Goal: Information Seeking & Learning: Learn about a topic

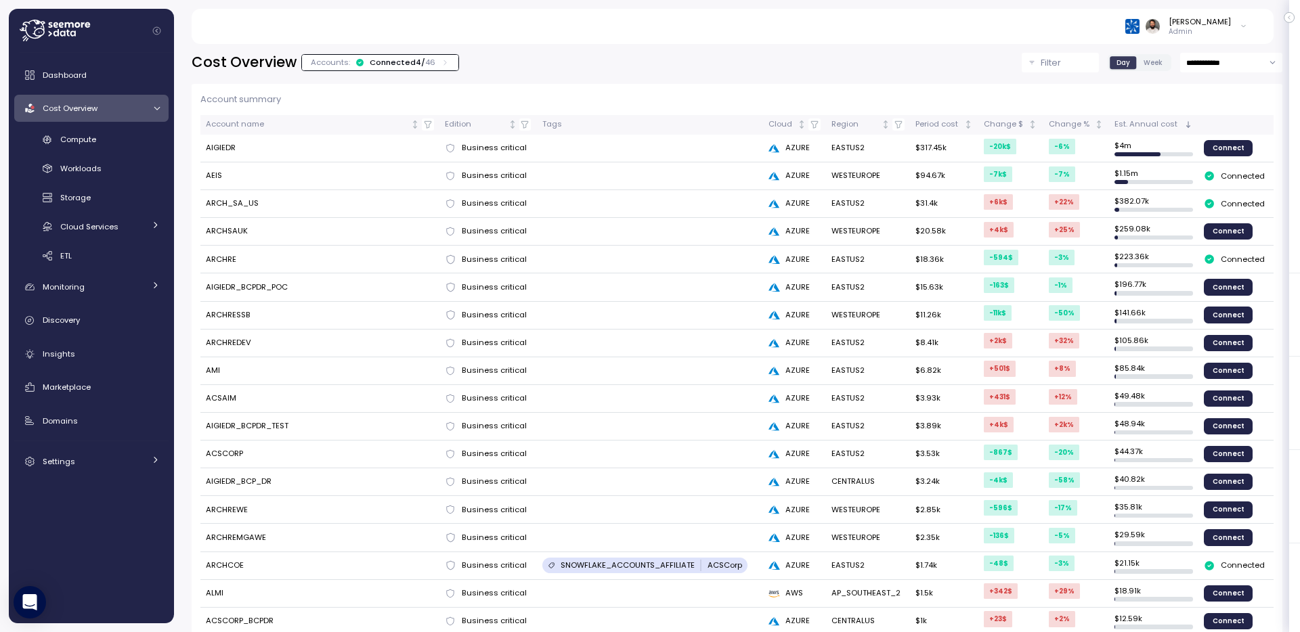
click at [429, 56] on div "Accounts: Connected 4 / 46" at bounding box center [380, 63] width 156 height 16
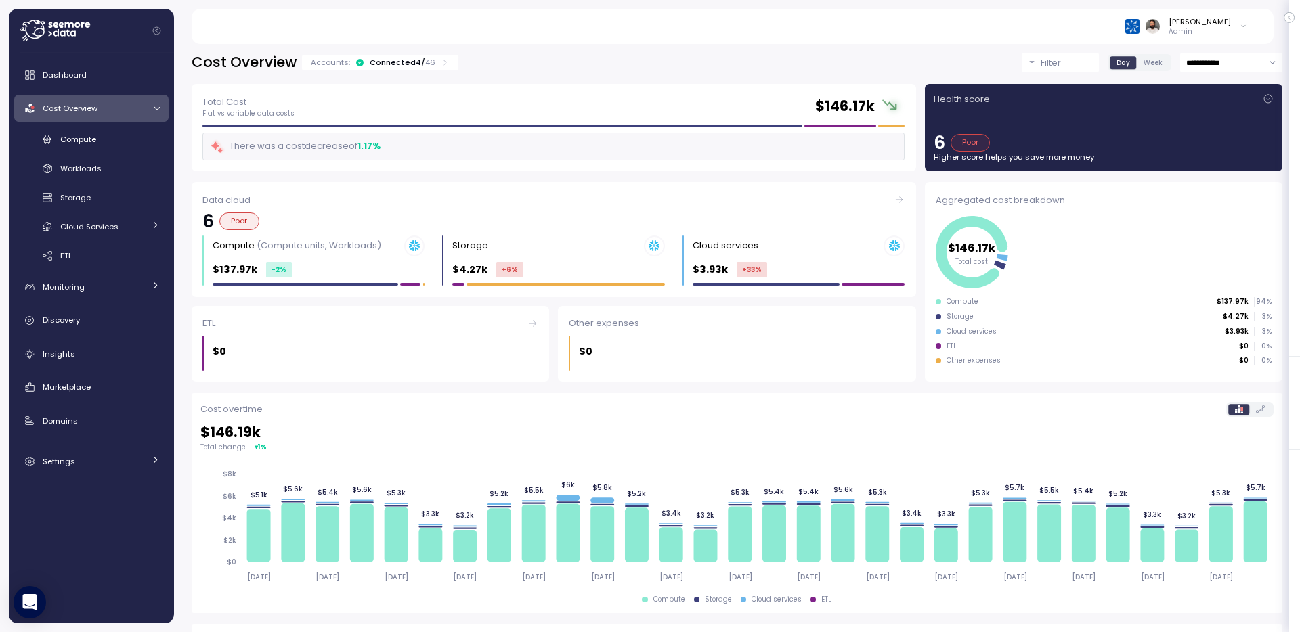
click at [430, 58] on div "Accounts: Connected 4 / 46" at bounding box center [380, 62] width 139 height 11
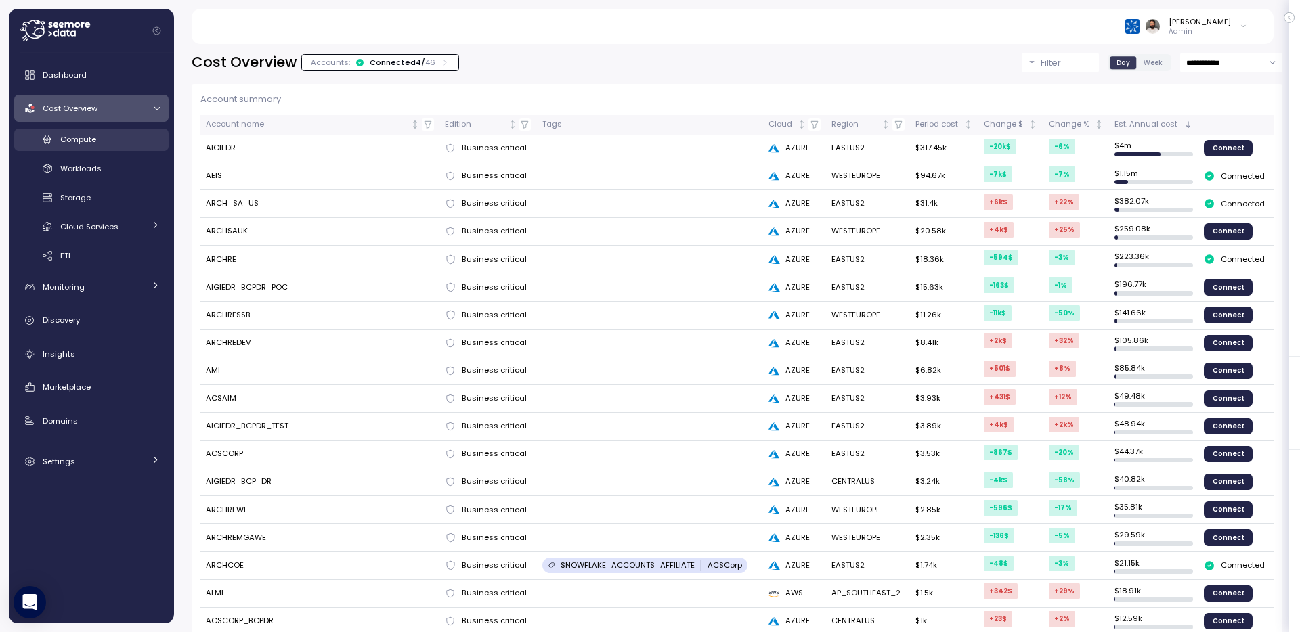
click at [116, 144] on div "Compute" at bounding box center [110, 140] width 100 height 14
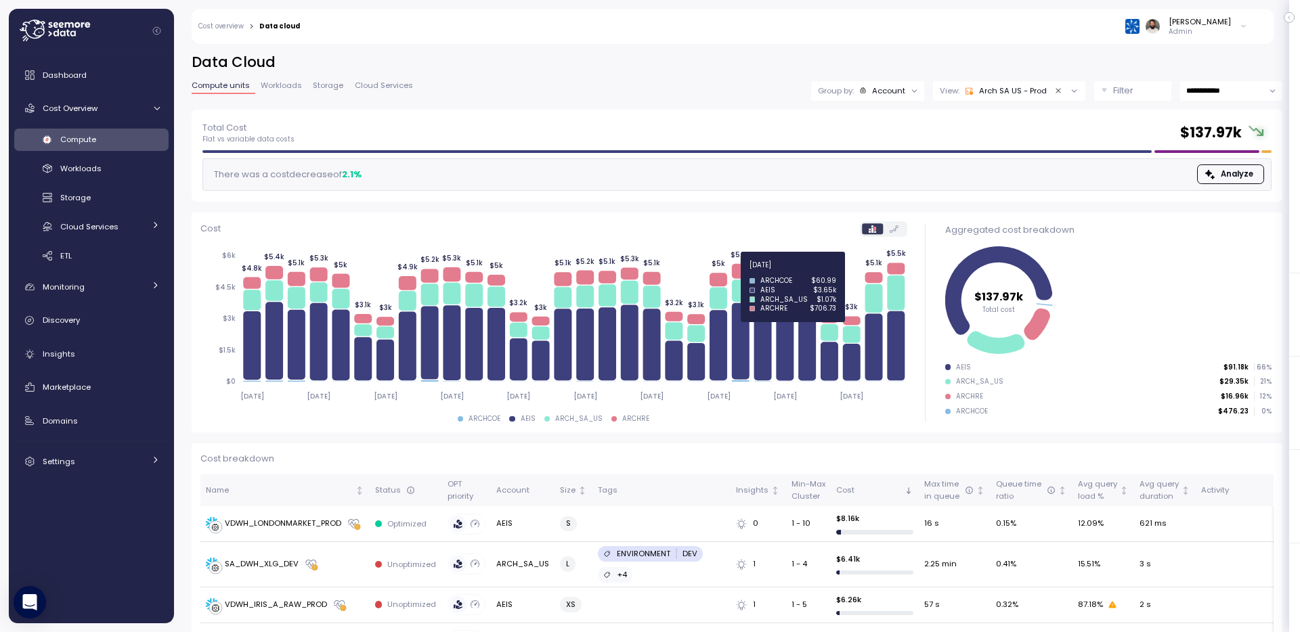
click at [741, 272] on icon at bounding box center [741, 271] width 18 height 15
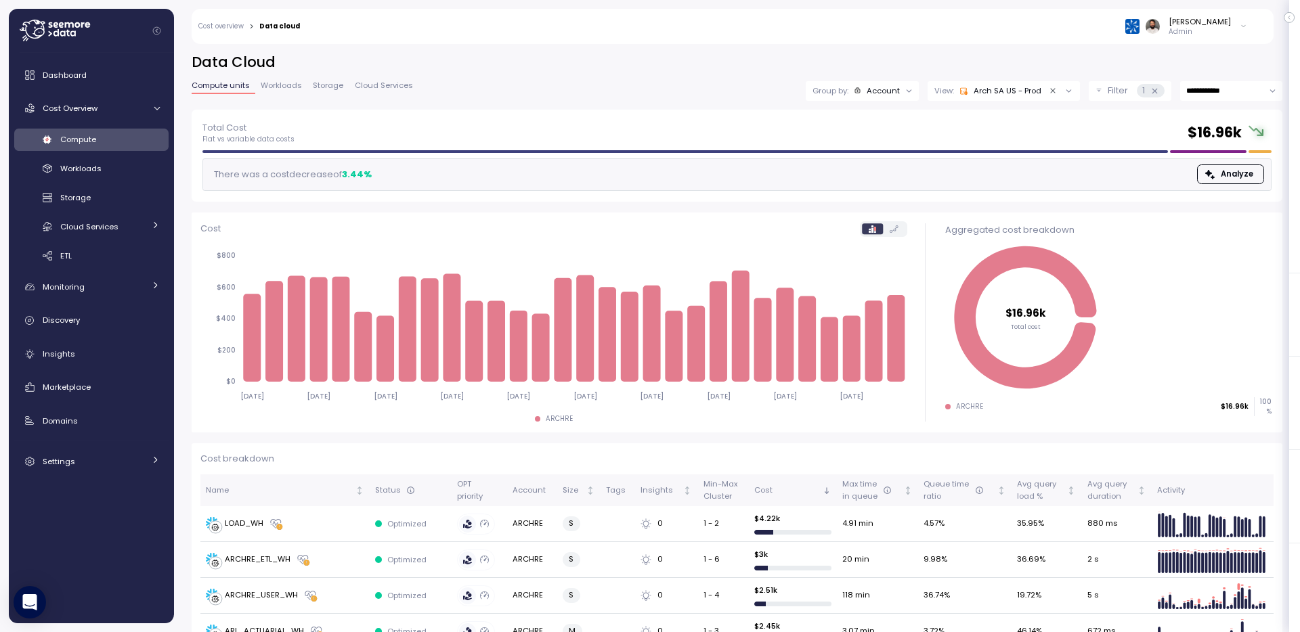
scroll to position [619, 0]
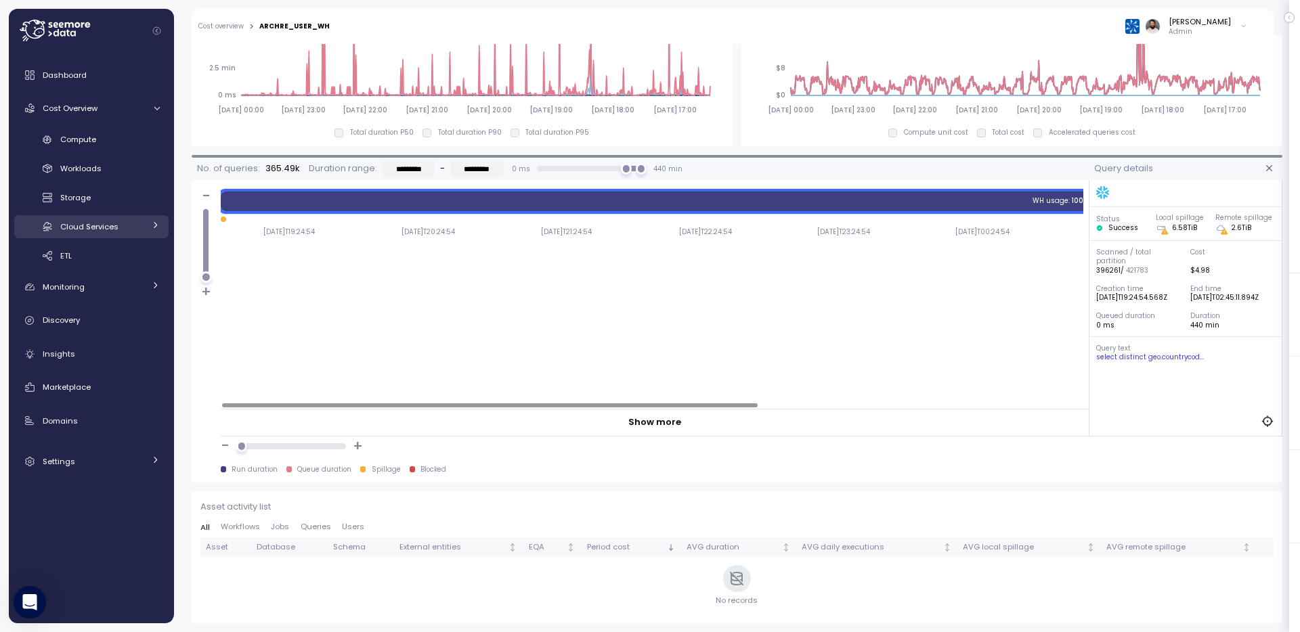
scroll to position [649, 0]
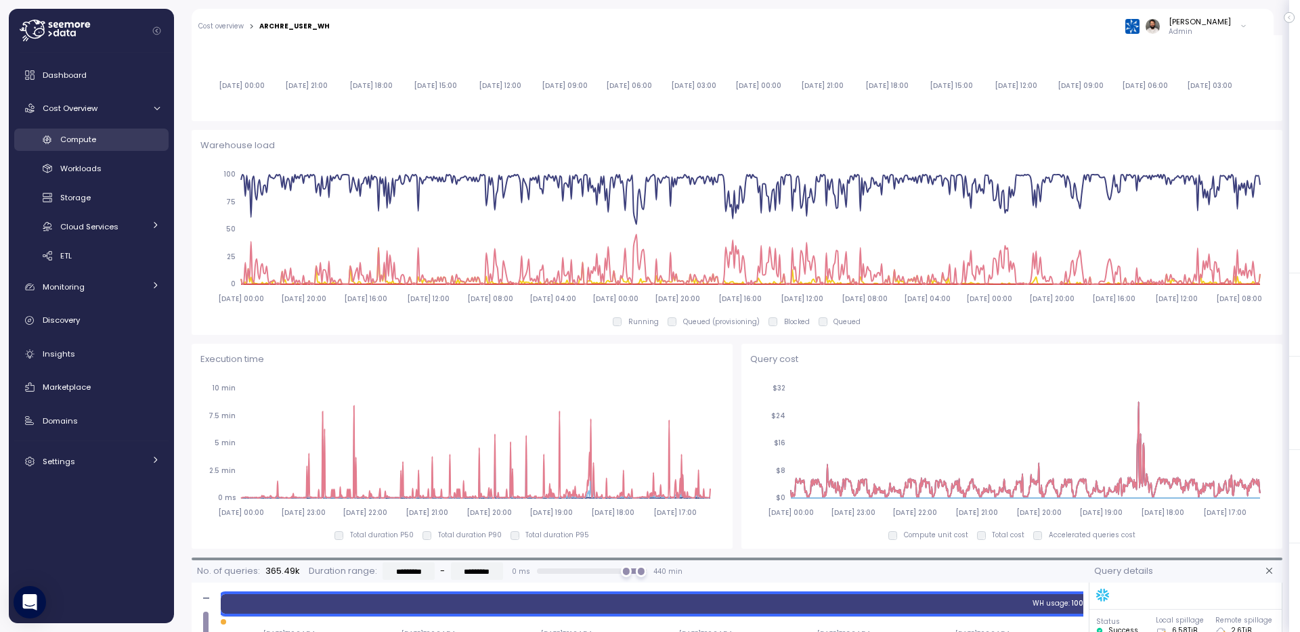
click at [115, 149] on link "Compute" at bounding box center [91, 140] width 154 height 22
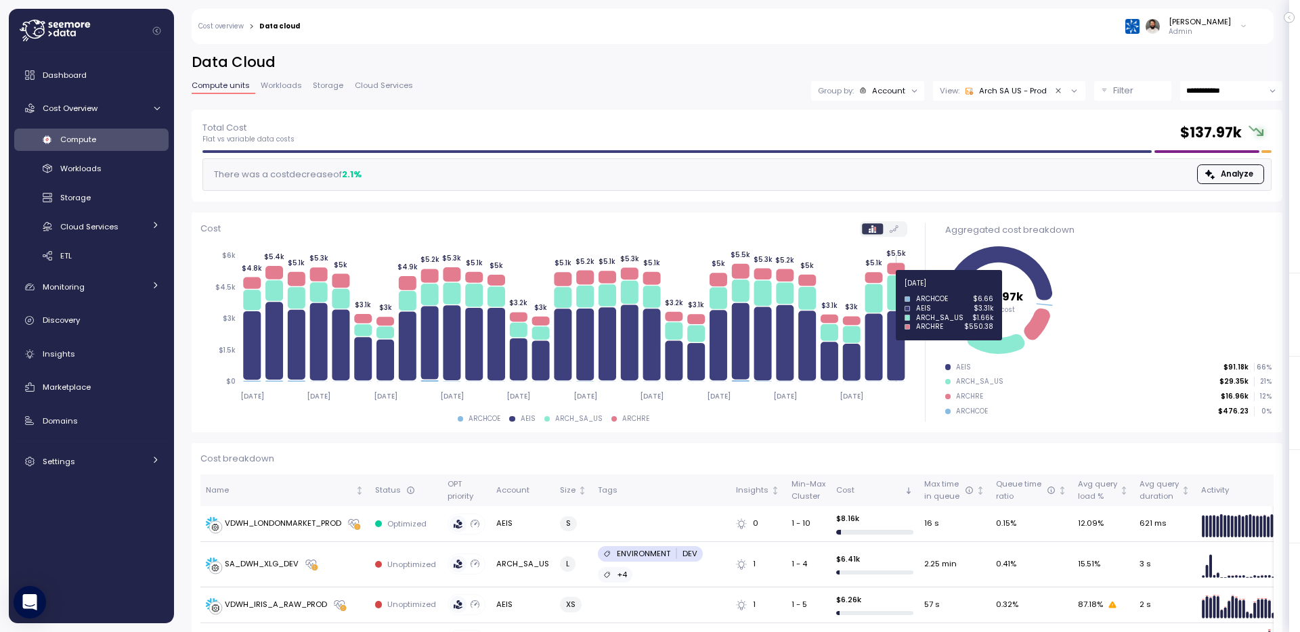
click at [901, 342] on icon at bounding box center [896, 345] width 18 height 69
click at [899, 295] on icon at bounding box center [896, 293] width 18 height 35
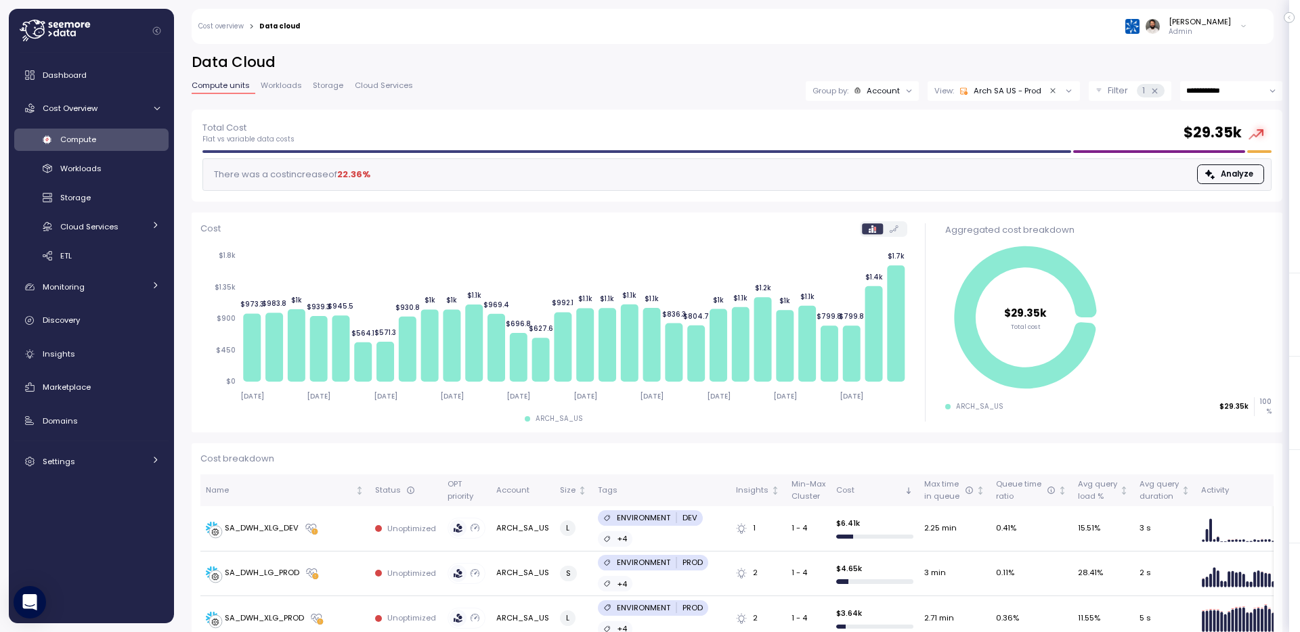
click at [888, 101] on div "**********" at bounding box center [737, 81] width 1091 height 57
click at [893, 100] on div "Group by: Account" at bounding box center [862, 91] width 113 height 20
click at [881, 160] on p "Compute unit" at bounding box center [874, 165] width 53 height 11
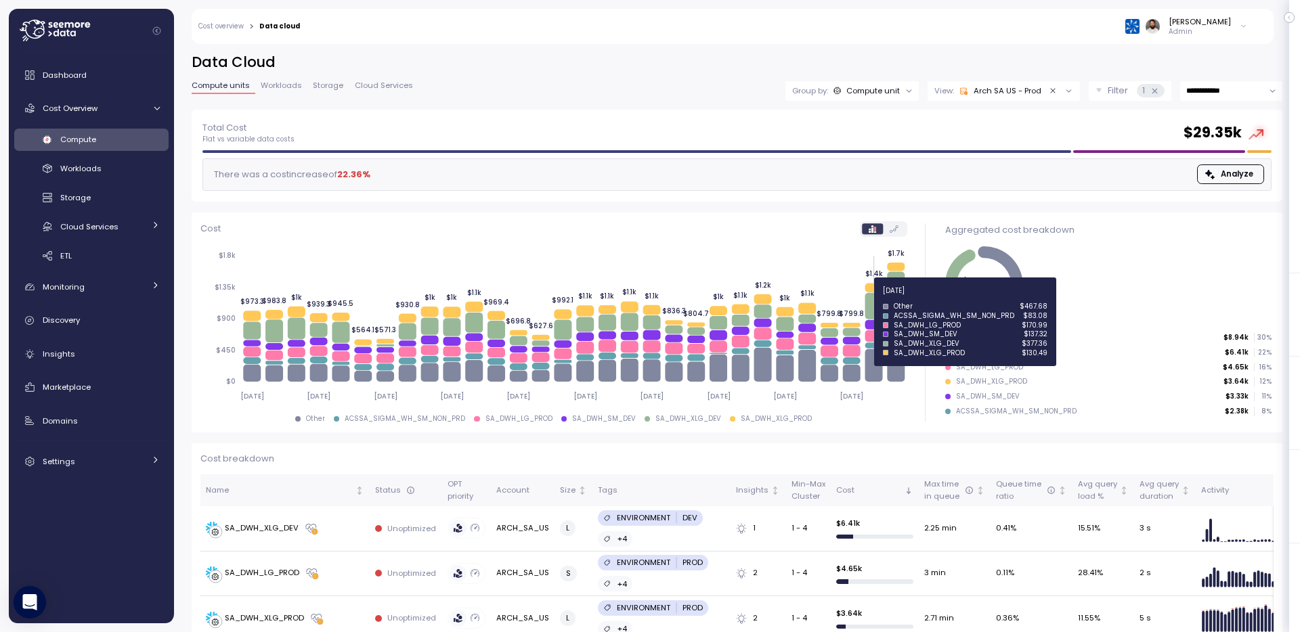
click at [883, 299] on icon "2025-07-21 2025-07-24 2025-07-27 2025-07-30 2025-08-02 2025-08-05 2025-08-08 20…" at bounding box center [553, 325] width 707 height 167
click at [874, 305] on icon at bounding box center [874, 306] width 18 height 26
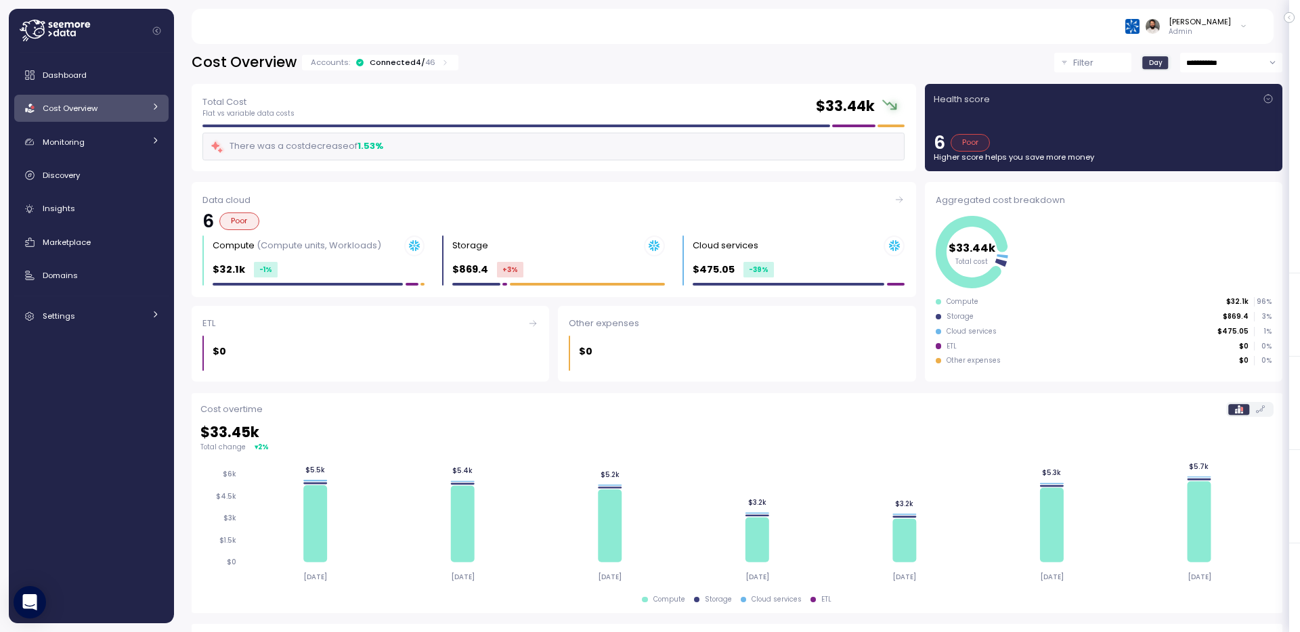
click at [126, 117] on link "Cost Overview" at bounding box center [91, 108] width 154 height 27
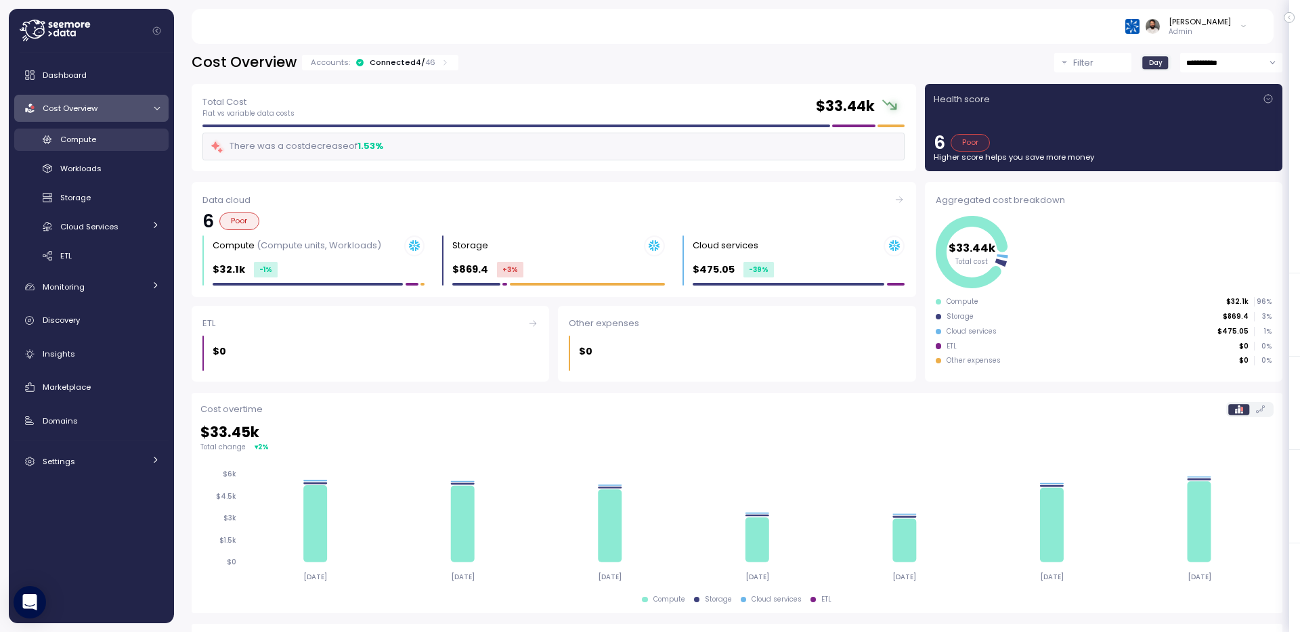
click at [115, 142] on div "Compute" at bounding box center [110, 140] width 100 height 14
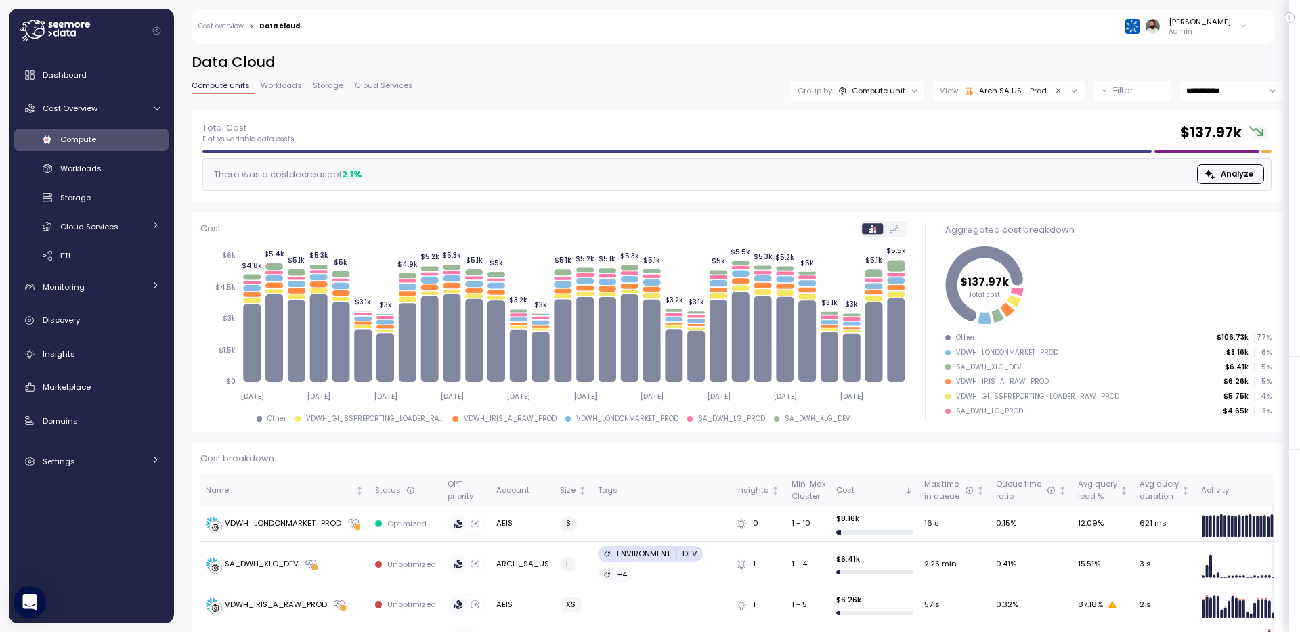
click at [1056, 93] on icon "Clear value" at bounding box center [1058, 91] width 9 height 9
click at [1039, 91] on div "Untitled" at bounding box center [1024, 90] width 45 height 11
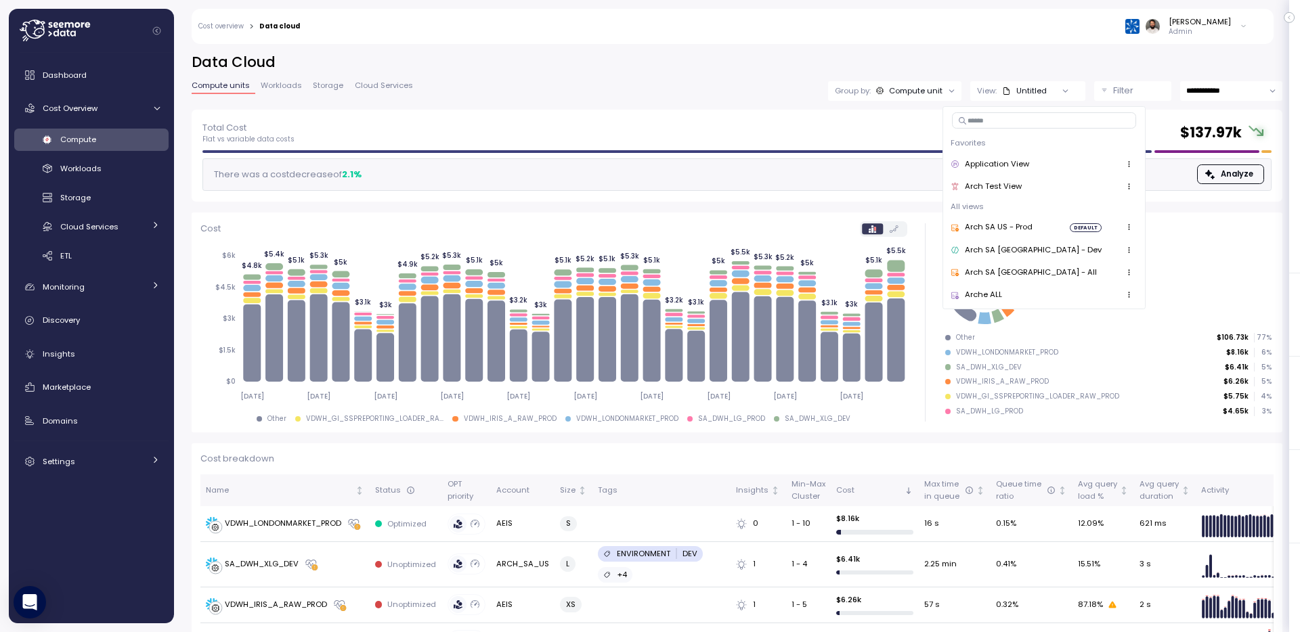
click at [1045, 62] on h2 "Data Cloud" at bounding box center [737, 63] width 1091 height 20
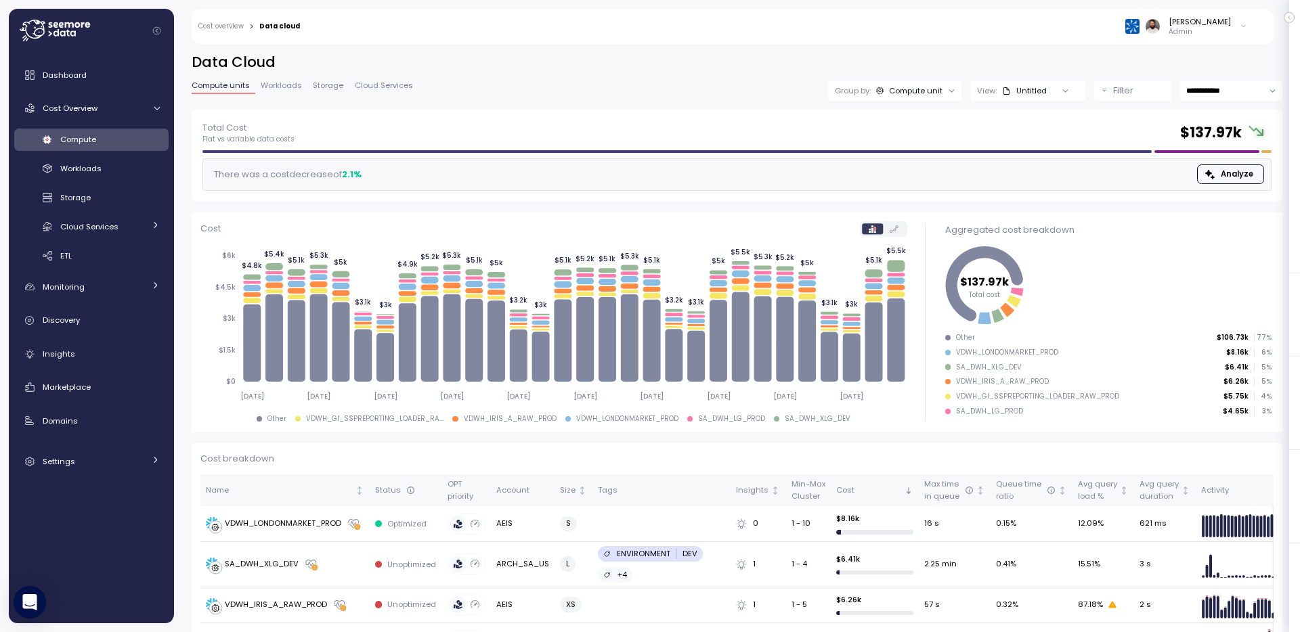
click at [1124, 87] on p "Filter" at bounding box center [1123, 91] width 20 height 14
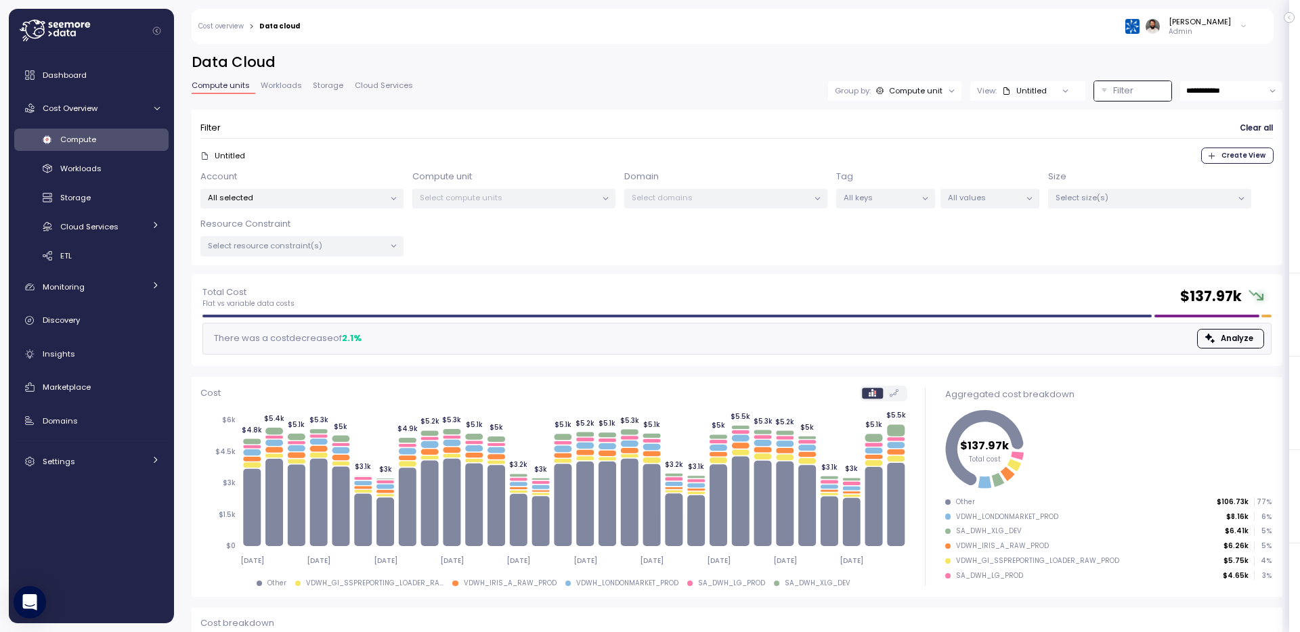
click at [513, 207] on div "Select compute units" at bounding box center [513, 199] width 203 height 20
click at [328, 202] on p "All selected" at bounding box center [296, 197] width 177 height 11
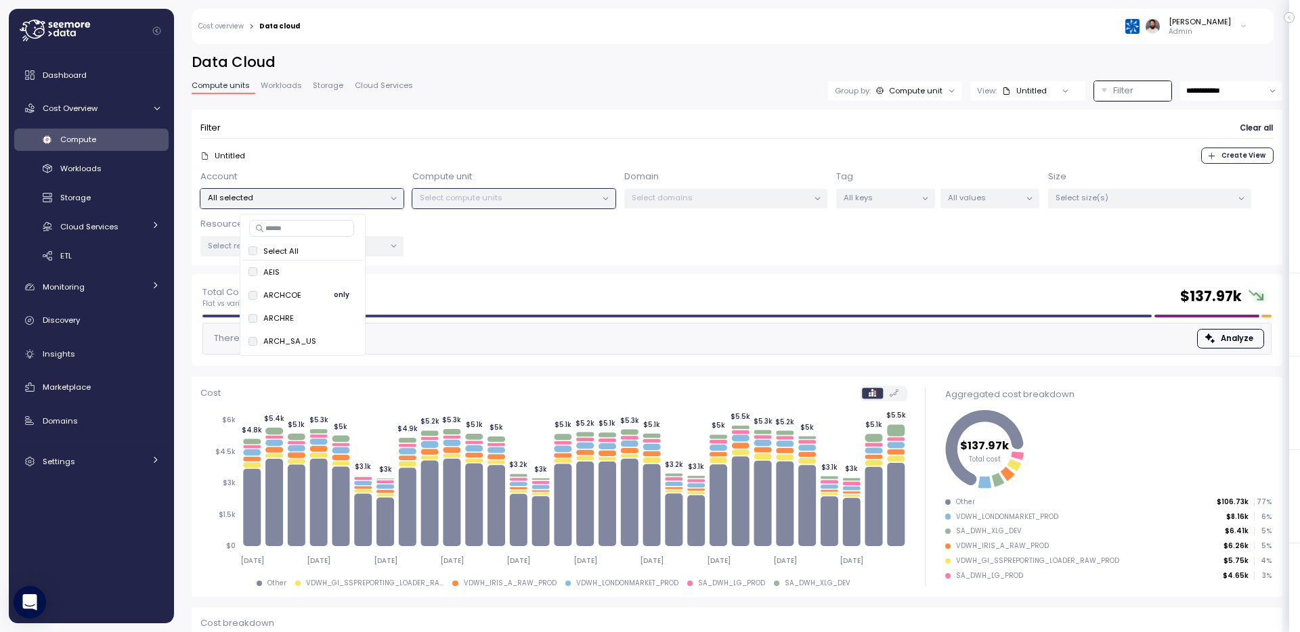
click at [337, 294] on span "only" at bounding box center [342, 295] width 16 height 15
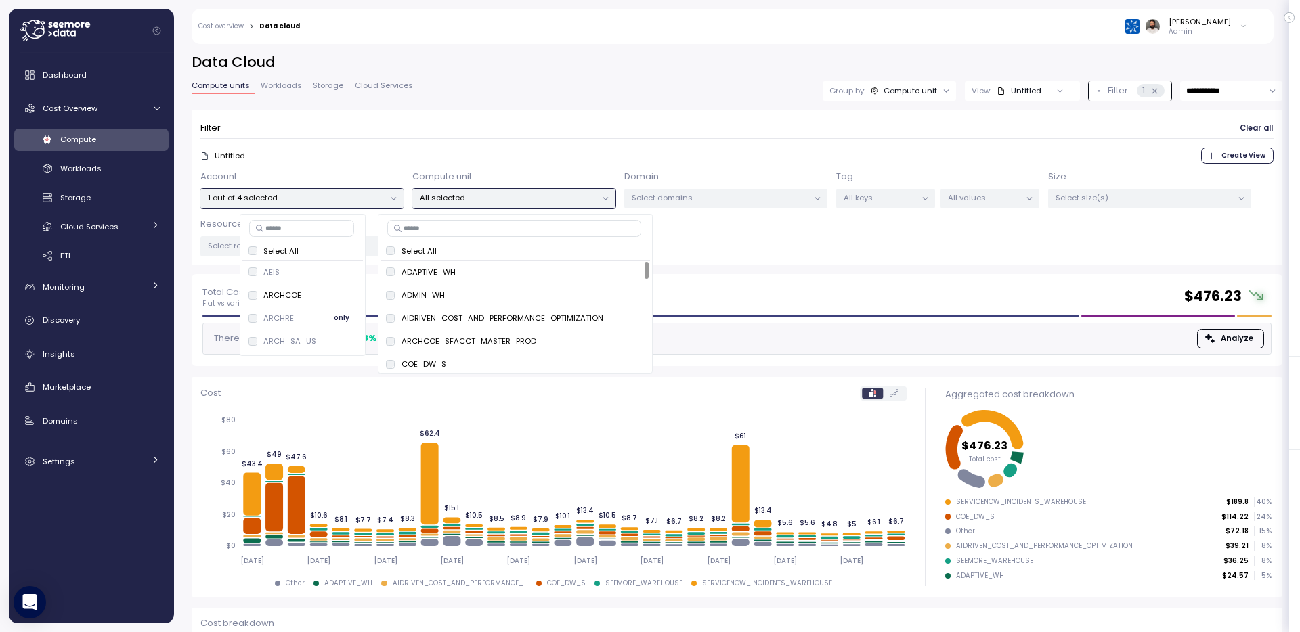
click at [342, 319] on span "only" at bounding box center [342, 318] width 16 height 15
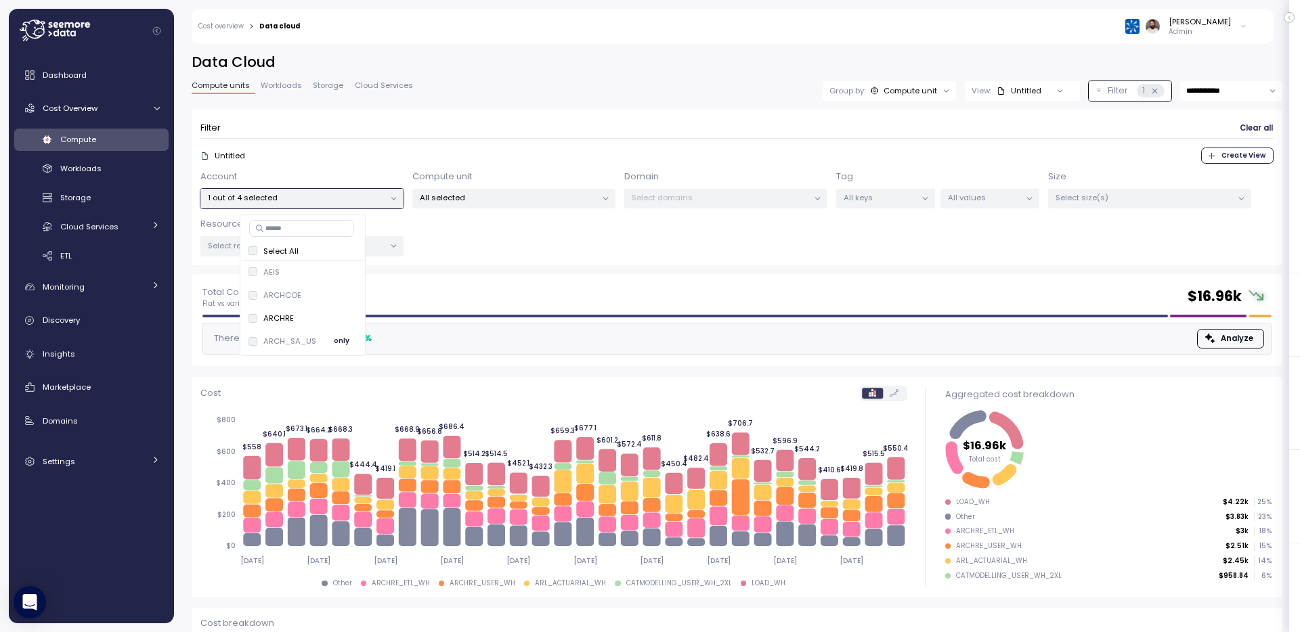
click at [338, 341] on span "only" at bounding box center [342, 341] width 16 height 15
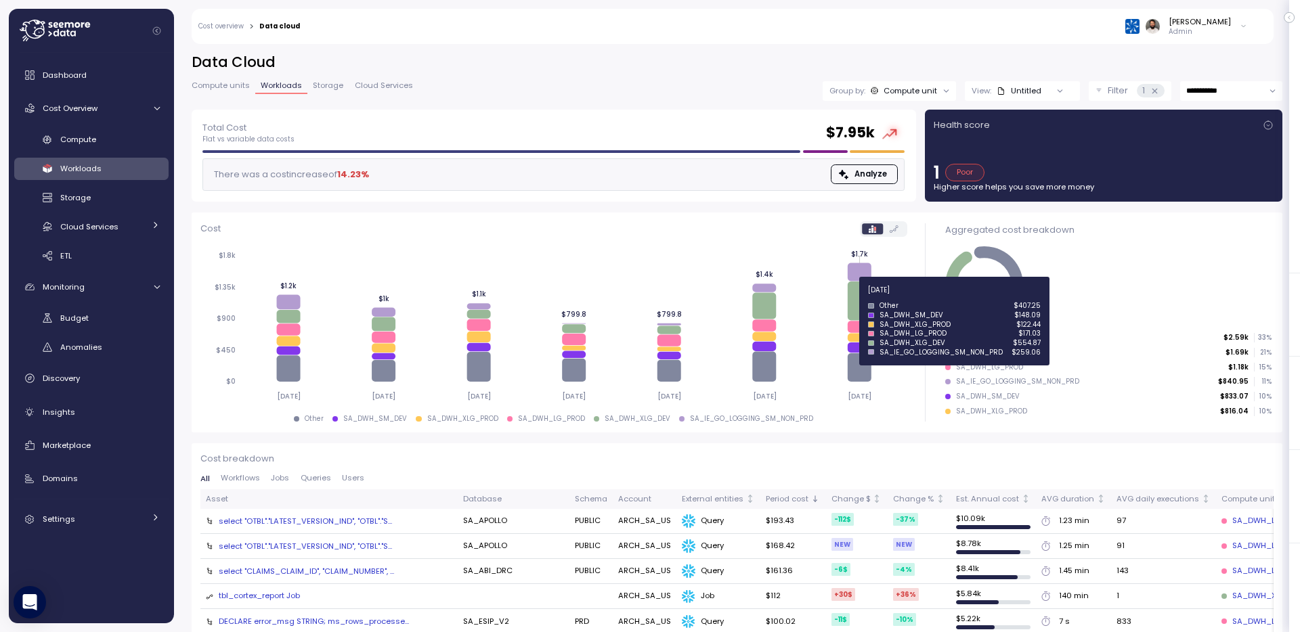
click at [865, 297] on icon at bounding box center [860, 301] width 24 height 39
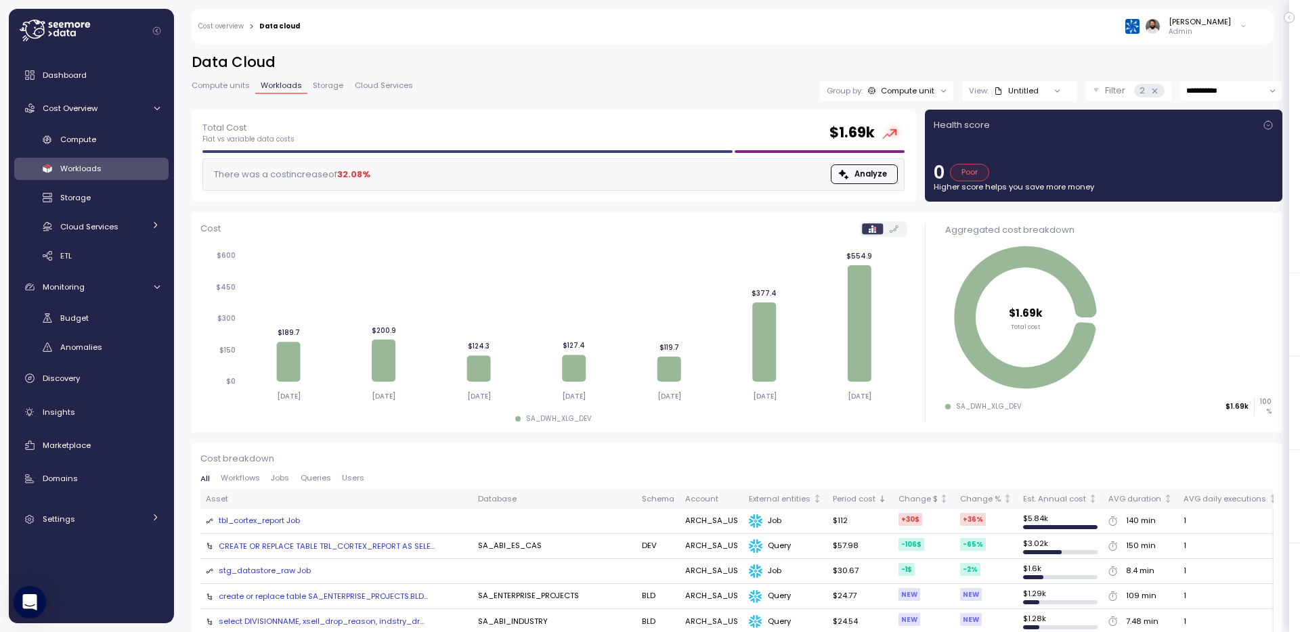
click at [1204, 89] on input "**********" at bounding box center [1231, 91] width 102 height 20
click at [133, 346] on div "Anomalies" at bounding box center [110, 348] width 100 height 14
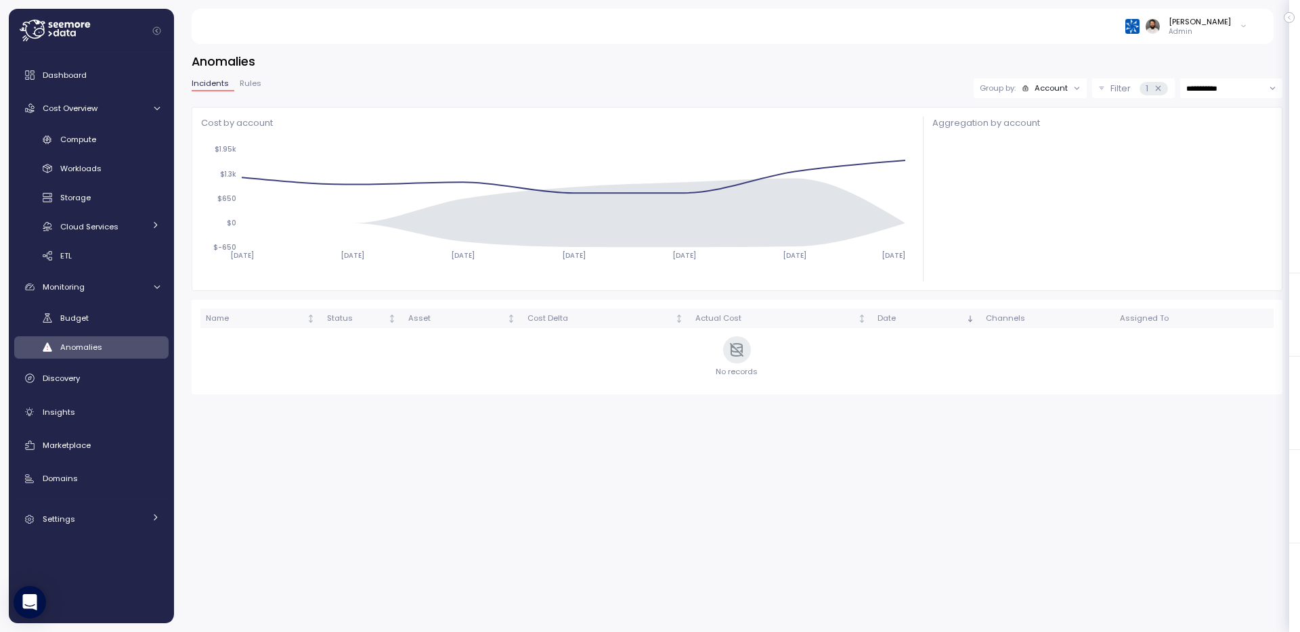
click at [1046, 89] on div "Account" at bounding box center [1051, 88] width 33 height 11
click at [1162, 85] on div "1" at bounding box center [1153, 89] width 28 height 14
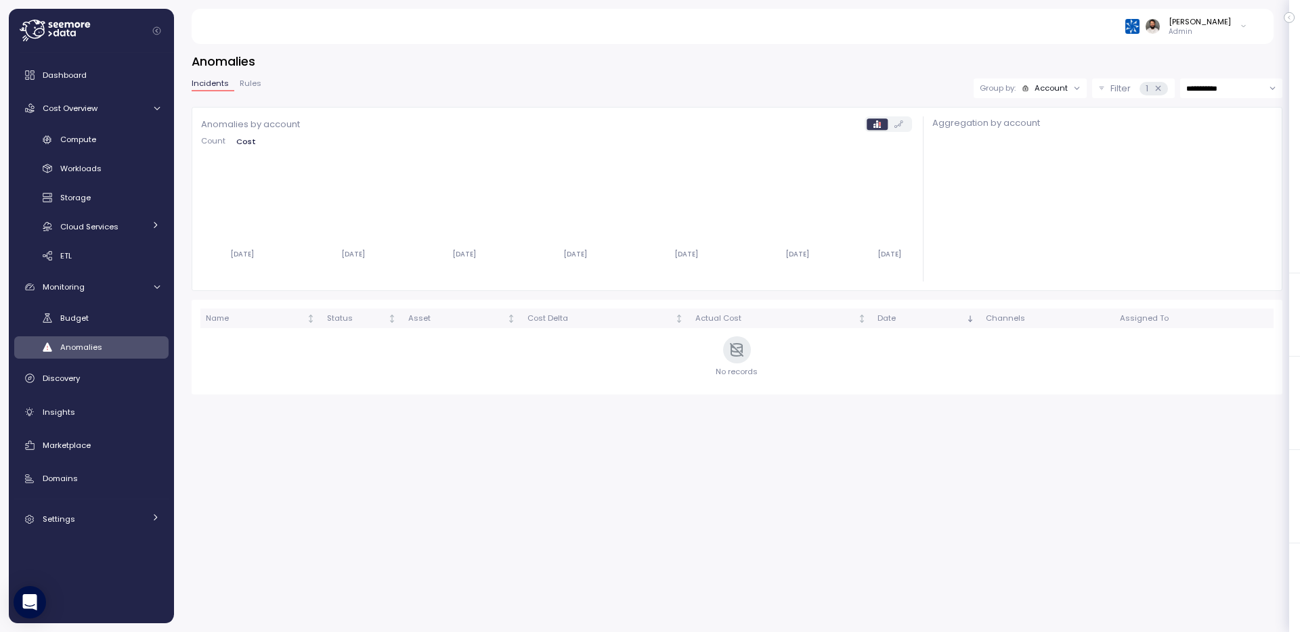
click at [1058, 91] on div "Account" at bounding box center [1051, 88] width 33 height 11
click at [1120, 87] on p "Filter" at bounding box center [1120, 89] width 20 height 14
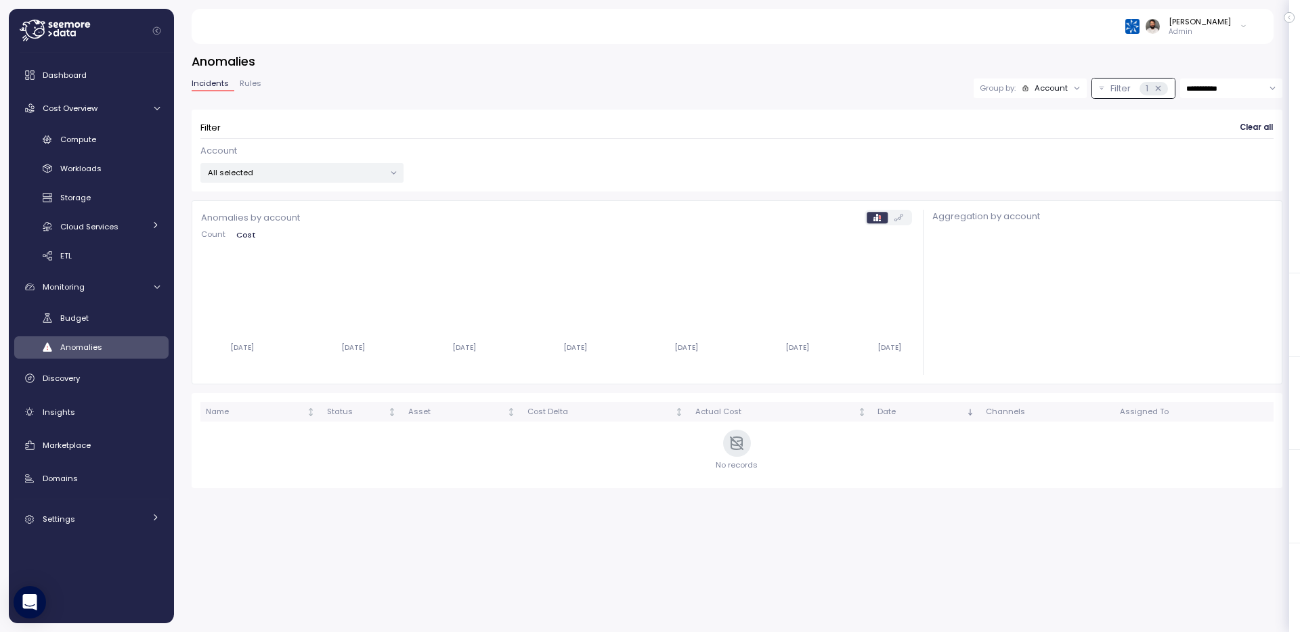
click at [357, 171] on p "All selected" at bounding box center [296, 172] width 177 height 11
click at [337, 294] on span "only" at bounding box center [342, 292] width 16 height 15
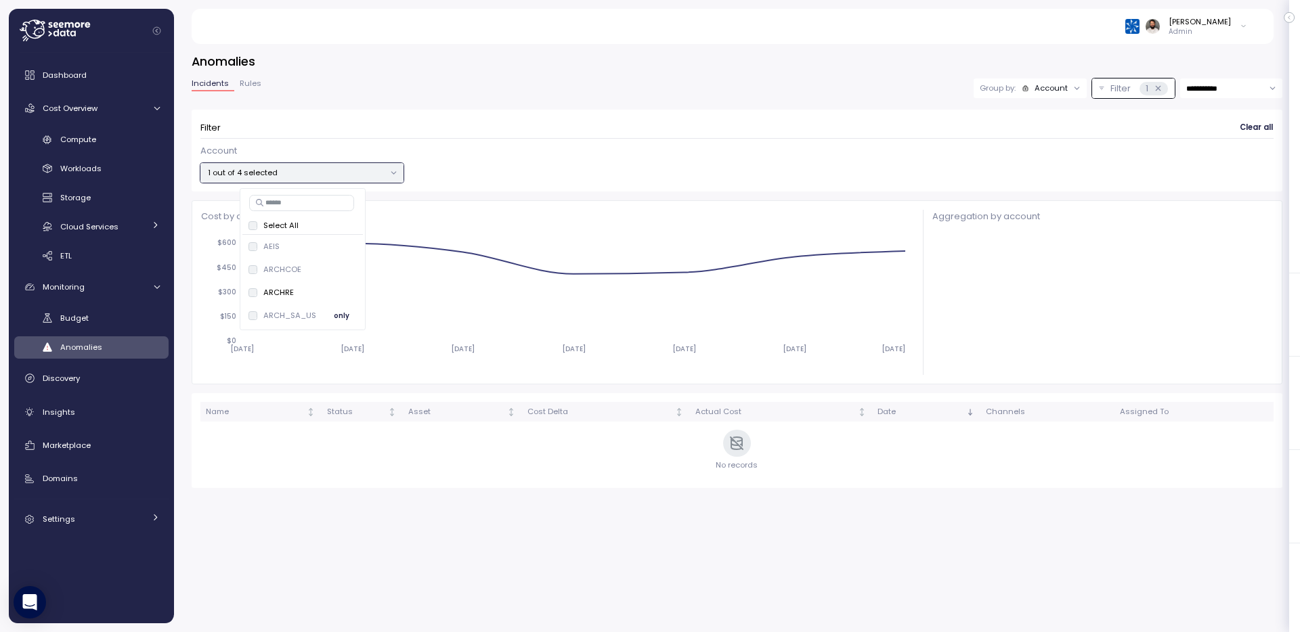
click at [339, 315] on span "only" at bounding box center [342, 316] width 16 height 15
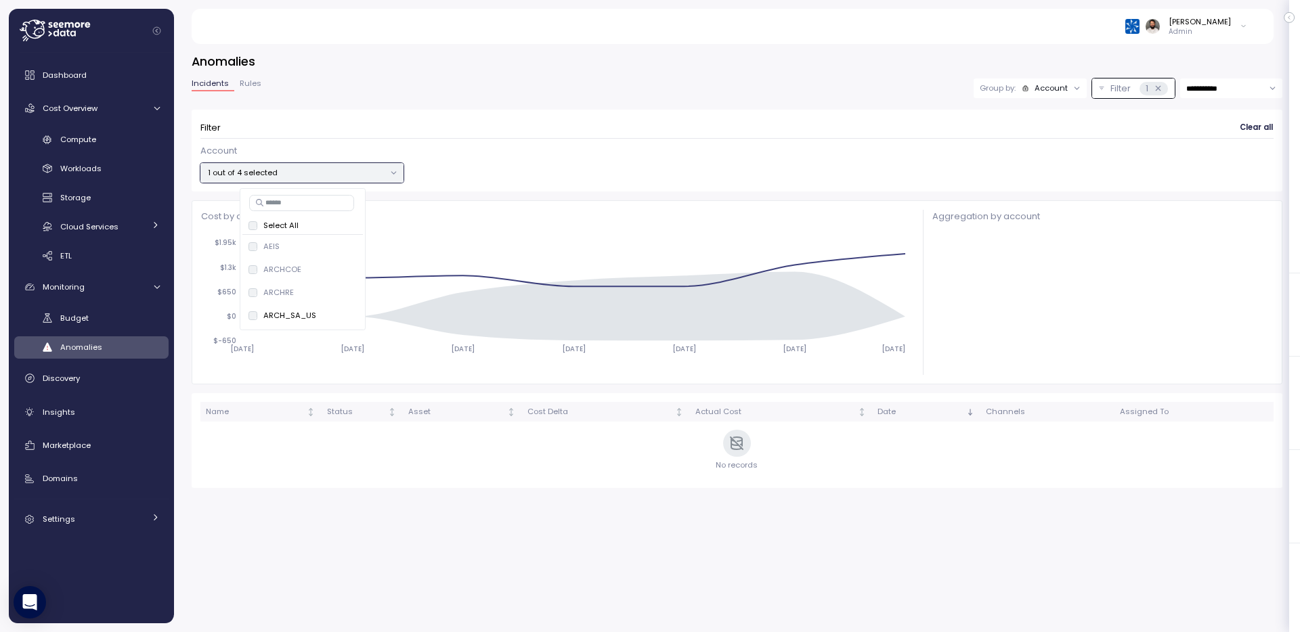
click at [660, 150] on div "Account 1 out of 4 selected" at bounding box center [736, 163] width 1073 height 39
click at [1206, 79] on input "**********" at bounding box center [1231, 89] width 102 height 20
click at [1215, 169] on span "Last 14 days" at bounding box center [1210, 172] width 47 height 12
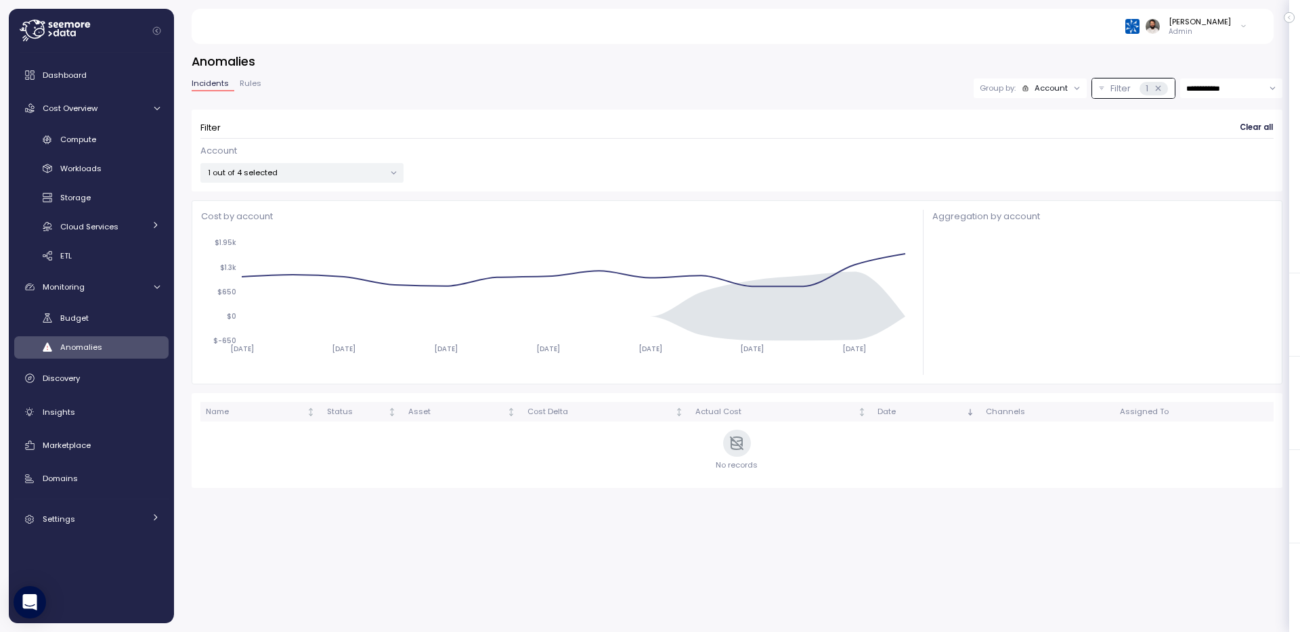
click at [353, 180] on div "1 out of 4 selected" at bounding box center [301, 173] width 203 height 20
click at [353, 173] on p "1 out of 4 selected" at bounding box center [296, 172] width 177 height 11
click at [334, 242] on span "only" at bounding box center [342, 246] width 16 height 15
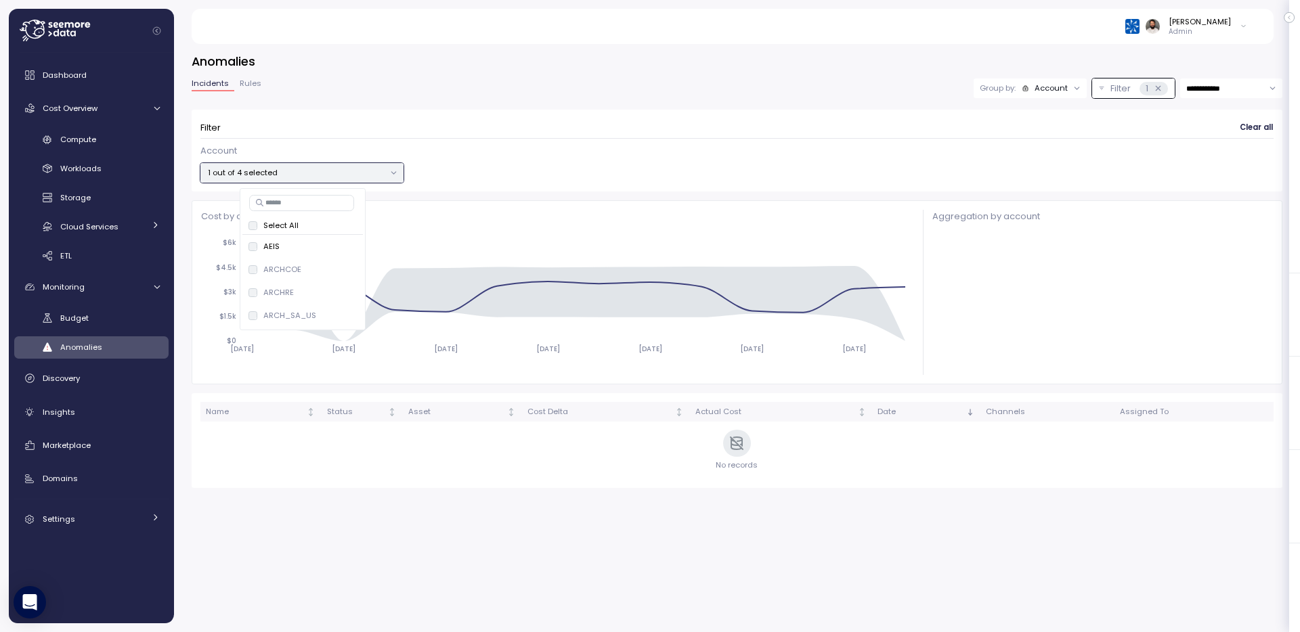
click at [498, 50] on div "**********" at bounding box center [737, 333] width 1126 height 597
click at [1196, 82] on input "**********" at bounding box center [1231, 89] width 102 height 20
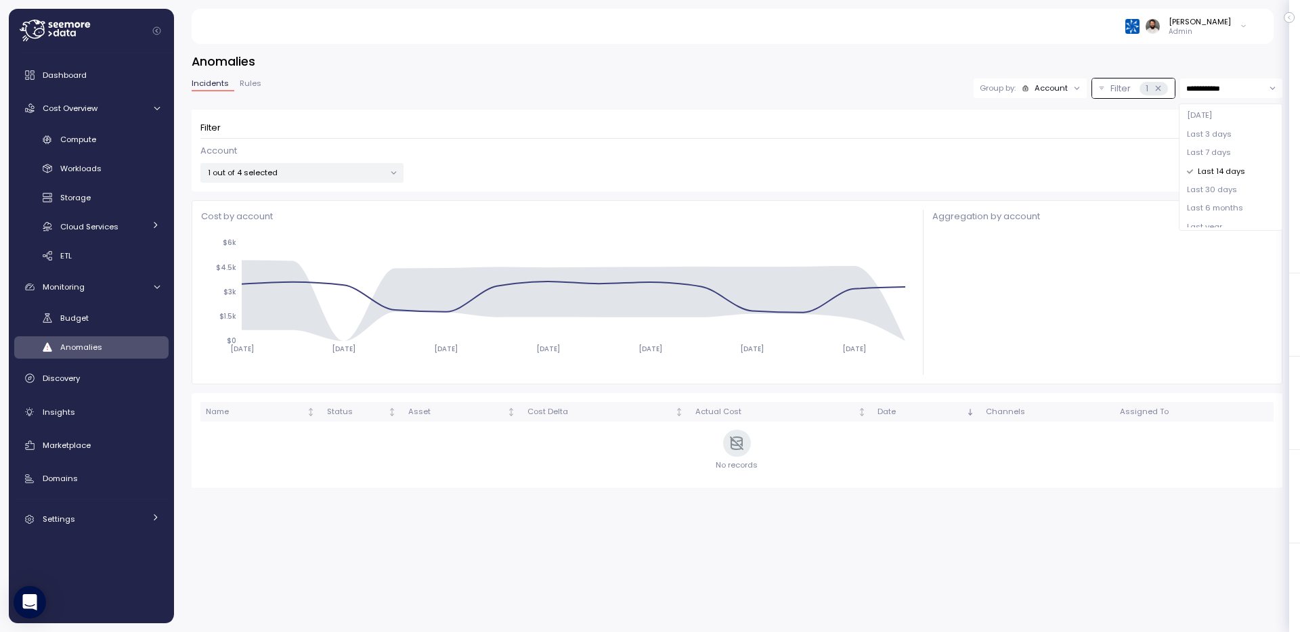
click at [1217, 195] on span "Last 30 days" at bounding box center [1212, 190] width 50 height 12
type input "**********"
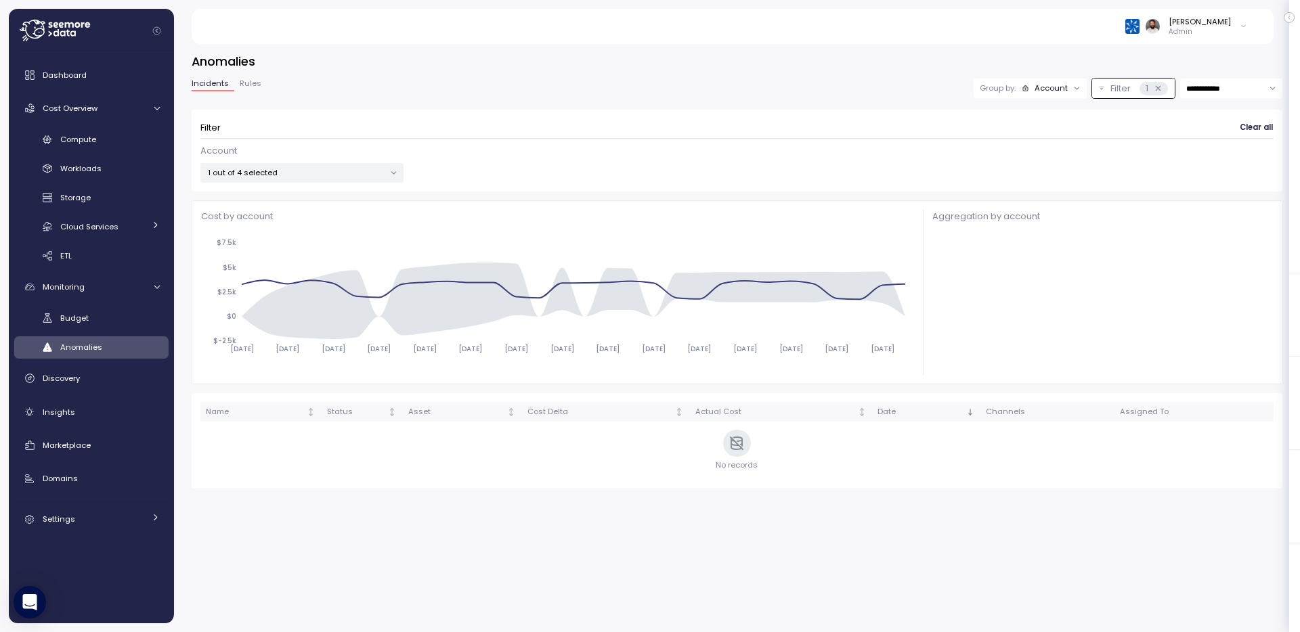
click at [339, 166] on div "1 out of 4 selected" at bounding box center [301, 173] width 203 height 20
click at [325, 270] on button "only" at bounding box center [341, 269] width 32 height 16
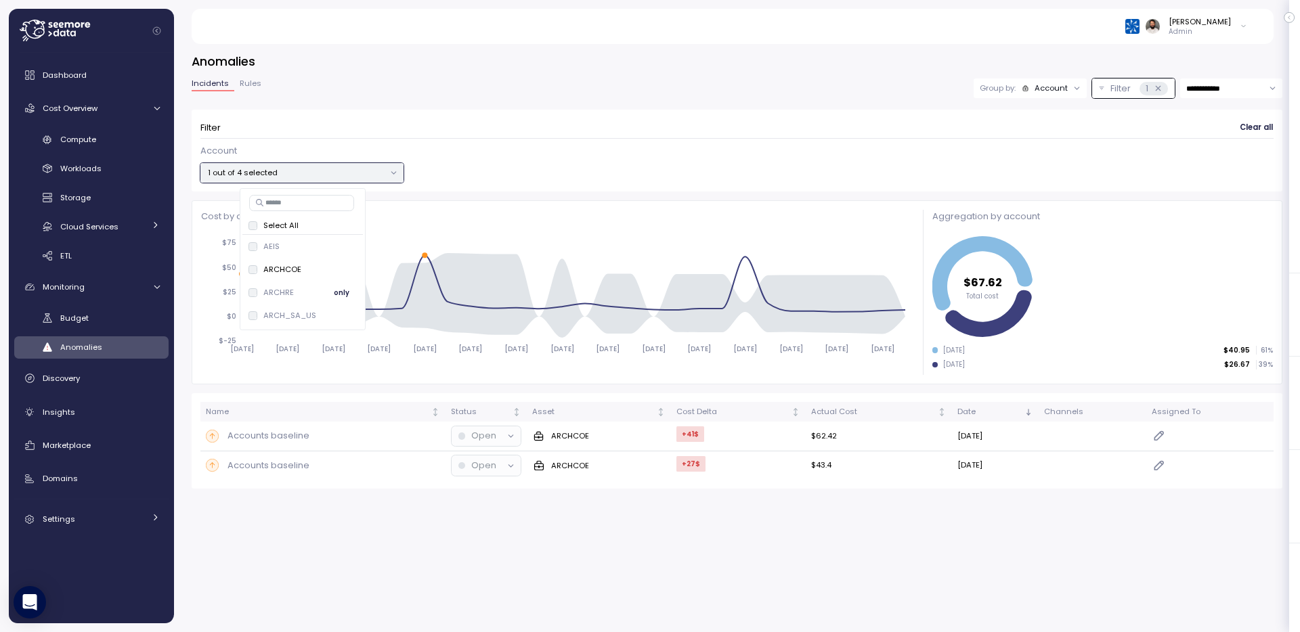
click at [342, 295] on span "only" at bounding box center [342, 292] width 16 height 15
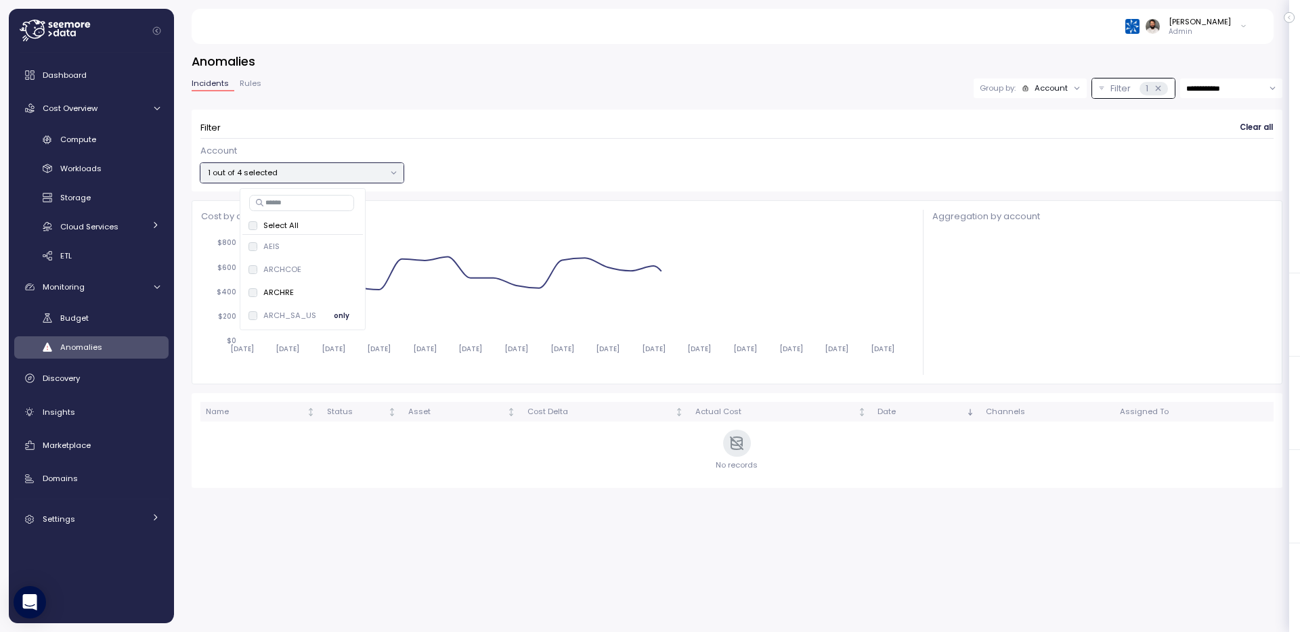
click at [343, 313] on span "only" at bounding box center [342, 316] width 16 height 15
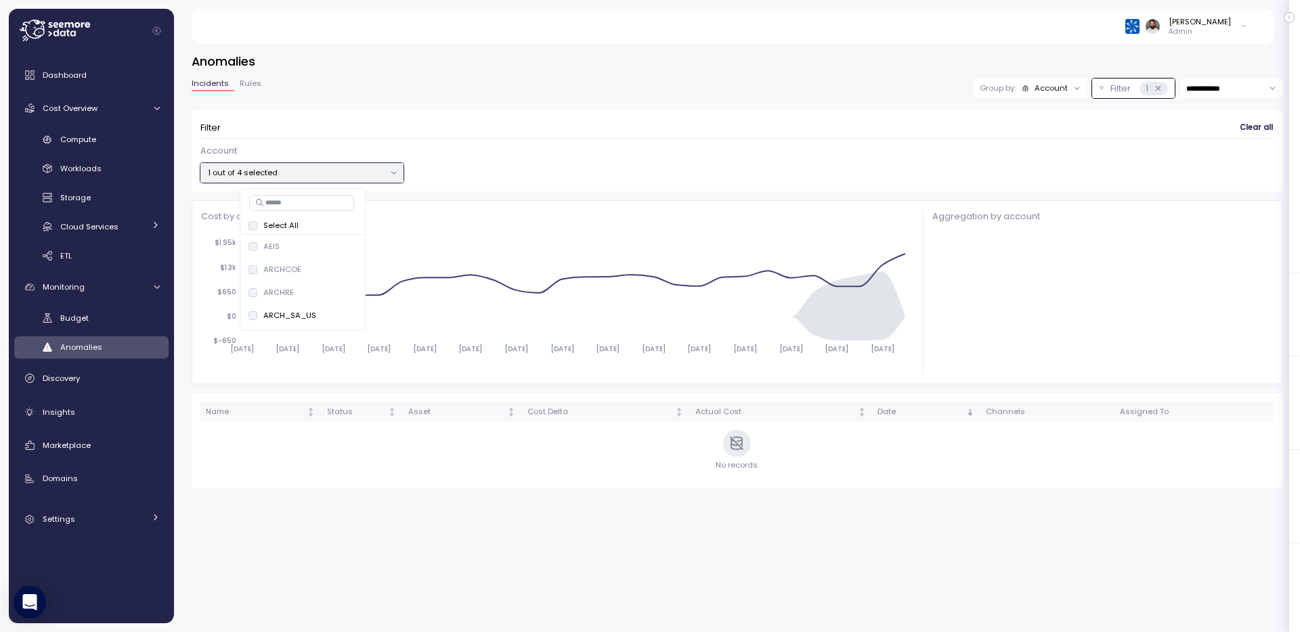
click at [1159, 91] on icon at bounding box center [1158, 88] width 9 height 9
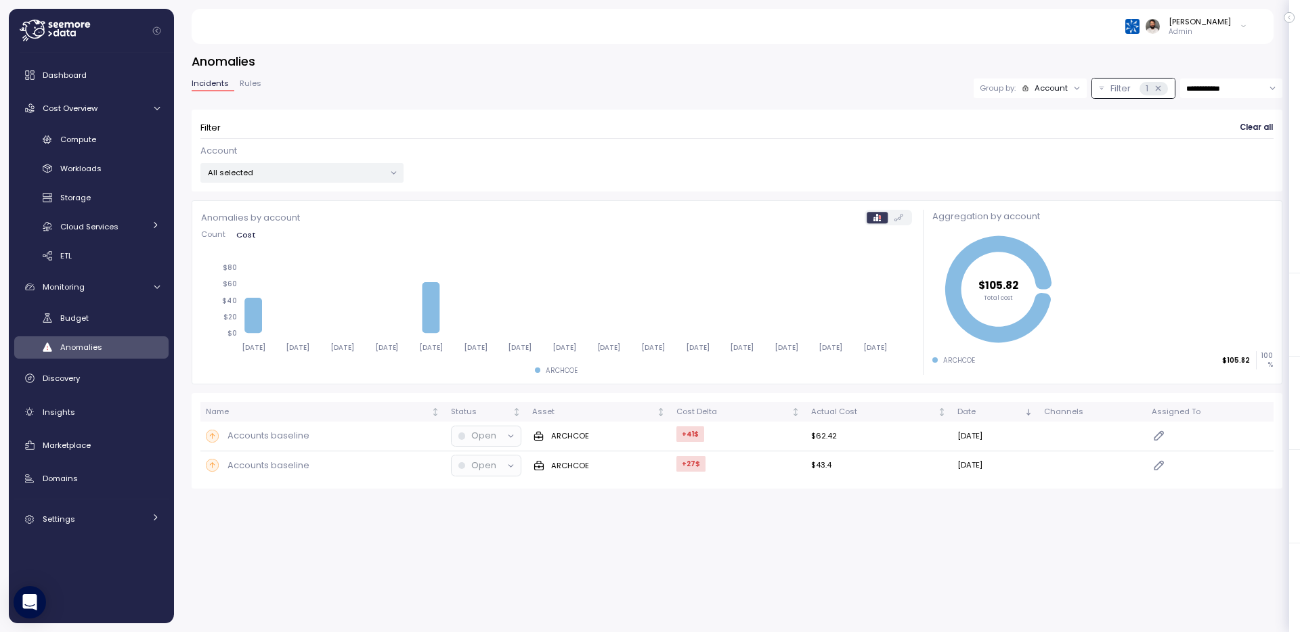
click at [349, 167] on p "All selected" at bounding box center [296, 172] width 177 height 11
click at [548, 167] on div "Account All selected" at bounding box center [736, 163] width 1073 height 39
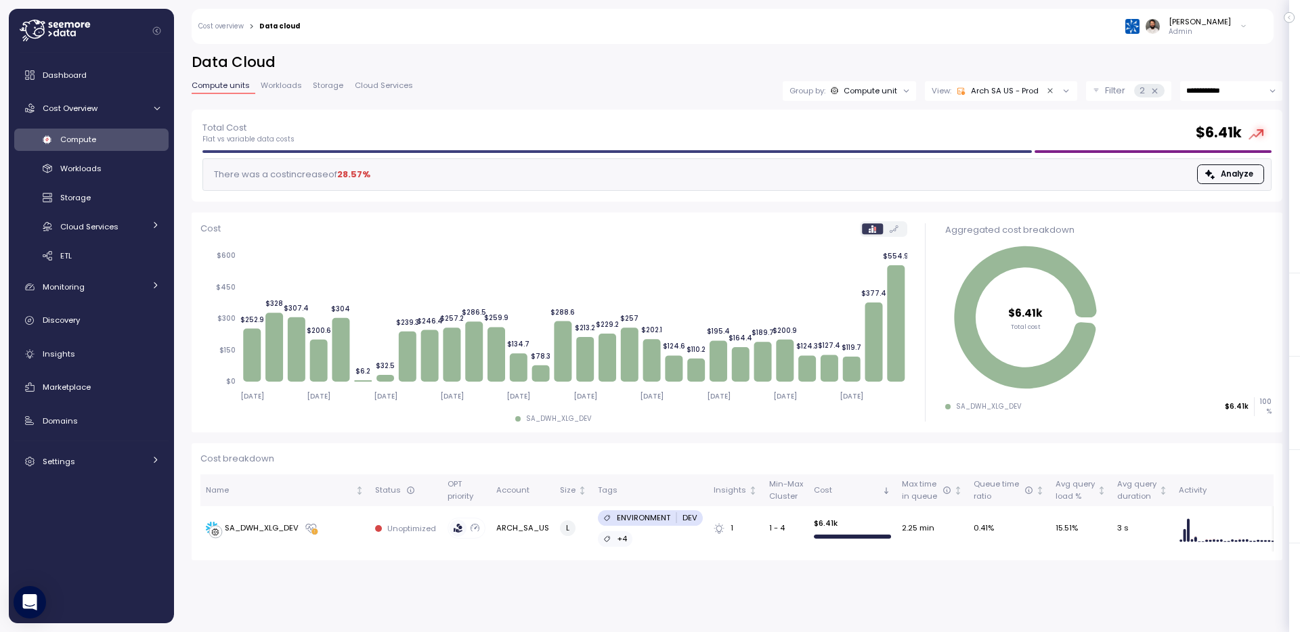
click at [1108, 88] on p "Filter" at bounding box center [1115, 91] width 20 height 14
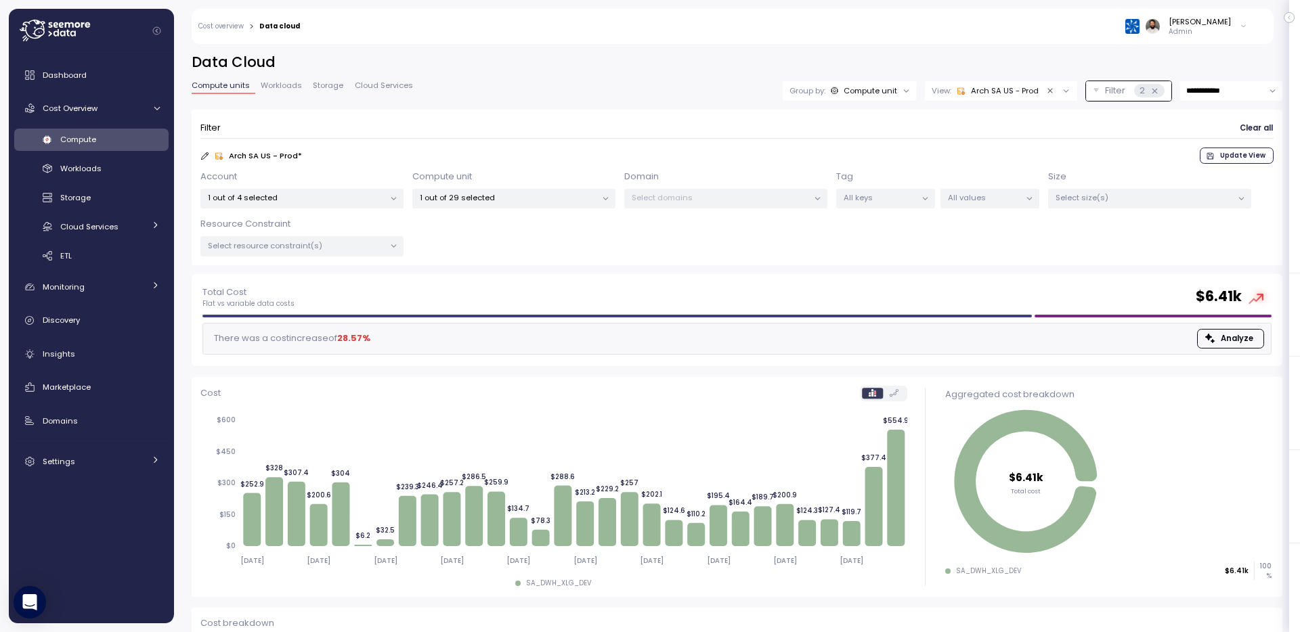
click at [599, 198] on div at bounding box center [605, 199] width 19 height 19
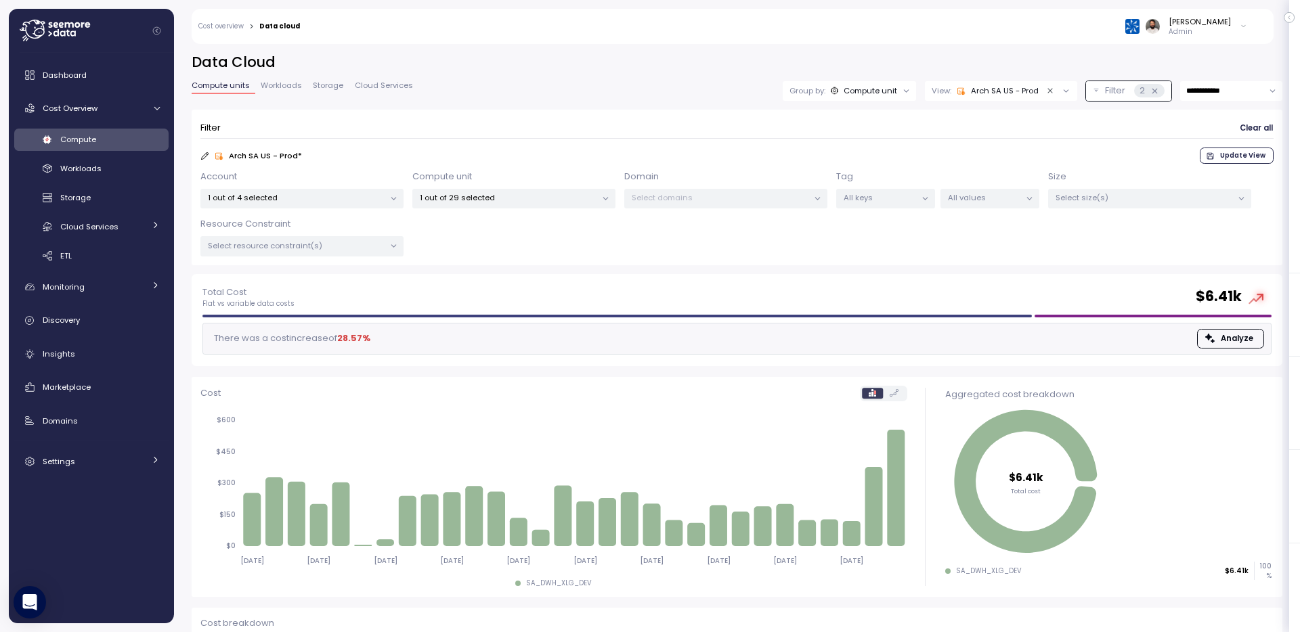
click at [575, 207] on div "1 out of 29 selected" at bounding box center [513, 199] width 203 height 20
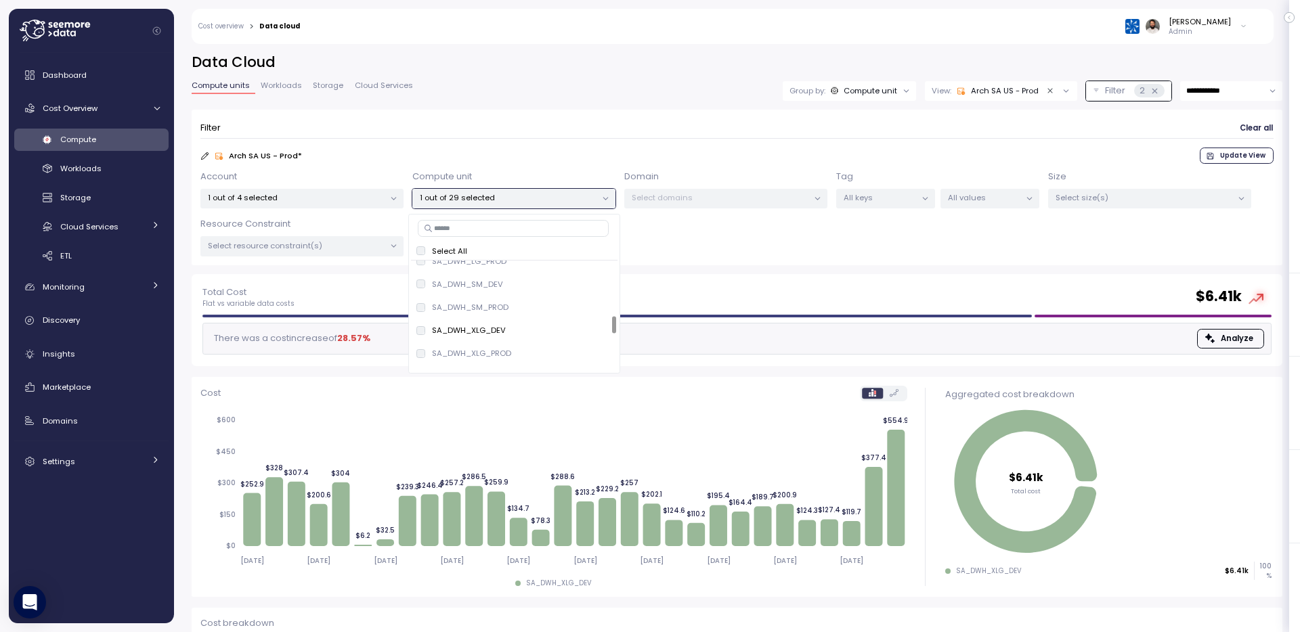
scroll to position [358, 0]
click at [586, 125] on div "Filter Clear all" at bounding box center [736, 128] width 1073 height 20
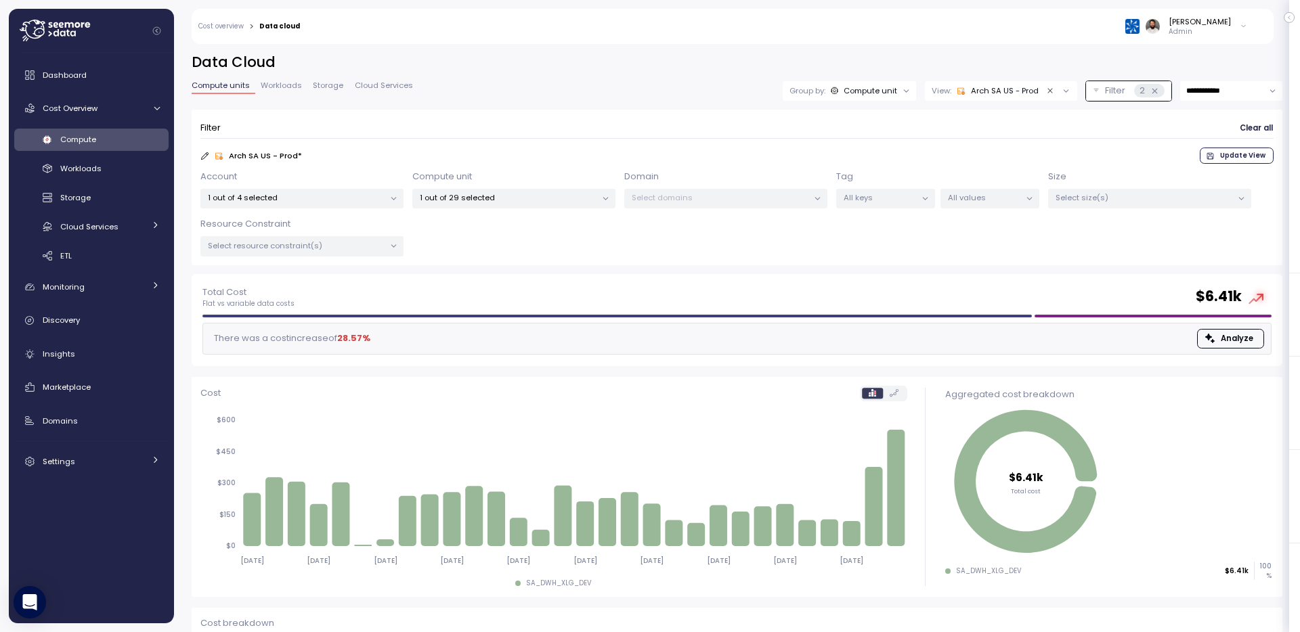
scroll to position [102, 0]
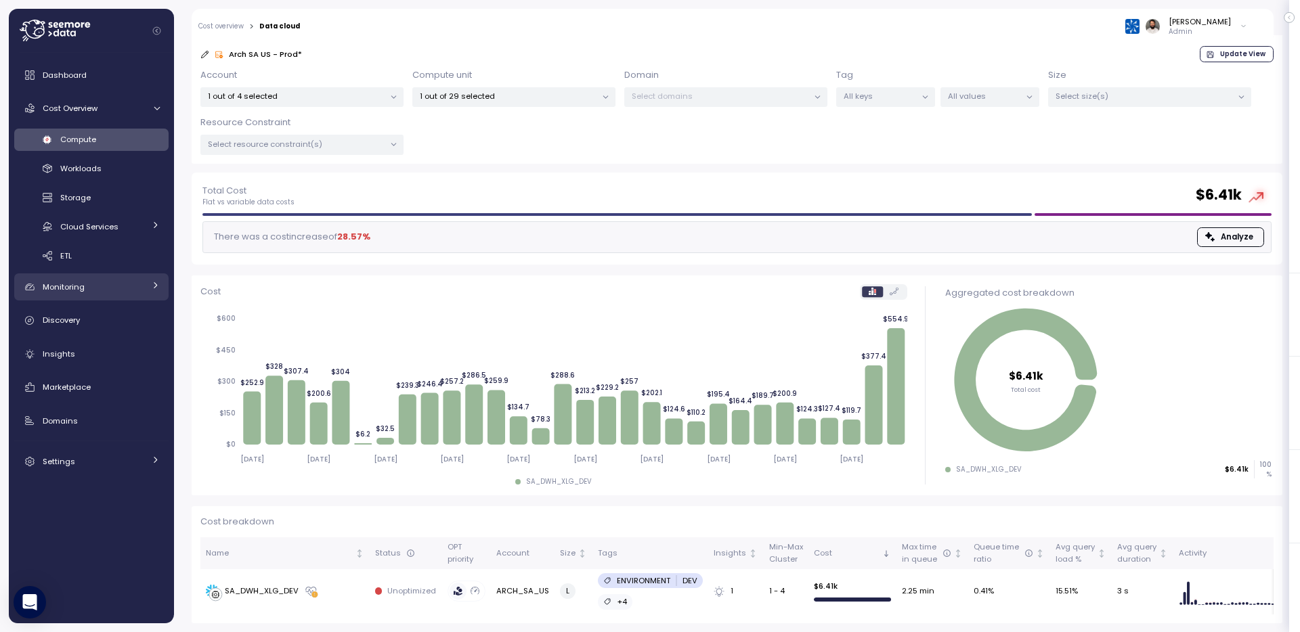
click at [108, 277] on link "Monitoring" at bounding box center [91, 287] width 154 height 27
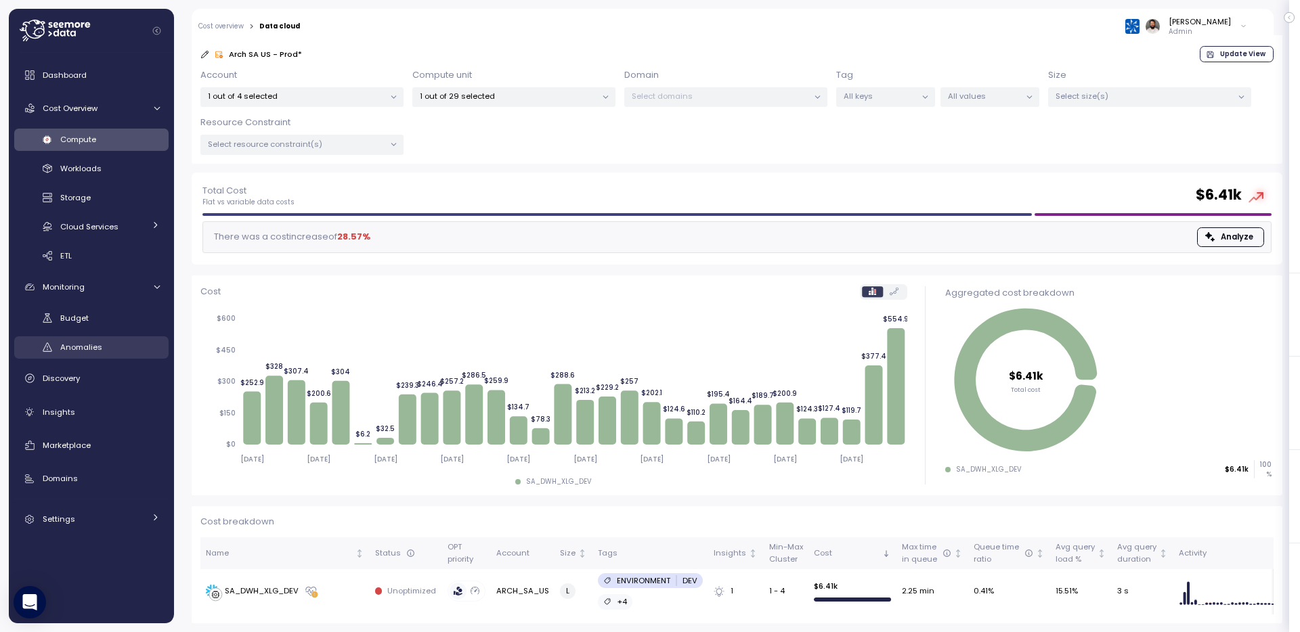
click at [129, 347] on div "Anomalies" at bounding box center [110, 348] width 100 height 14
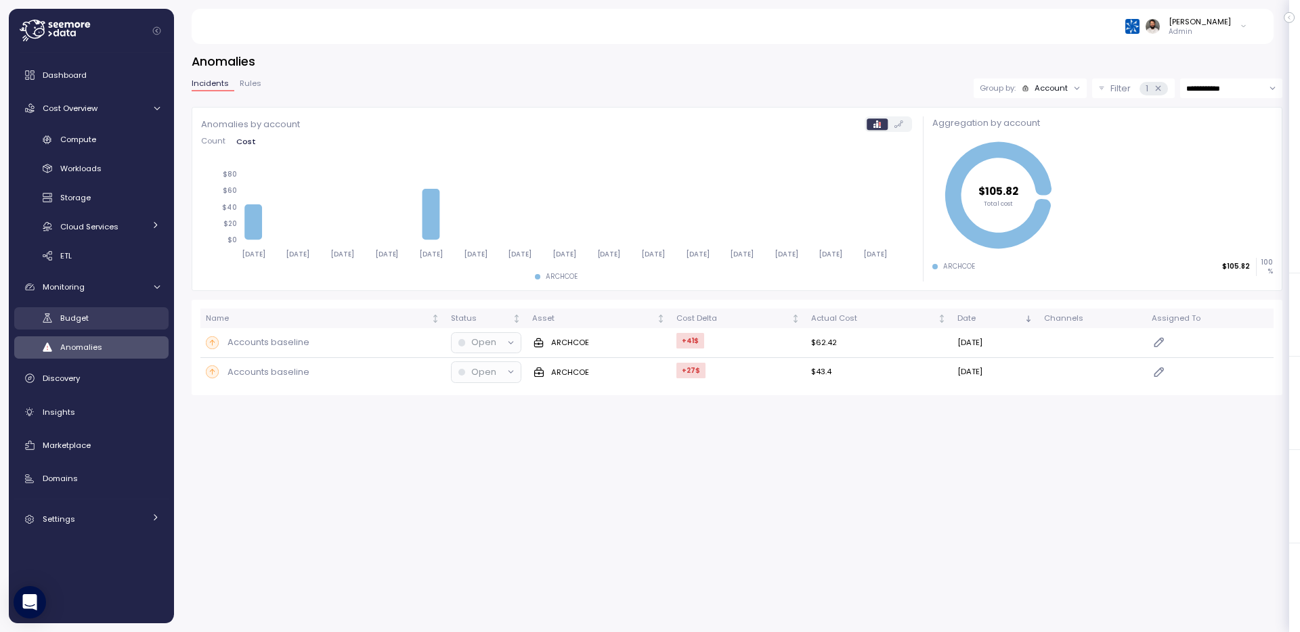
click at [162, 311] on link "Budget" at bounding box center [91, 318] width 154 height 22
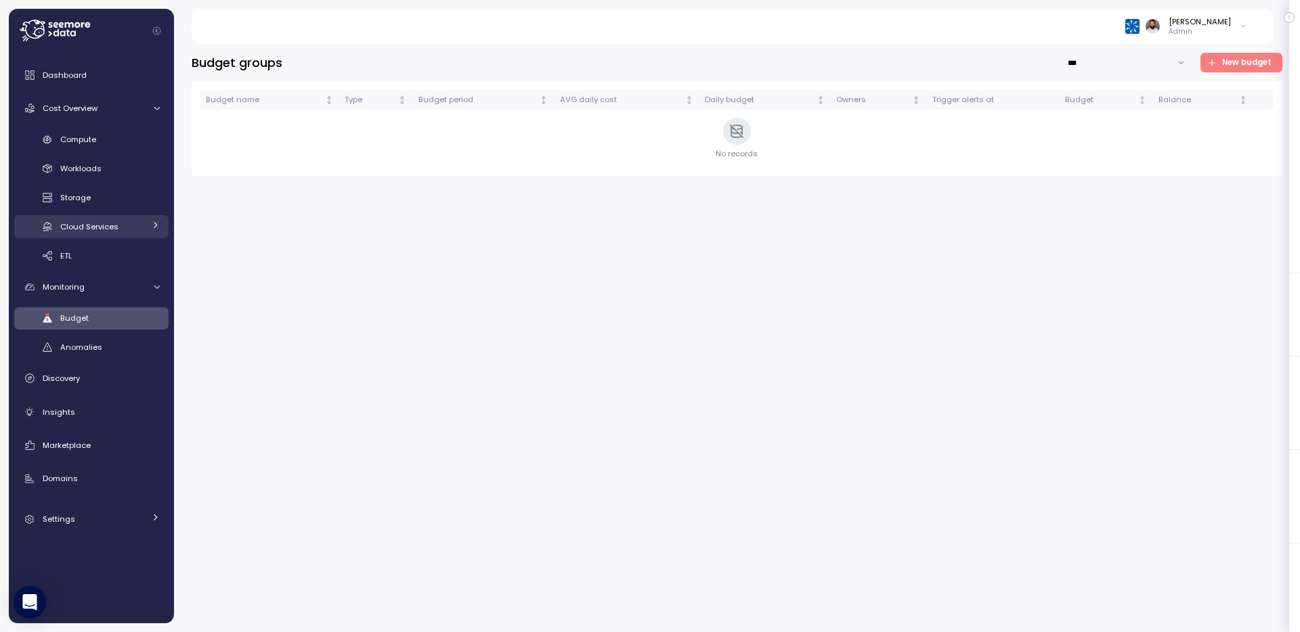
click at [95, 226] on span "Cloud Services" at bounding box center [89, 226] width 58 height 11
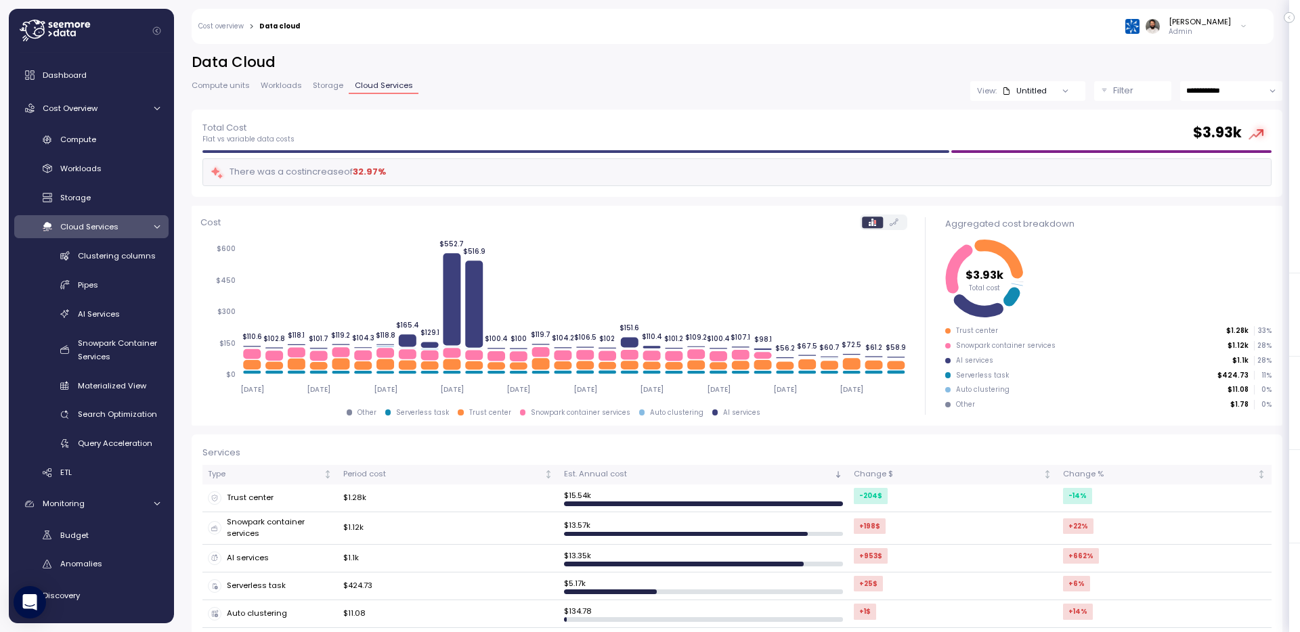
scroll to position [154, 0]
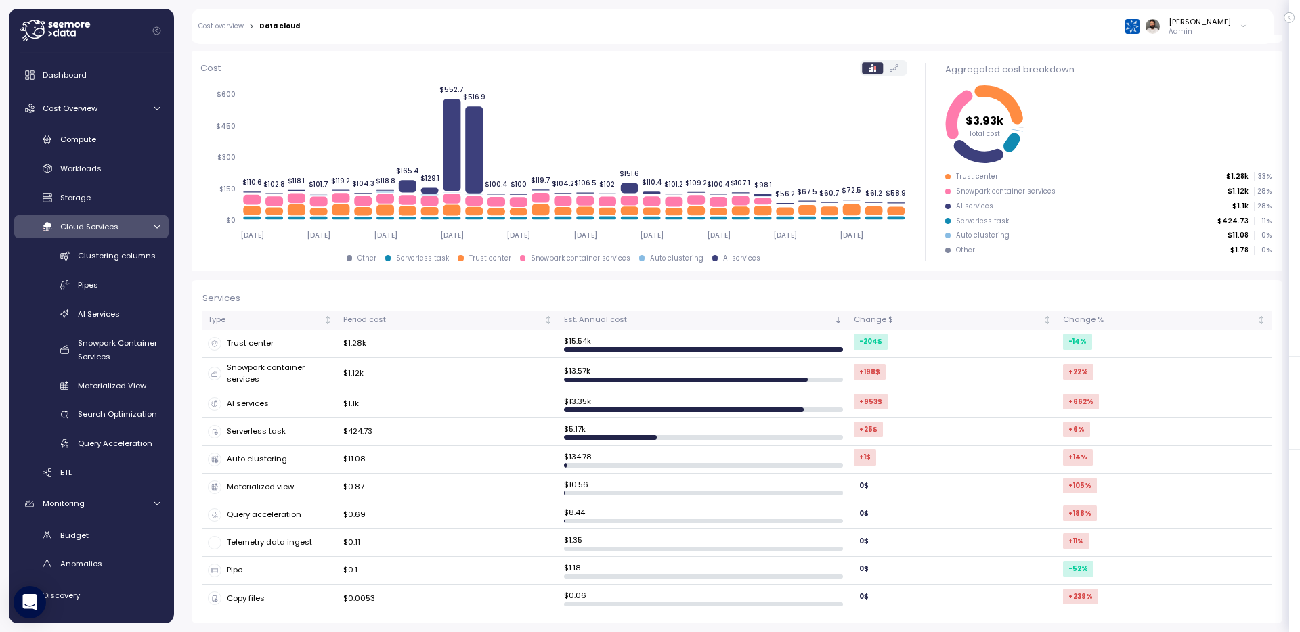
drag, startPoint x: 949, startPoint y: 187, endPoint x: 1122, endPoint y: 187, distance: 172.7
click at [1122, 187] on div "Snowpark container services $1.12k 28 %" at bounding box center [1108, 191] width 326 height 9
drag, startPoint x: 963, startPoint y: 199, endPoint x: 1024, endPoint y: 199, distance: 60.9
click at [1020, 198] on div "Aggregated cost breakdown $3.93k Total cost Trust center $1.28k 33 % Snowpark c…" at bounding box center [1108, 161] width 348 height 220
click at [96, 169] on span "Workloads" at bounding box center [80, 168] width 41 height 11
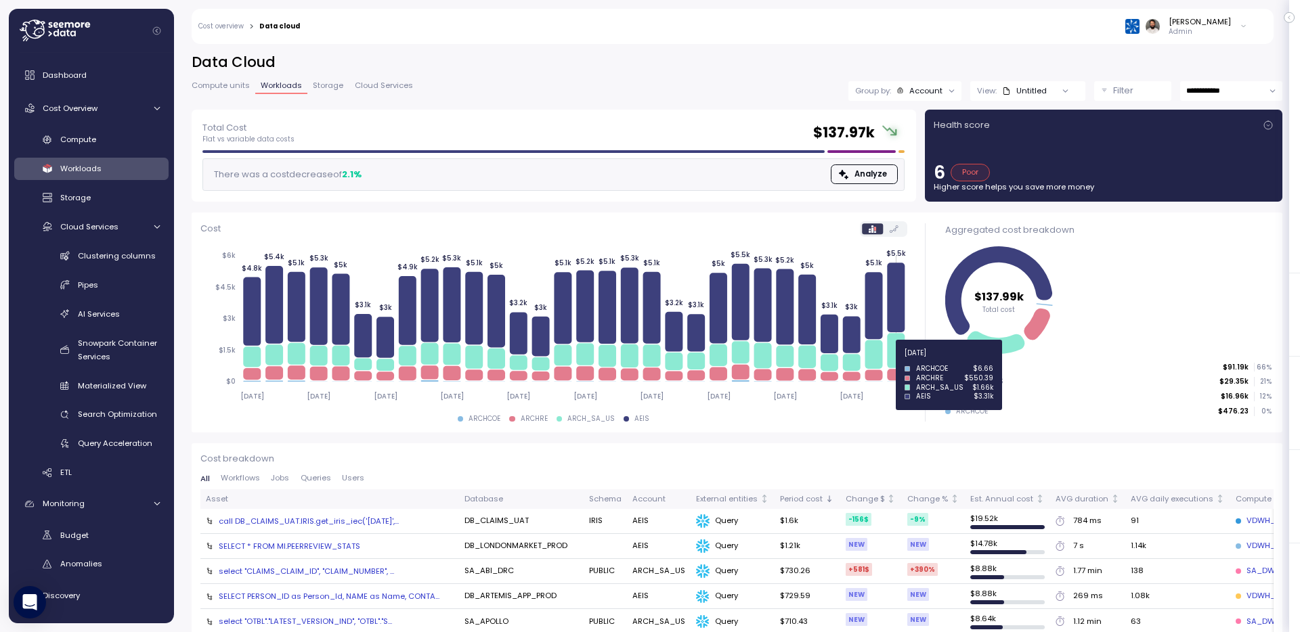
click at [896, 361] on icon at bounding box center [896, 350] width 18 height 35
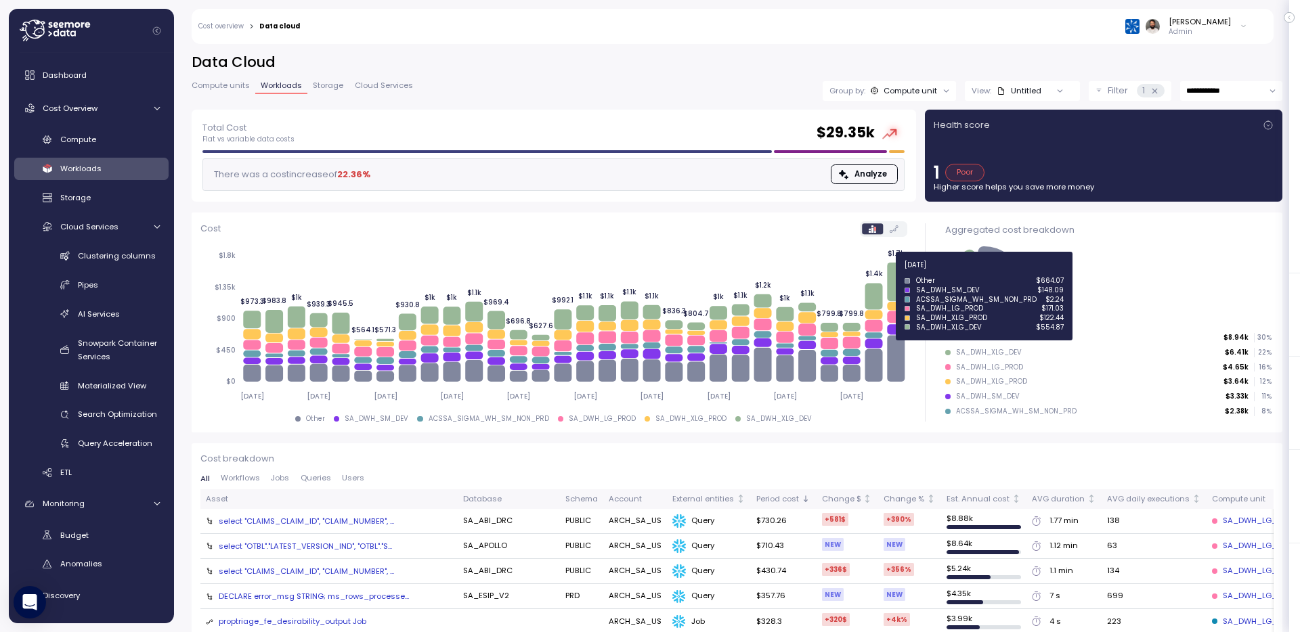
click at [898, 273] on icon at bounding box center [896, 282] width 18 height 39
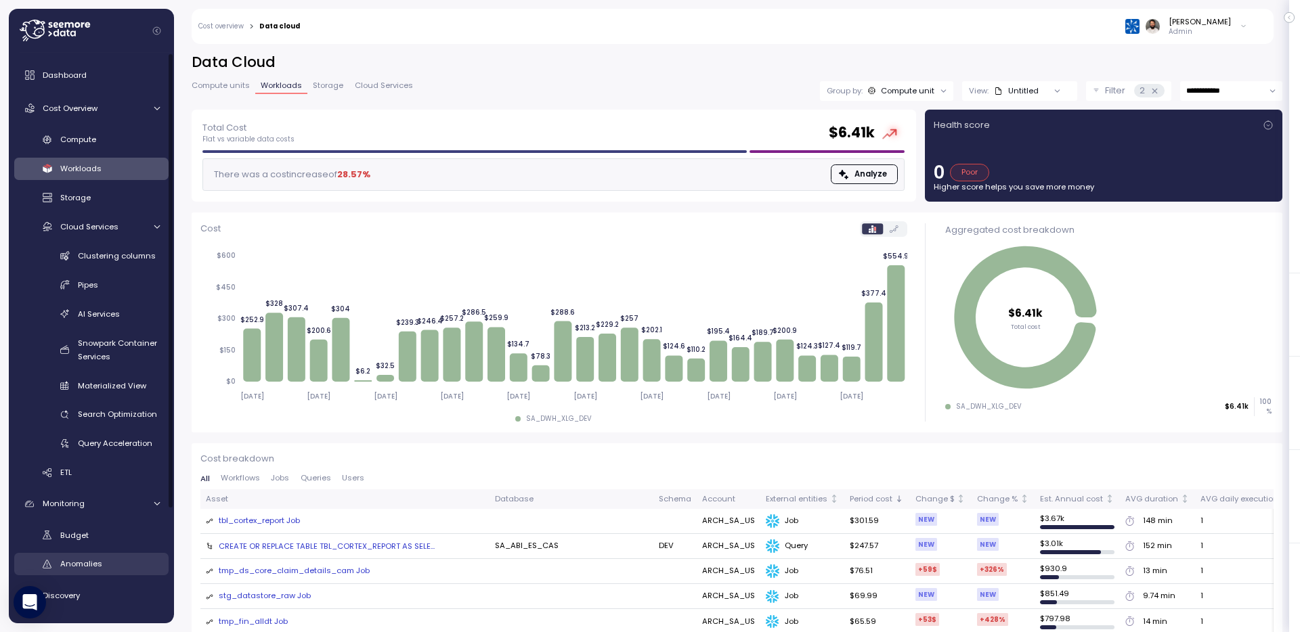
click at [134, 553] on link "Anomalies" at bounding box center [91, 564] width 154 height 22
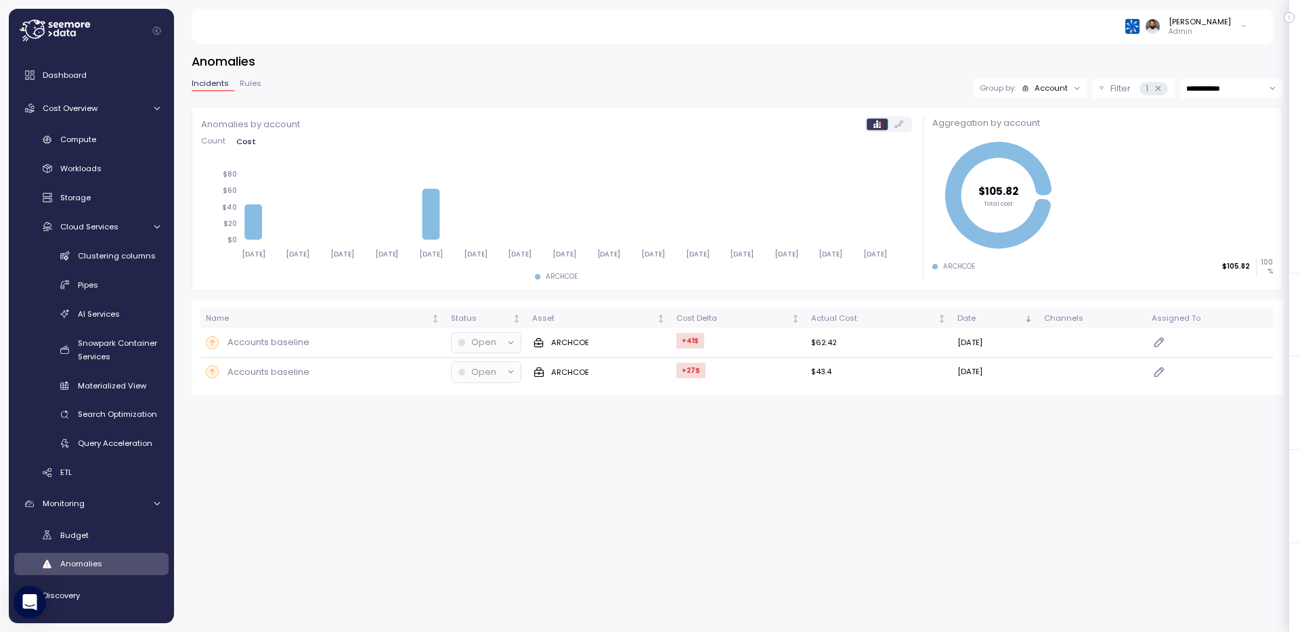
click at [1075, 91] on icon at bounding box center [1076, 88] width 9 height 9
click at [1045, 134] on div "Compute unit" at bounding box center [1028, 141] width 81 height 16
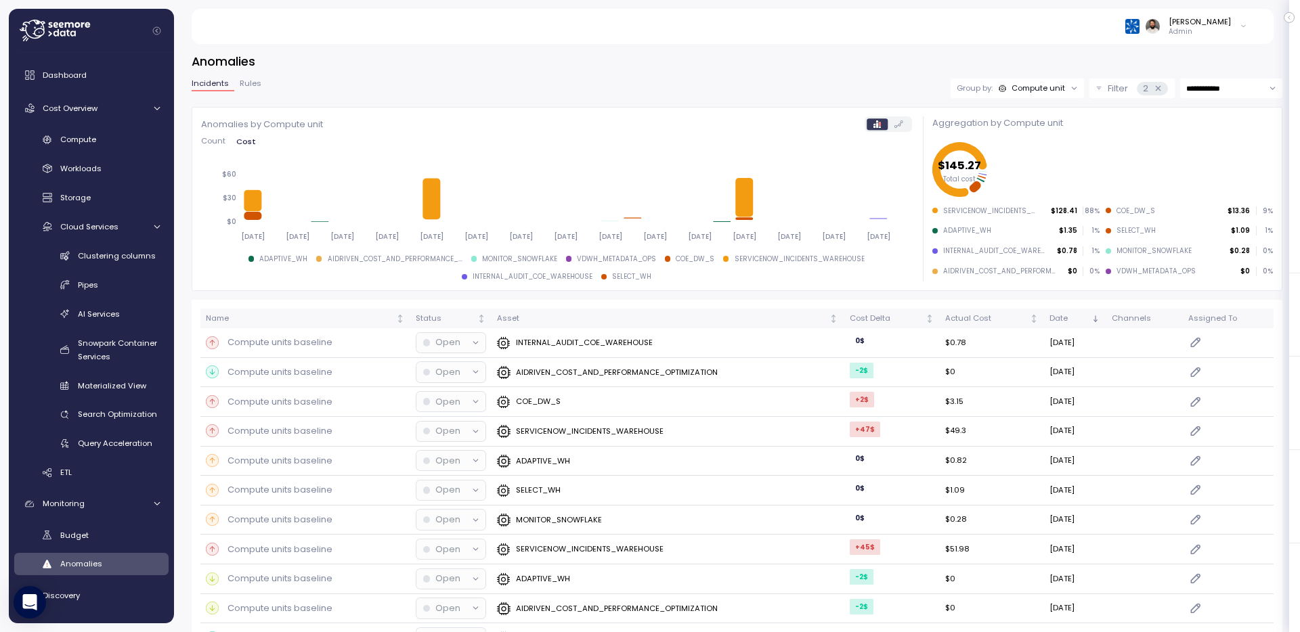
click at [1227, 32] on p "Admin" at bounding box center [1200, 31] width 62 height 9
click at [947, 54] on h3 "Anomalies" at bounding box center [737, 61] width 1091 height 17
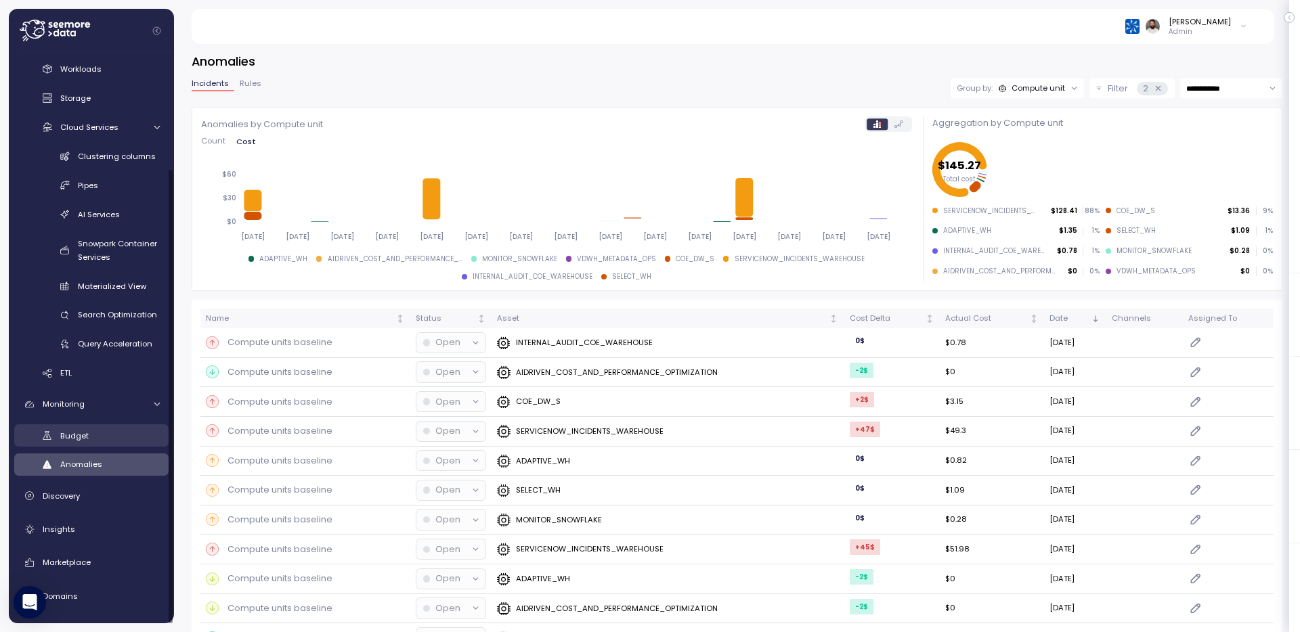
scroll to position [142, 0]
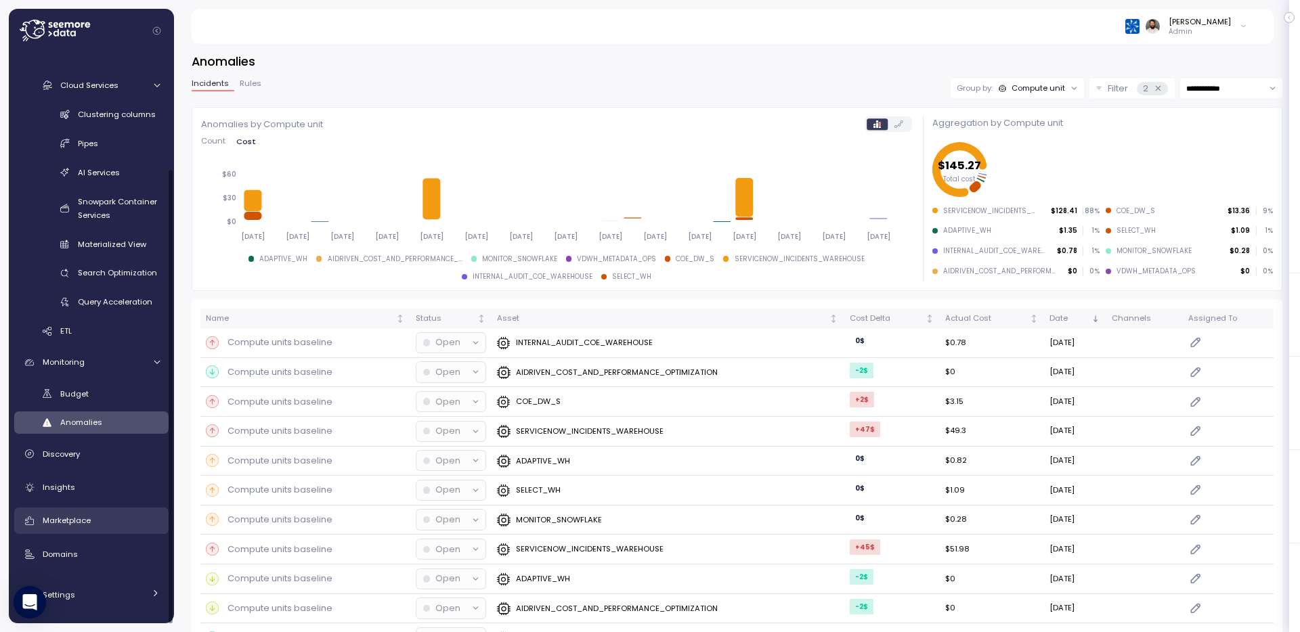
click at [125, 526] on div "Marketplace" at bounding box center [101, 521] width 117 height 14
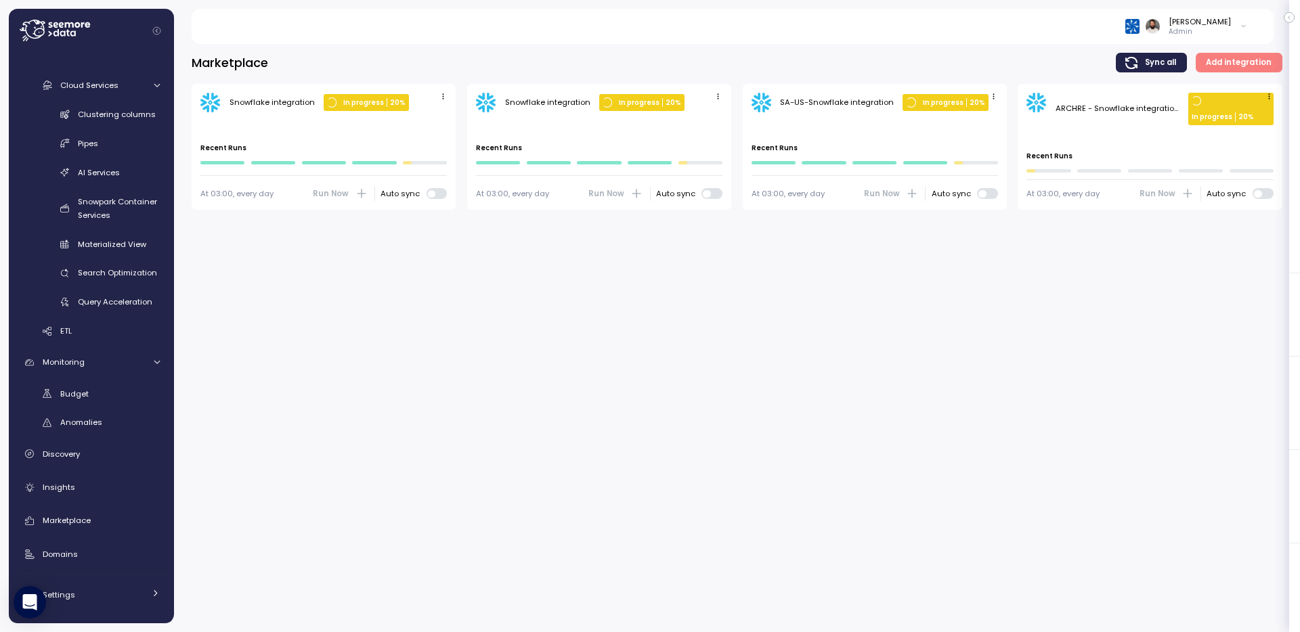
click at [440, 96] on icon "button" at bounding box center [443, 96] width 9 height 9
click at [714, 96] on icon "button" at bounding box center [718, 96] width 9 height 9
click at [694, 113] on button "Edit" at bounding box center [697, 122] width 51 height 19
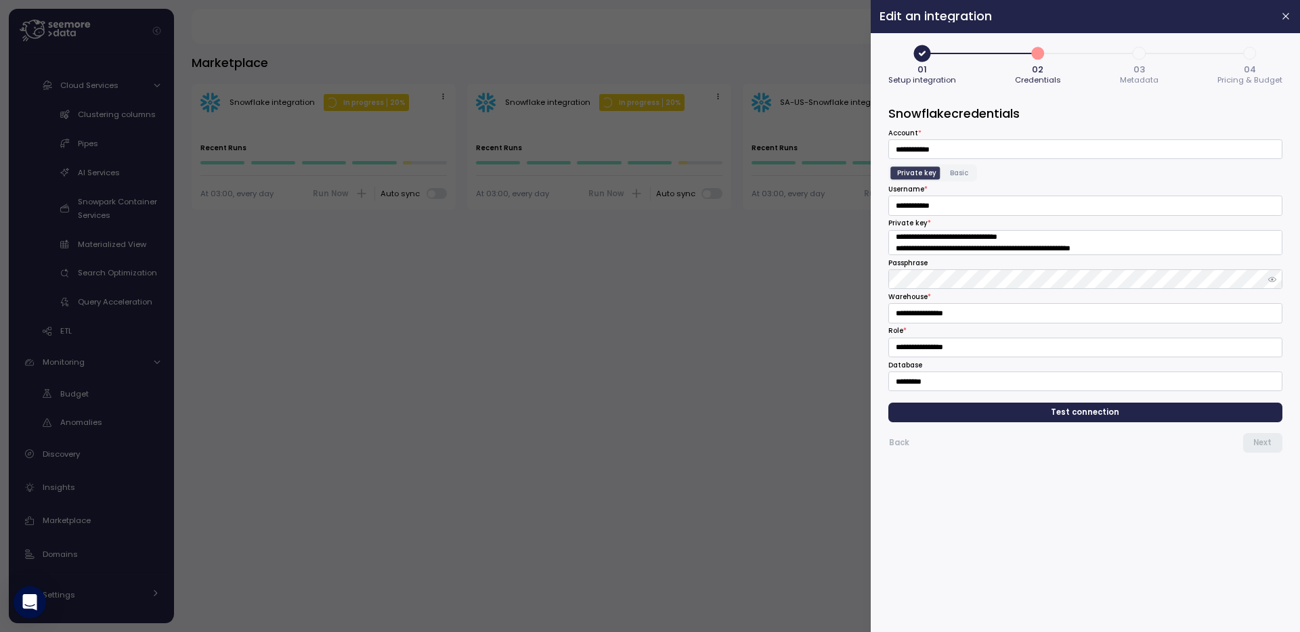
click at [1142, 58] on span "3" at bounding box center [1139, 53] width 23 height 23
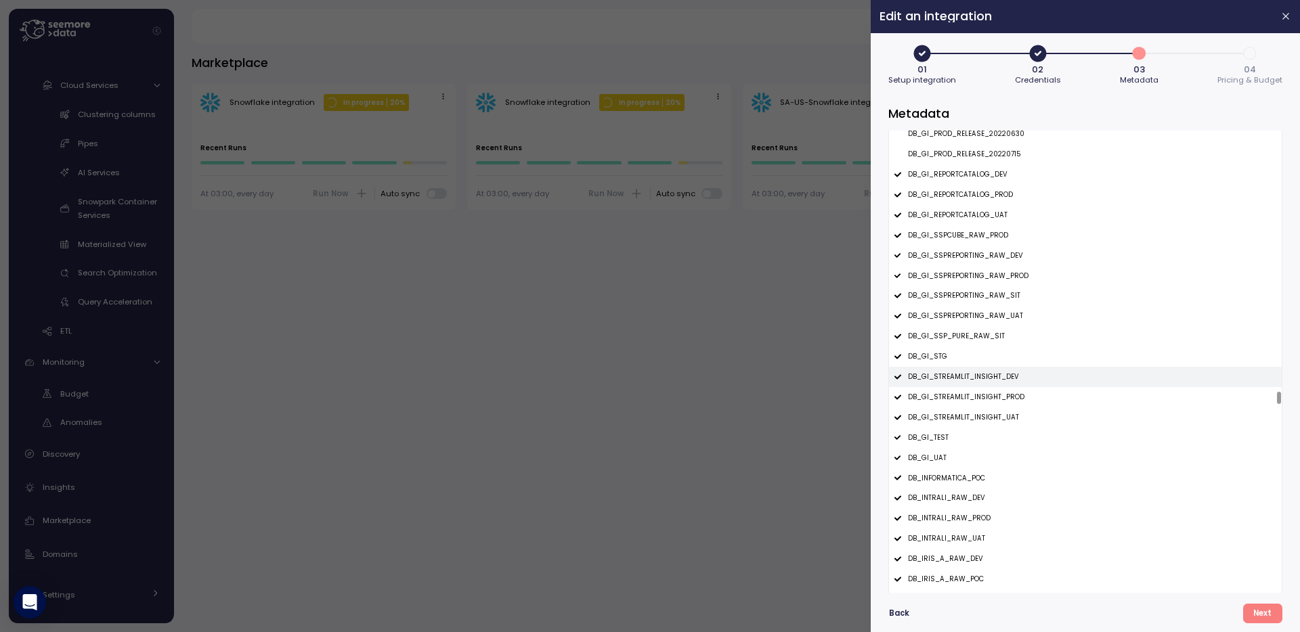
scroll to position [9849, 0]
click at [657, 472] on div at bounding box center [650, 316] width 1300 height 632
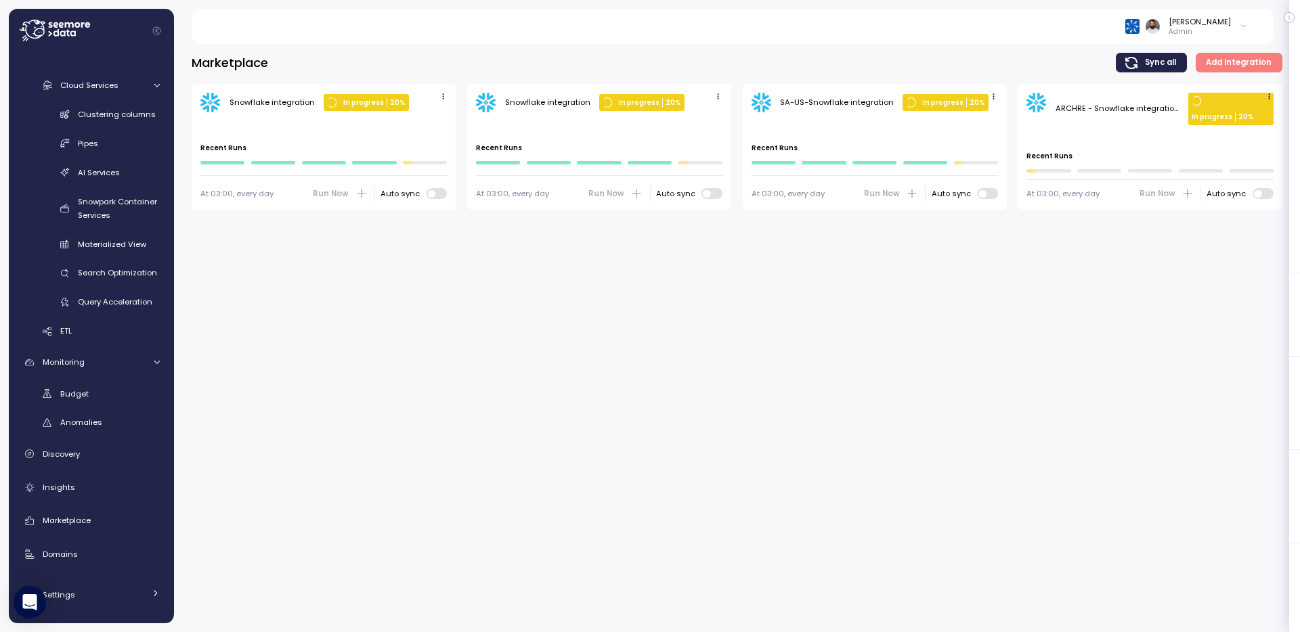
scroll to position [142, 0]
click at [148, 70] on div "Compute Workloads Storage Cloud Services Clustering columns Pipes AI Services S…" at bounding box center [91, 164] width 154 height 355
click at [142, 85] on div "Cloud Services" at bounding box center [102, 86] width 84 height 14
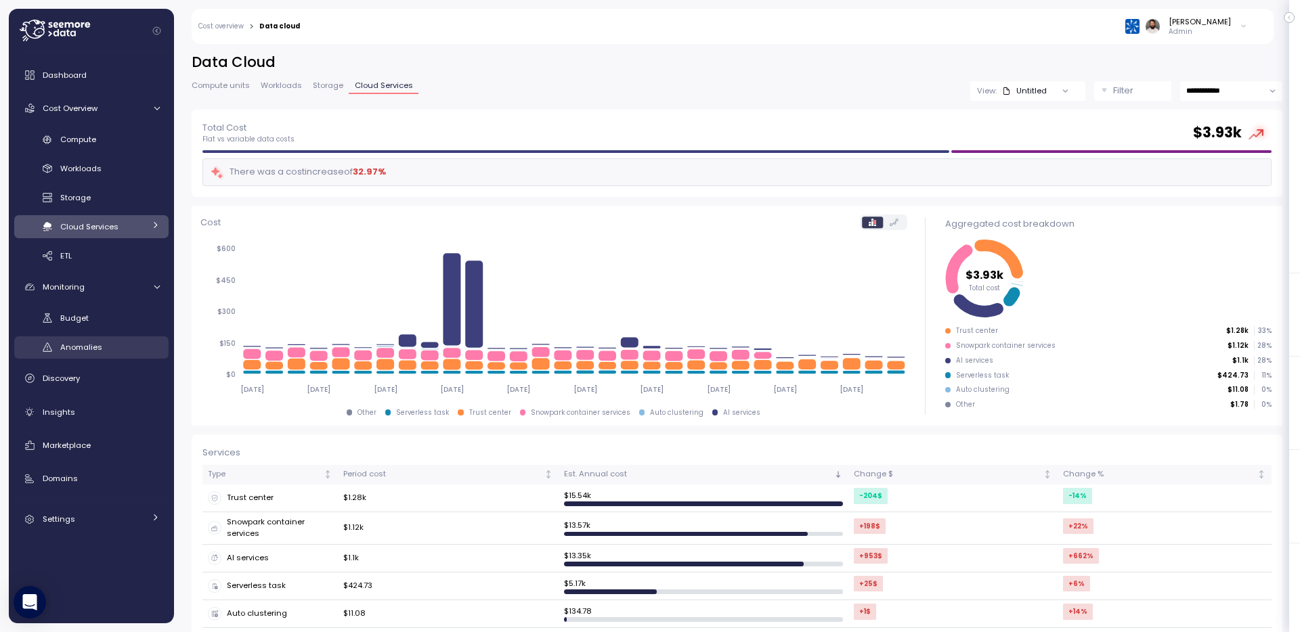
click at [116, 346] on div "Anomalies" at bounding box center [110, 348] width 100 height 14
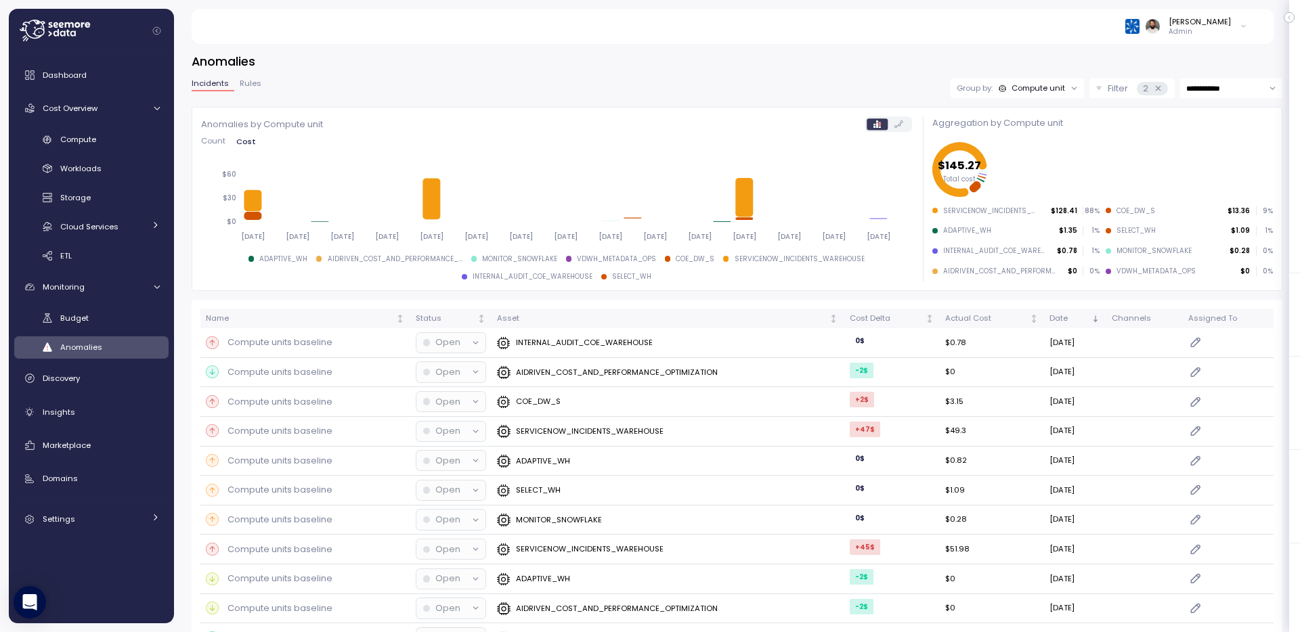
click at [1045, 83] on div "Compute unit" at bounding box center [1038, 88] width 53 height 11
click at [1040, 112] on div "Account" at bounding box center [1015, 118] width 81 height 16
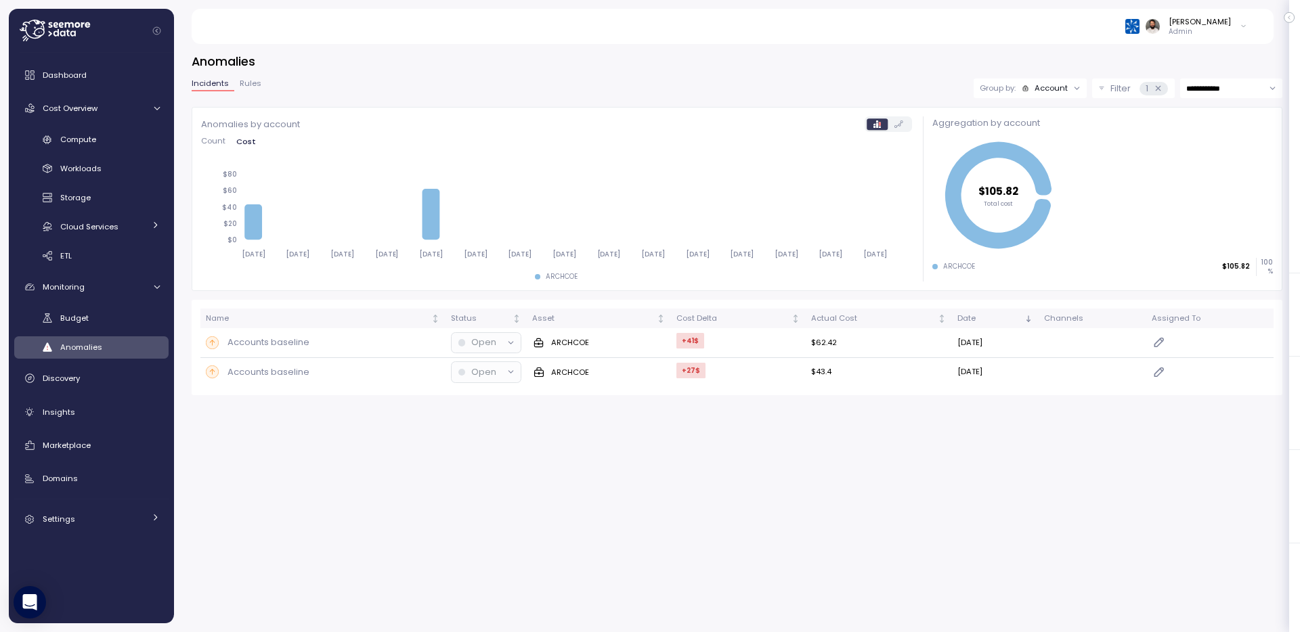
click at [1163, 89] on div "1" at bounding box center [1153, 89] width 28 height 14
click at [1158, 89] on icon at bounding box center [1158, 88] width 9 height 9
click at [1112, 87] on p "Filter" at bounding box center [1120, 89] width 20 height 14
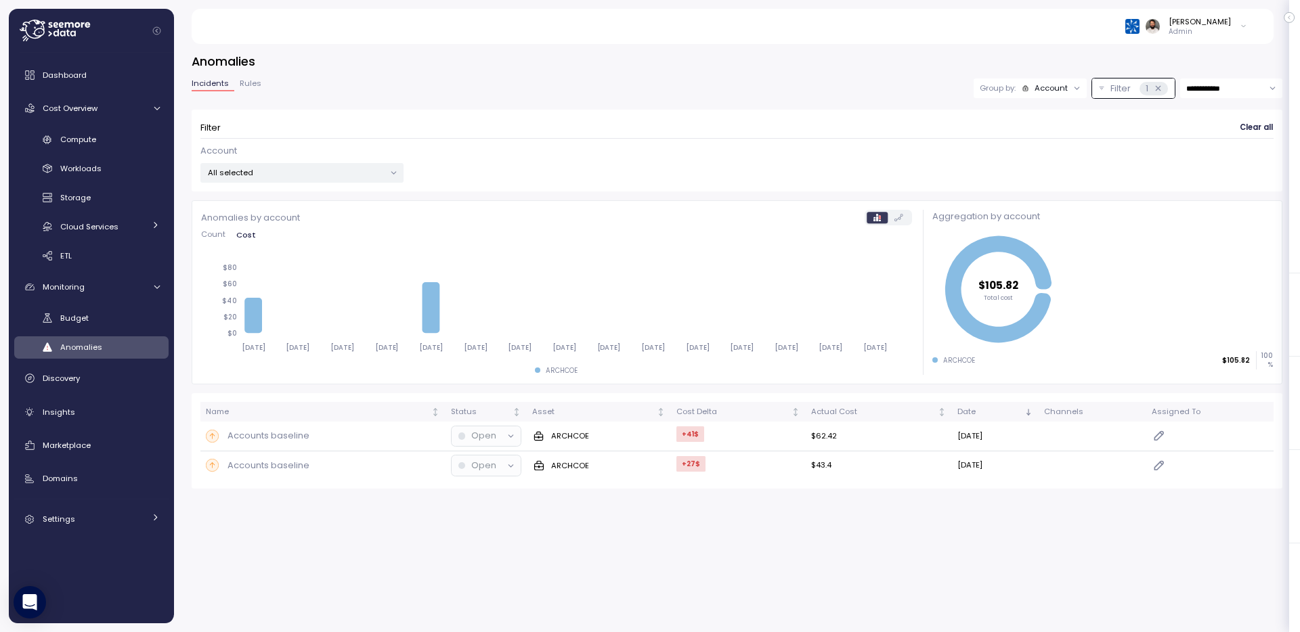
click at [333, 169] on p "All selected" at bounding box center [296, 172] width 177 height 11
click at [341, 247] on span "only" at bounding box center [342, 246] width 16 height 15
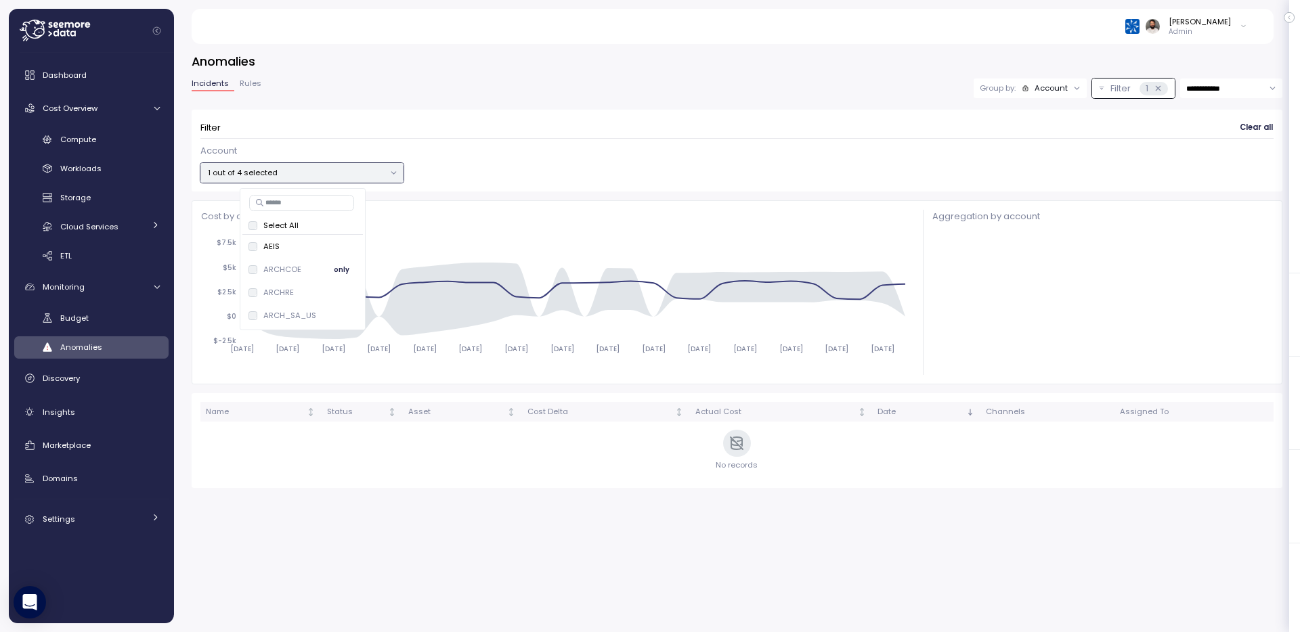
click at [339, 278] on div "ARCHCOE only" at bounding box center [302, 269] width 121 height 23
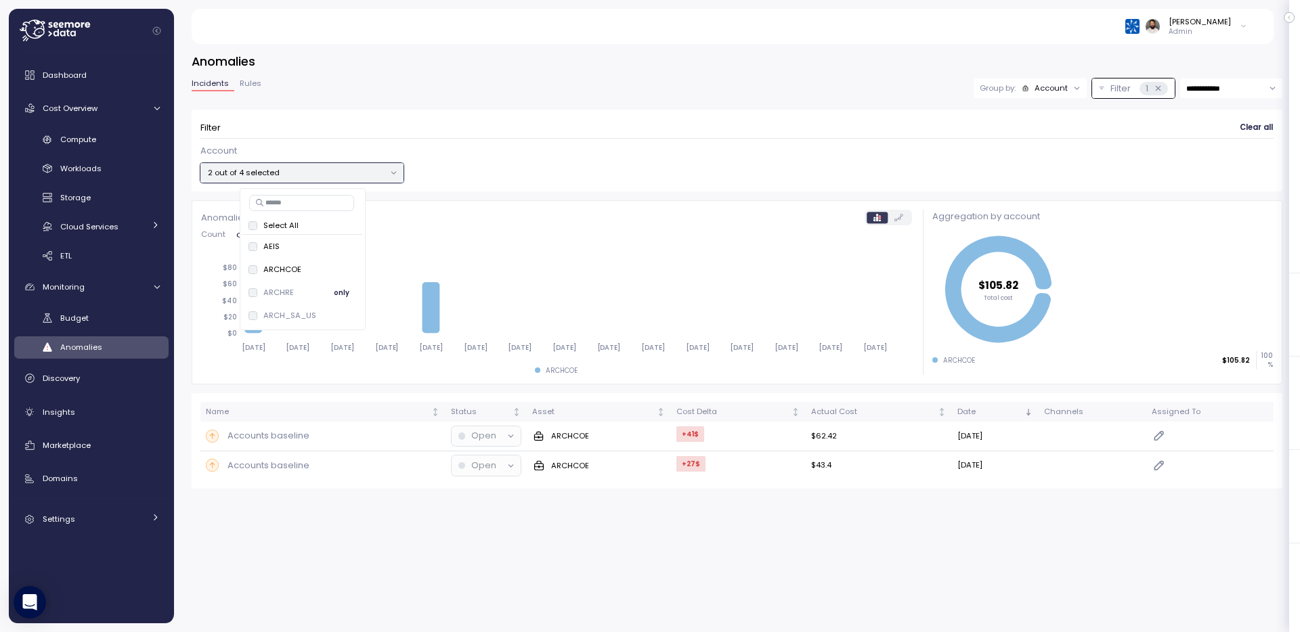
click at [335, 290] on span "only" at bounding box center [342, 292] width 16 height 15
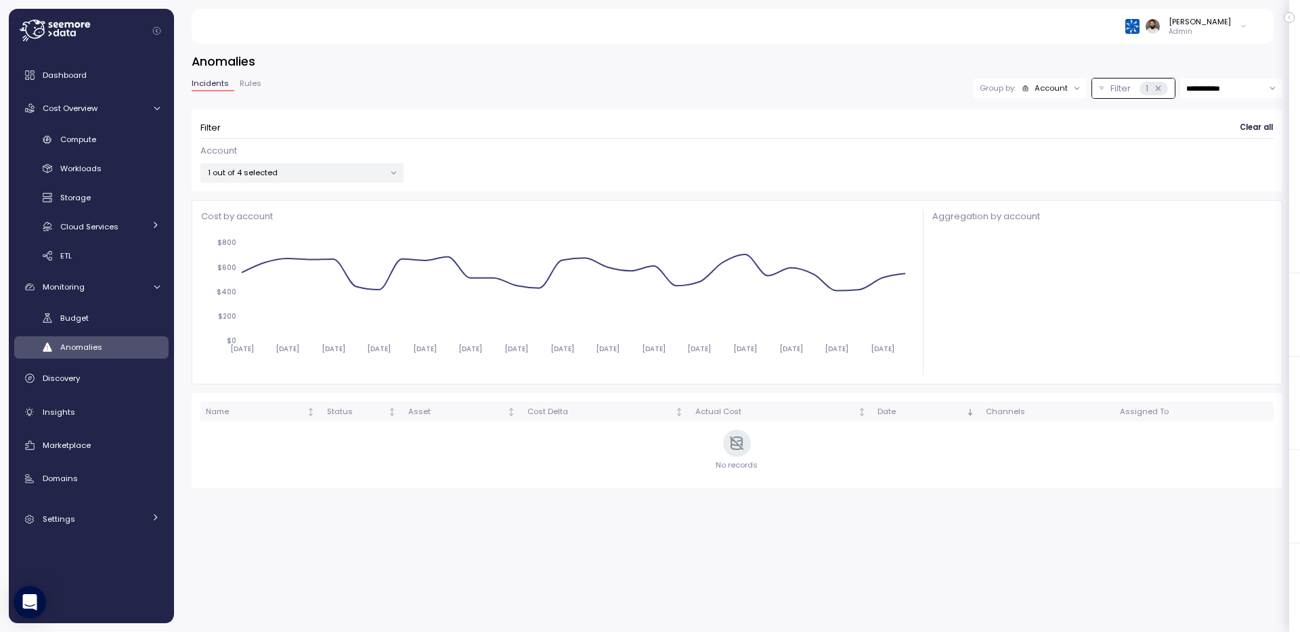
click at [651, 160] on div "Account 1 out of 4 selected" at bounding box center [736, 163] width 1073 height 39
click at [360, 180] on div "1 out of 4 selected" at bounding box center [301, 173] width 203 height 20
click at [334, 317] on span "only" at bounding box center [342, 316] width 16 height 15
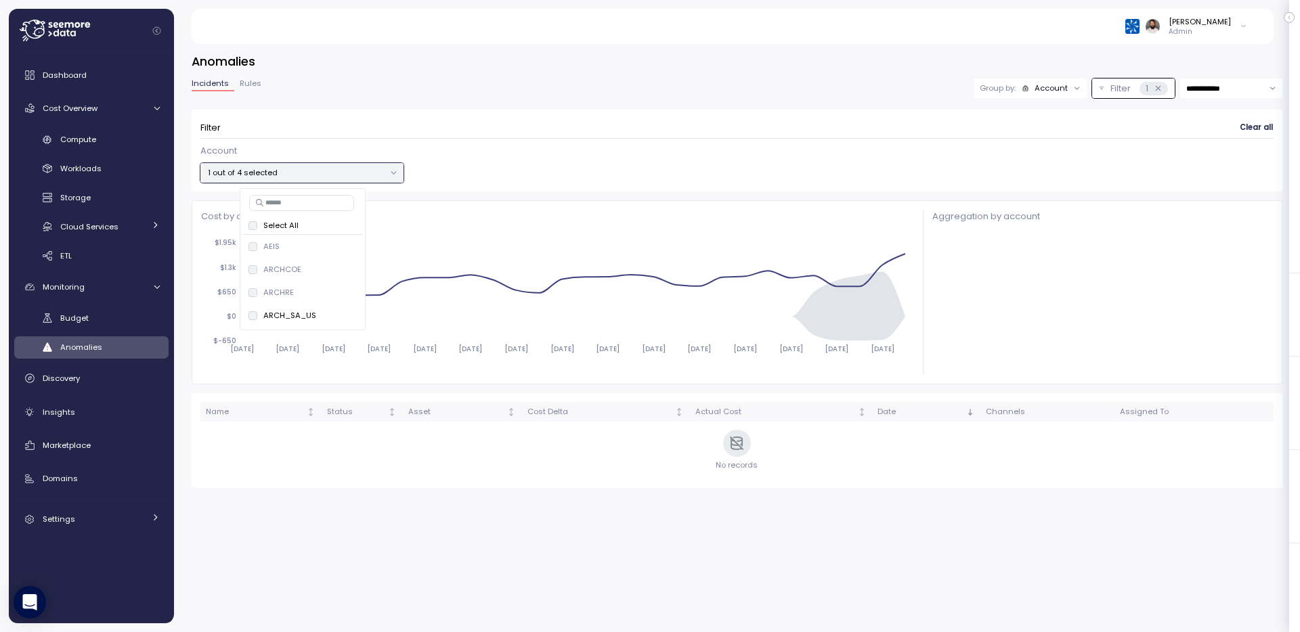
click at [838, 184] on div "Filter Clear all Account 1 out of 4 selected" at bounding box center [737, 151] width 1091 height 83
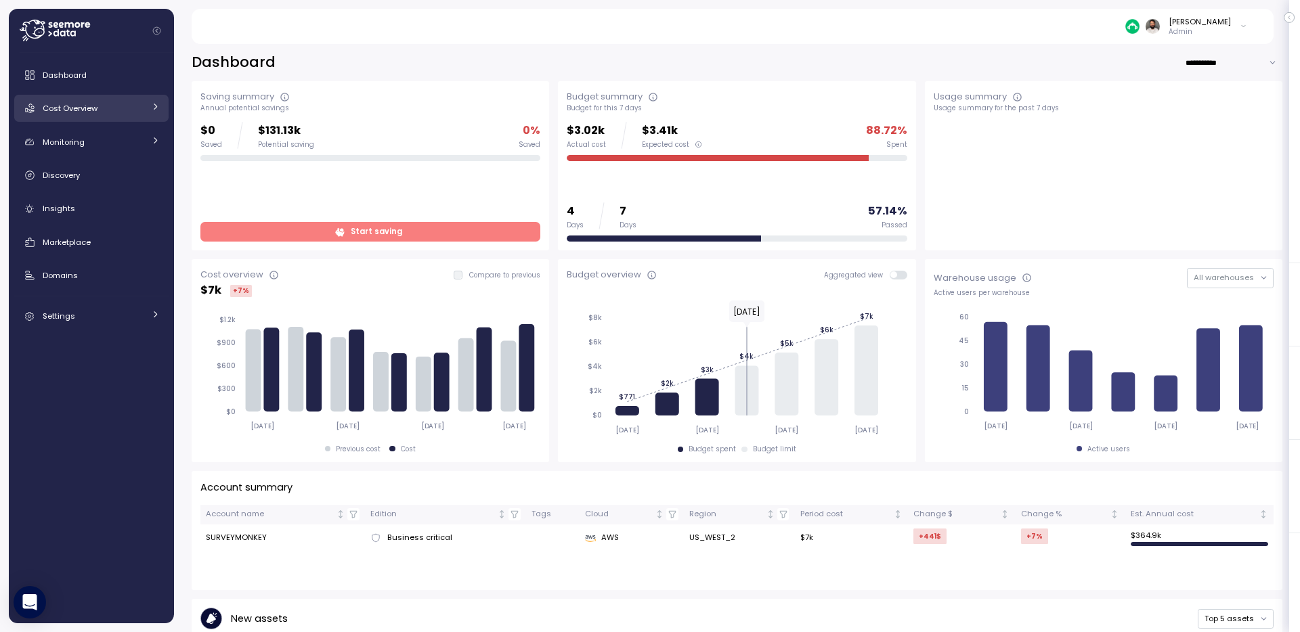
click at [106, 109] on div "Cost Overview" at bounding box center [94, 109] width 102 height 14
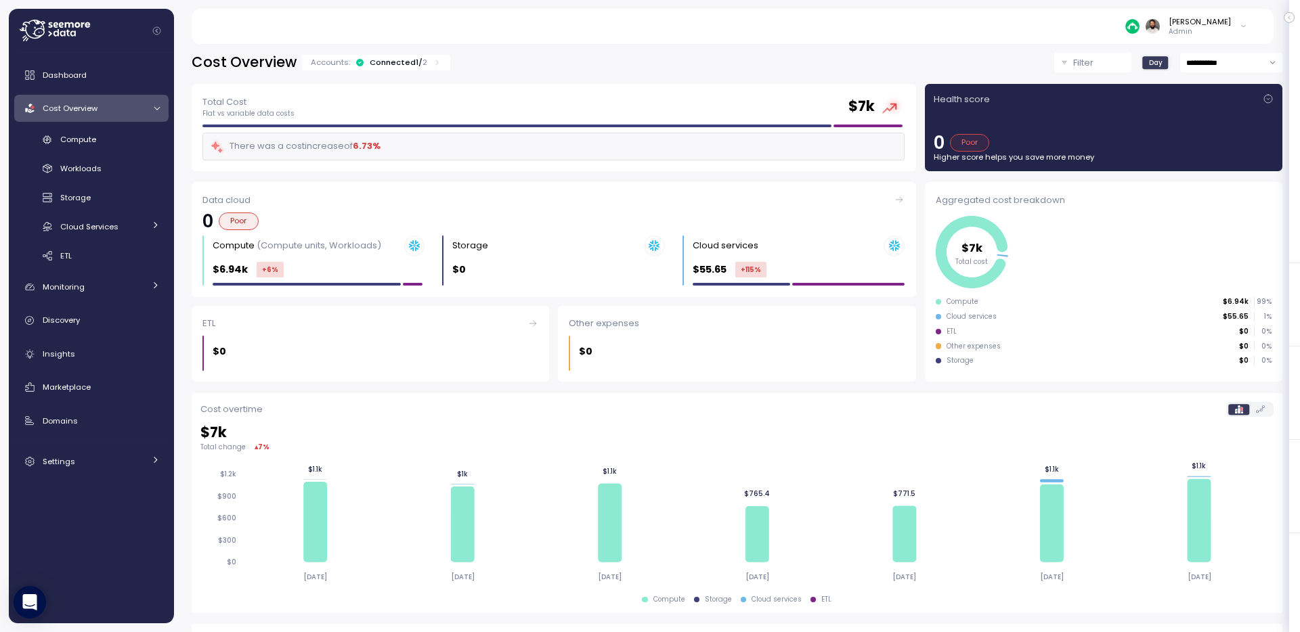
click at [1225, 60] on input "**********" at bounding box center [1231, 63] width 102 height 20
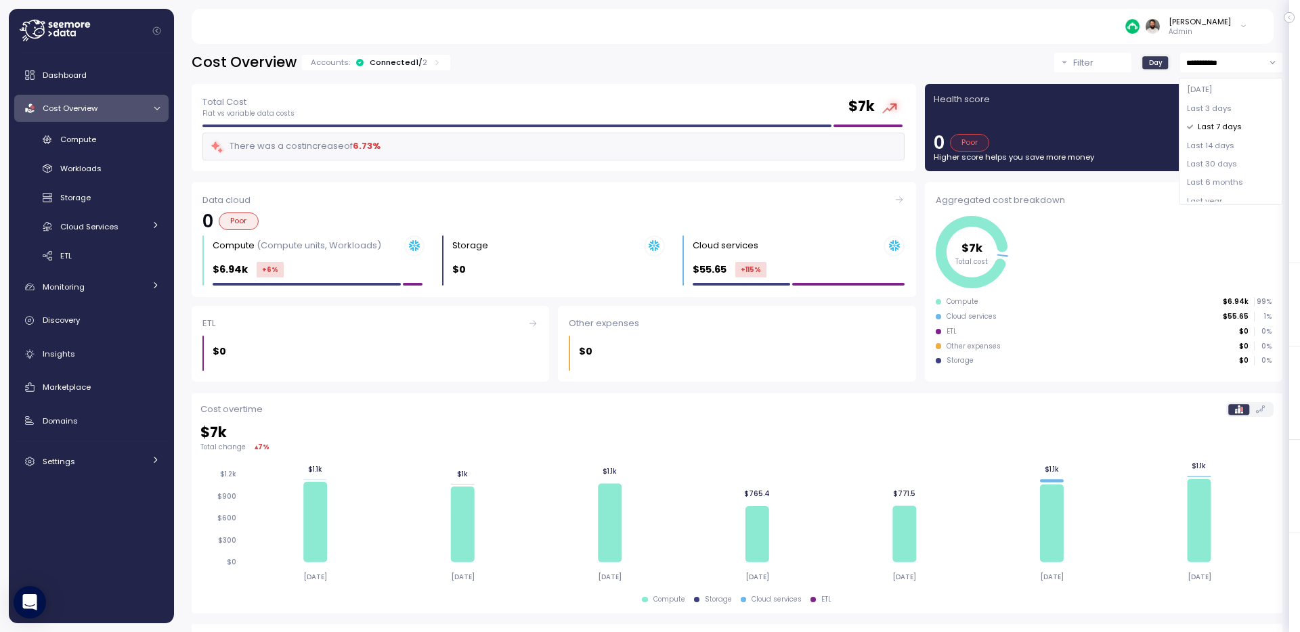
click at [1219, 142] on span "Last 14 days" at bounding box center [1210, 146] width 47 height 12
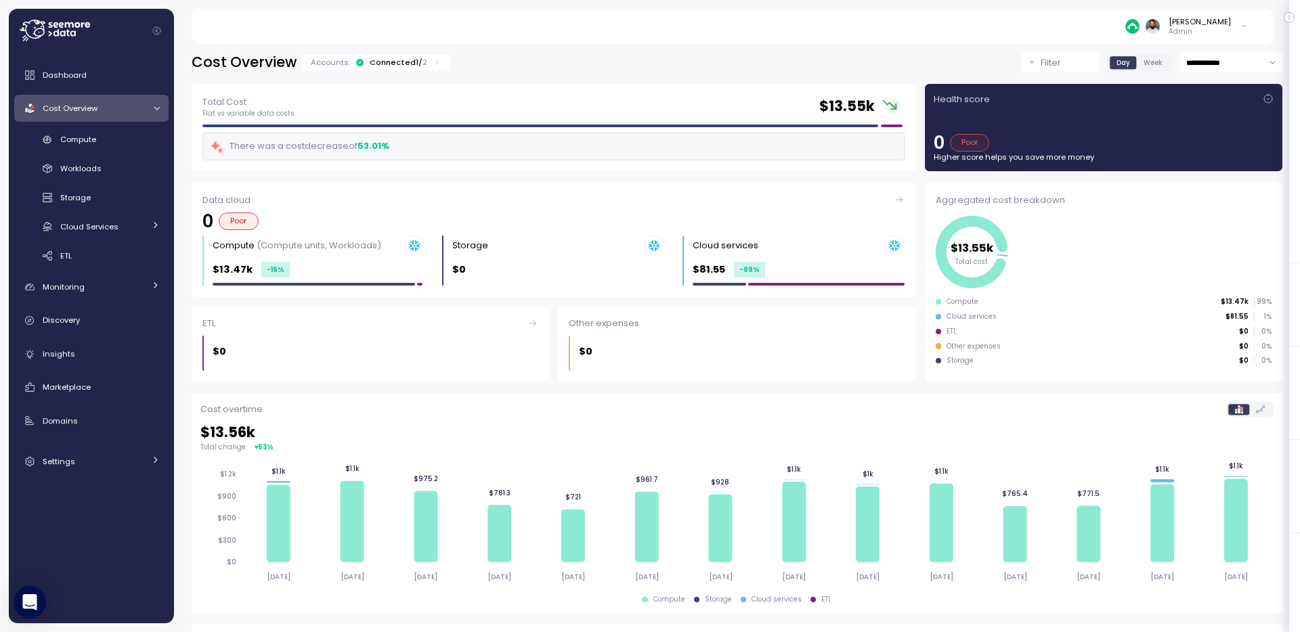
click at [1220, 51] on div "**********" at bounding box center [737, 333] width 1126 height 597
click at [1220, 76] on div "**********" at bounding box center [737, 448] width 1091 height 791
click at [1221, 62] on input "**********" at bounding box center [1231, 63] width 102 height 20
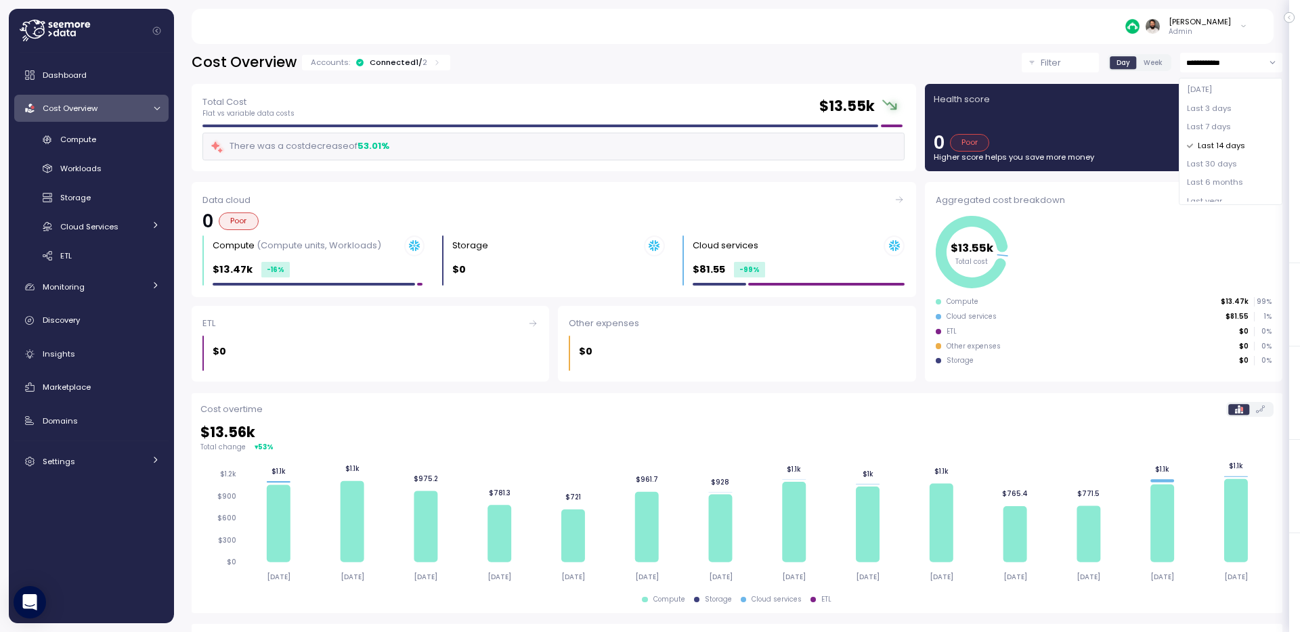
click at [1221, 162] on span "Last 30 days" at bounding box center [1212, 164] width 50 height 12
type input "**********"
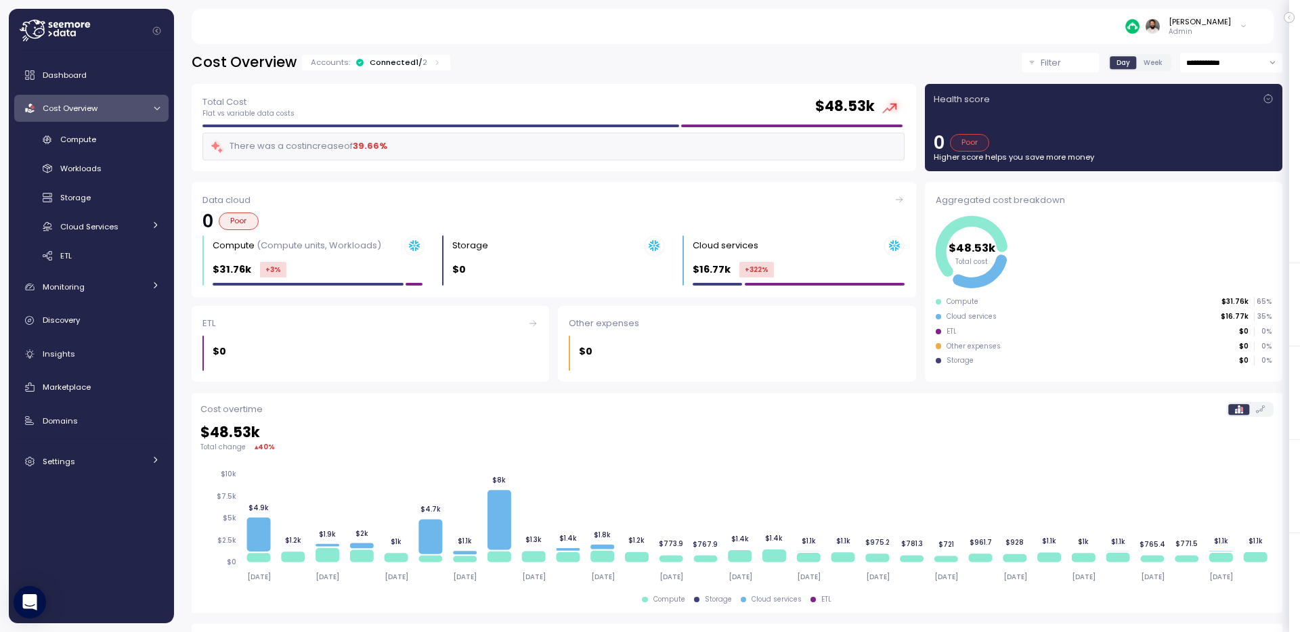
click at [387, 62] on div "Connected 1 / 2" at bounding box center [399, 62] width 58 height 11
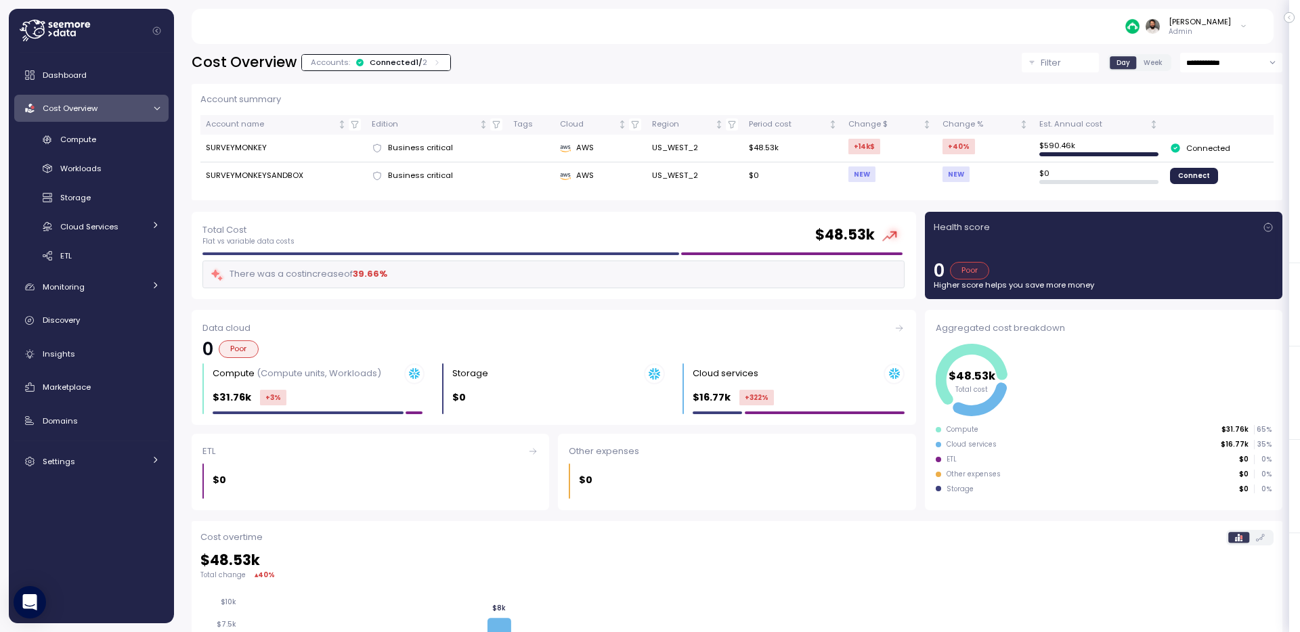
click at [387, 62] on div "Connected 1 / 2" at bounding box center [399, 62] width 58 height 11
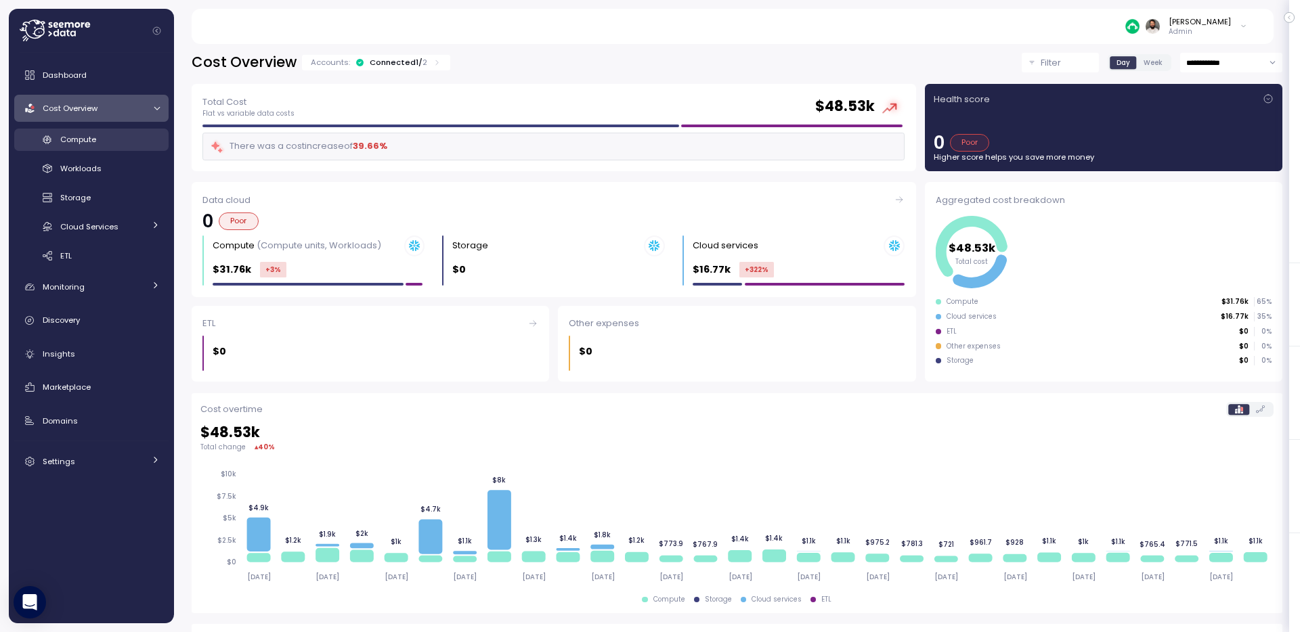
click at [121, 135] on div "Compute" at bounding box center [110, 140] width 100 height 14
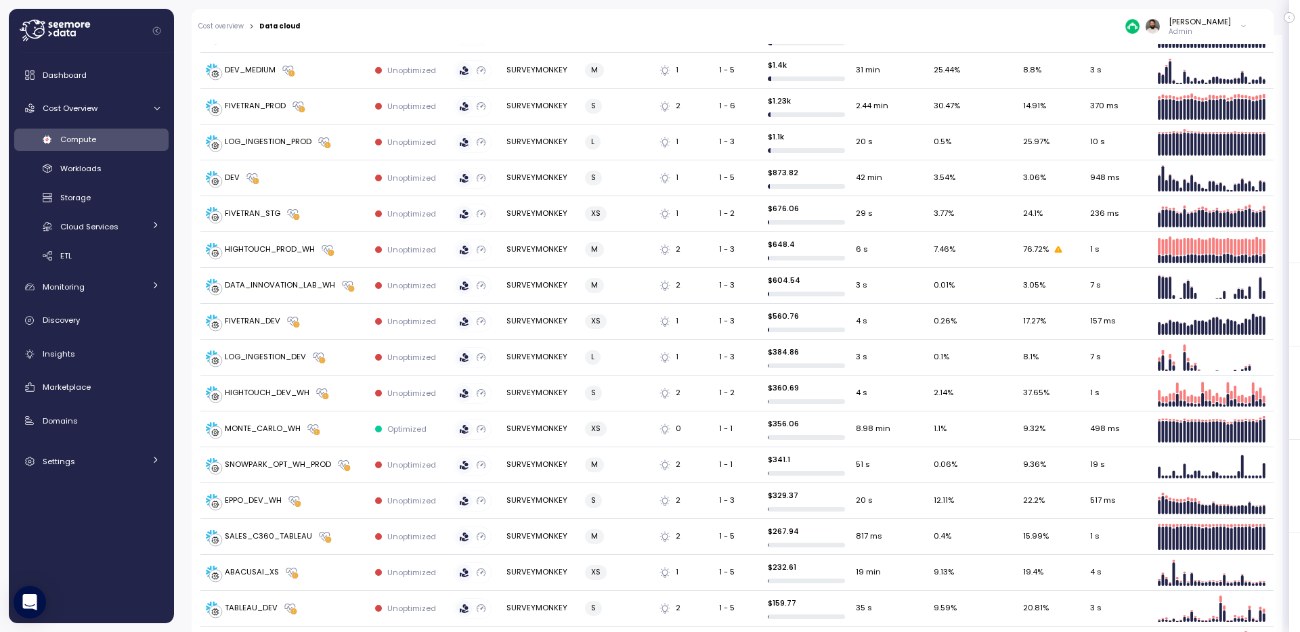
scroll to position [228, 0]
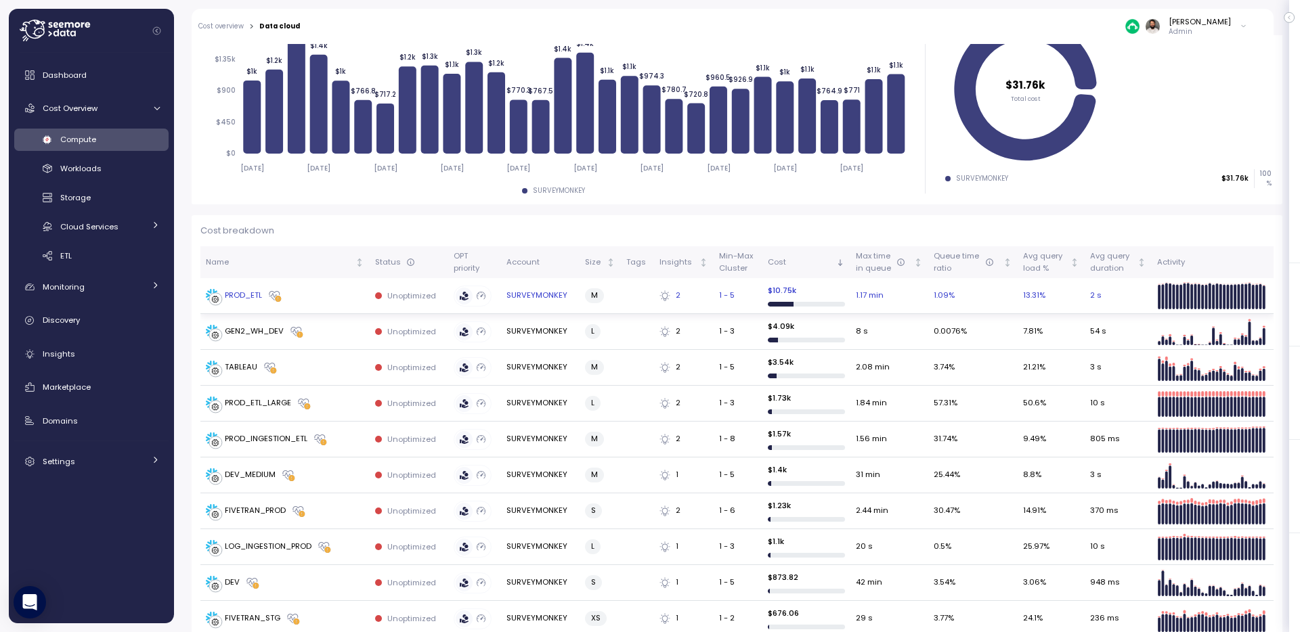
click at [318, 294] on div "PROD_ETL" at bounding box center [285, 296] width 158 height 14
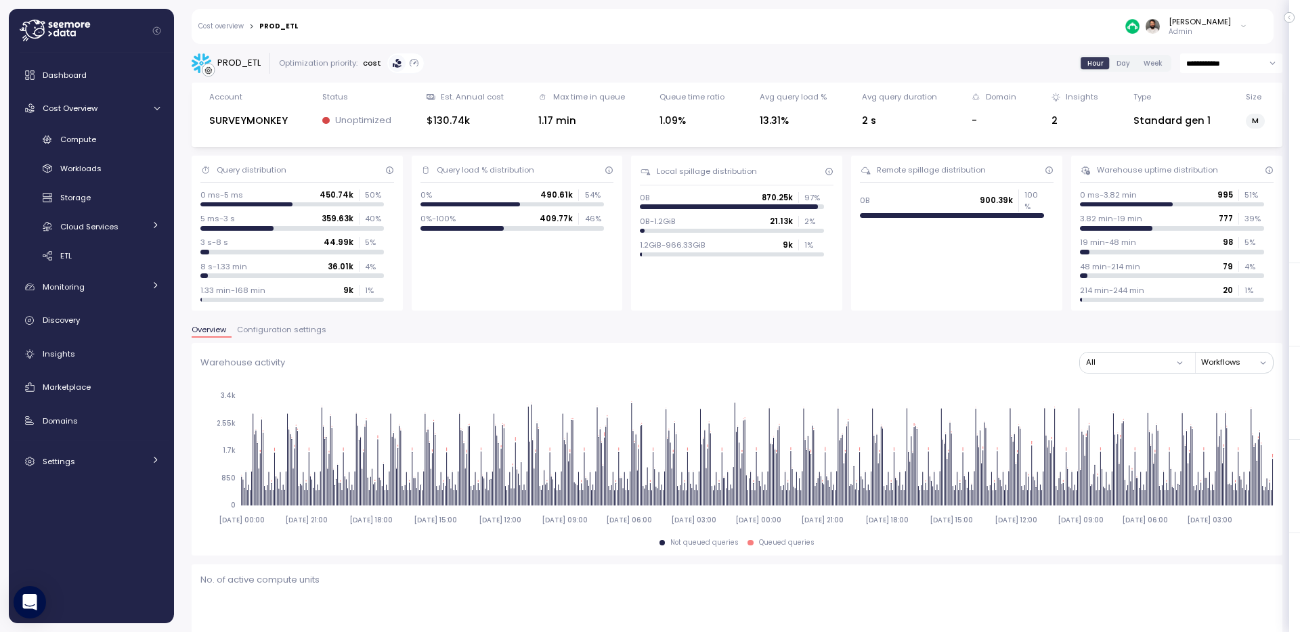
click at [1222, 64] on input "**********" at bounding box center [1231, 63] width 102 height 20
click at [1219, 129] on span "Last 7 days" at bounding box center [1209, 128] width 44 height 12
type input "**********"
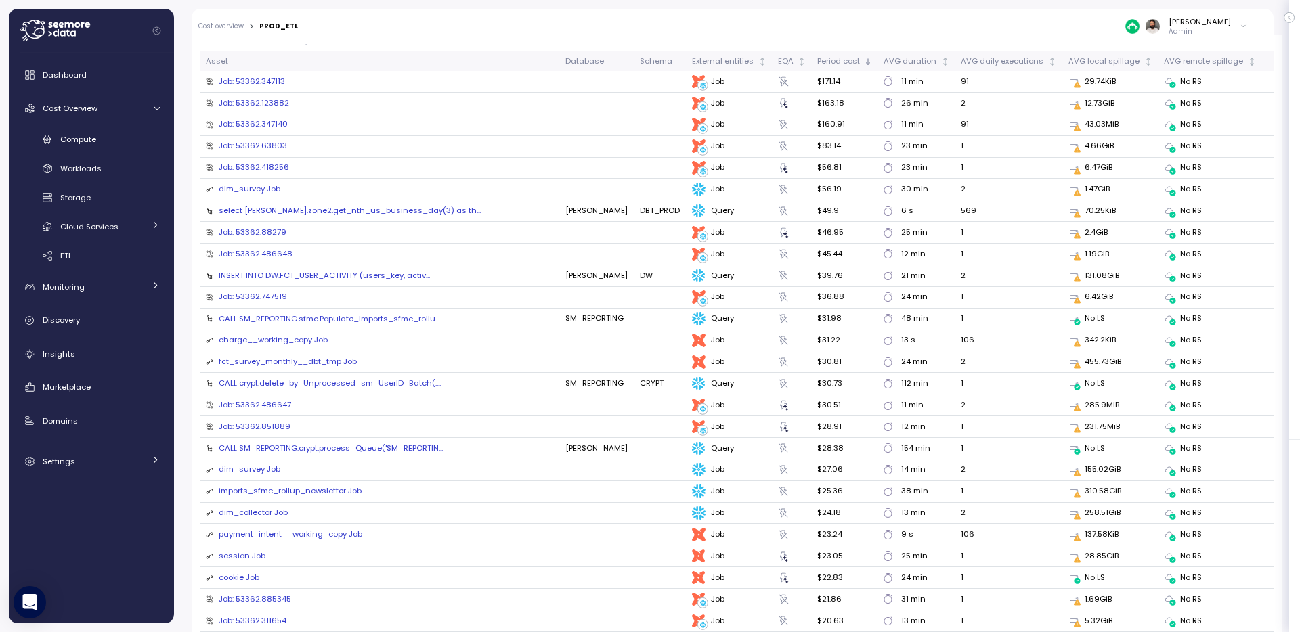
scroll to position [1490, 0]
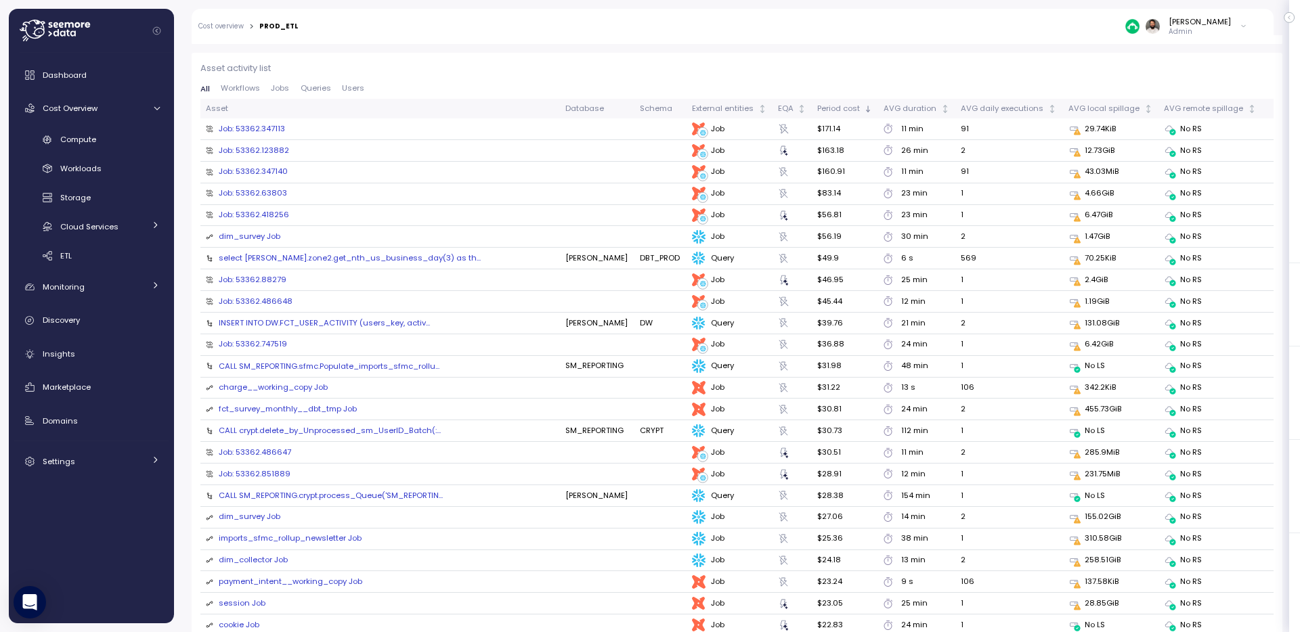
click at [289, 253] on div "select edw.zone2.get_nth_us_business_day(3) as th..." at bounding box center [350, 258] width 262 height 11
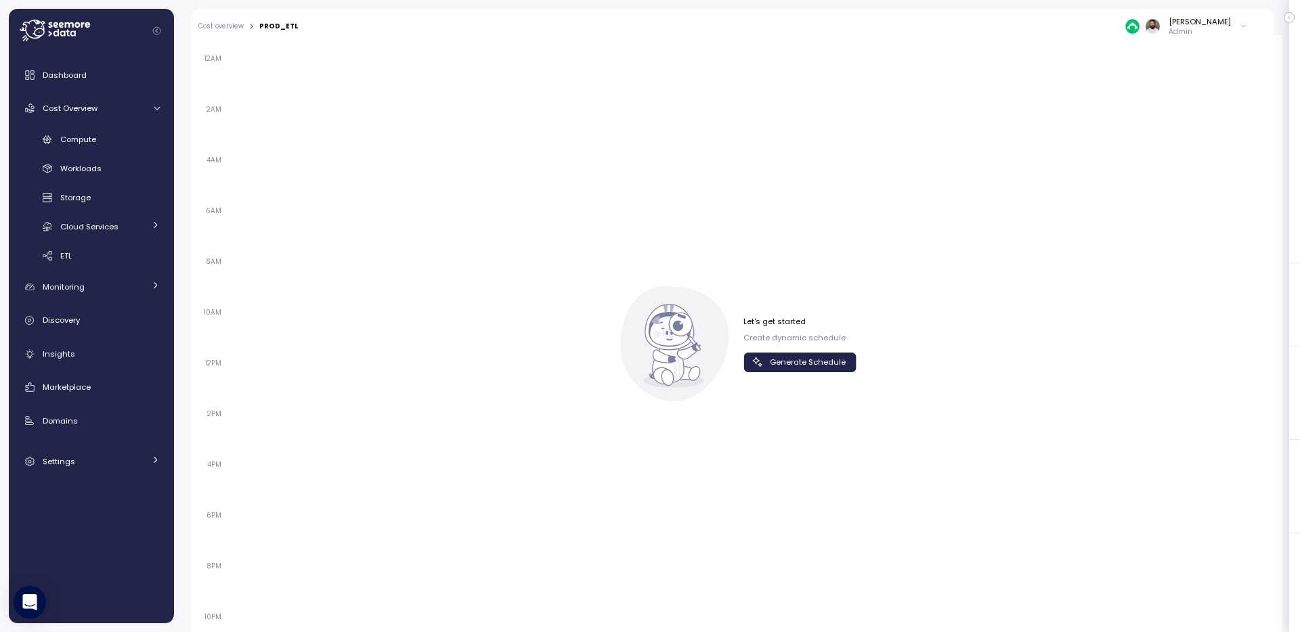
scroll to position [861, 0]
click at [816, 362] on span "Generate Schedule" at bounding box center [808, 362] width 76 height 18
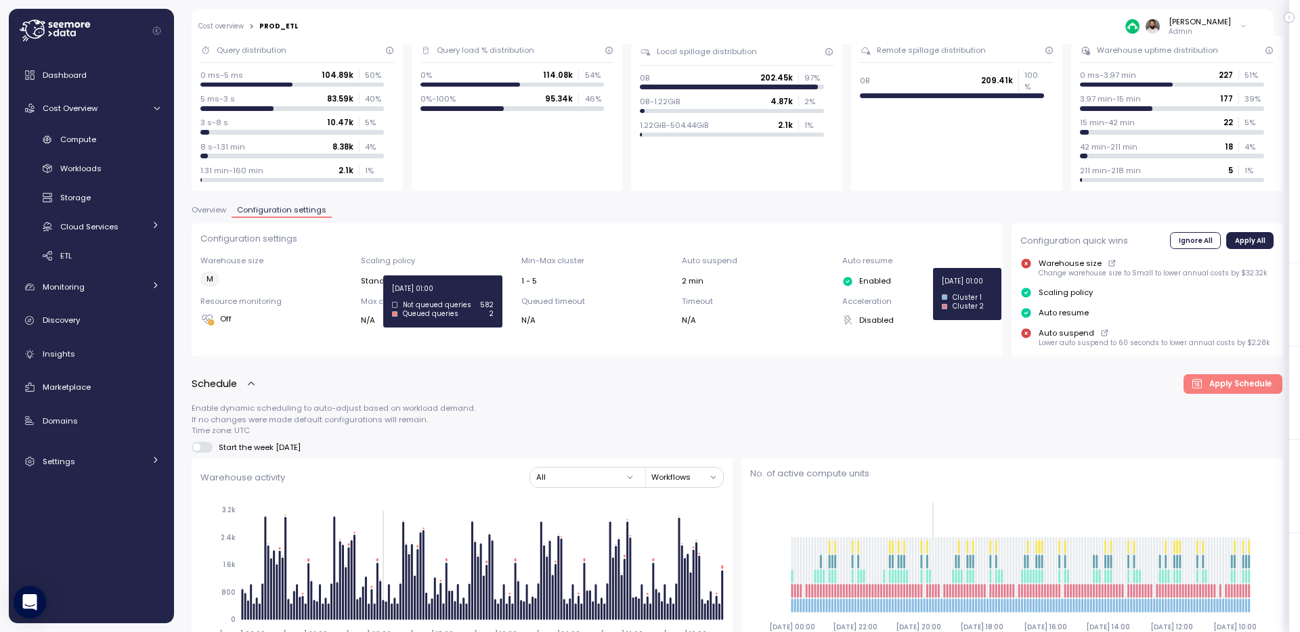
scroll to position [0, 0]
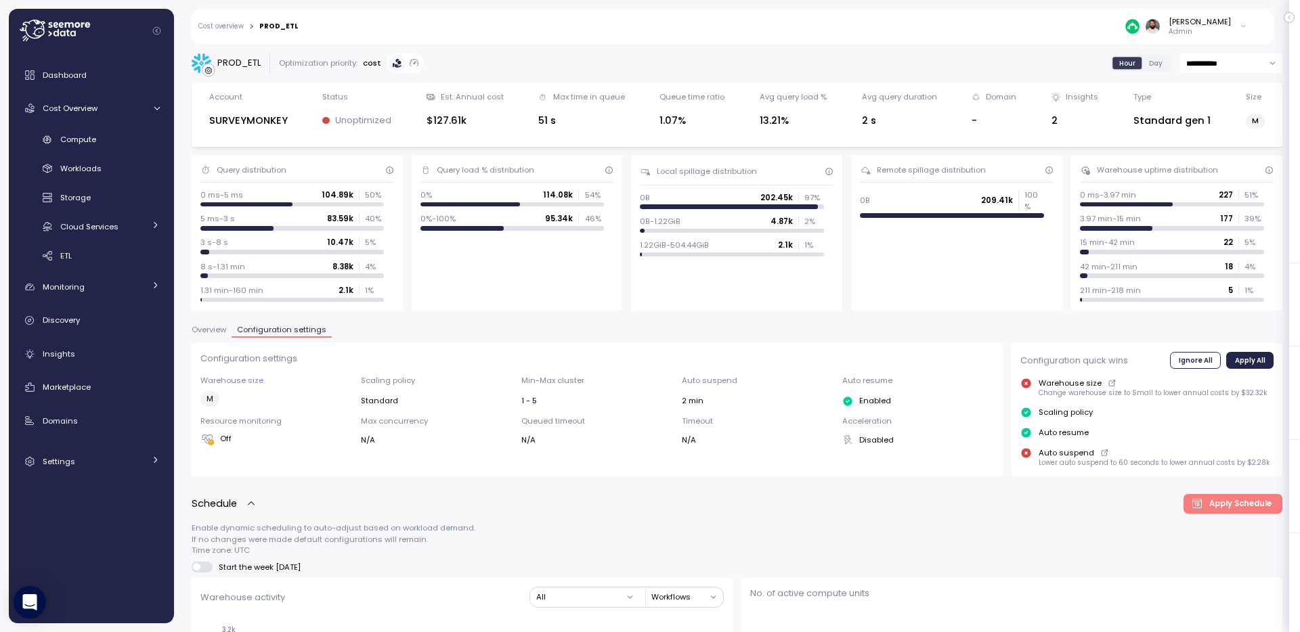
click at [237, 26] on link "Cost overview" at bounding box center [220, 26] width 45 height 7
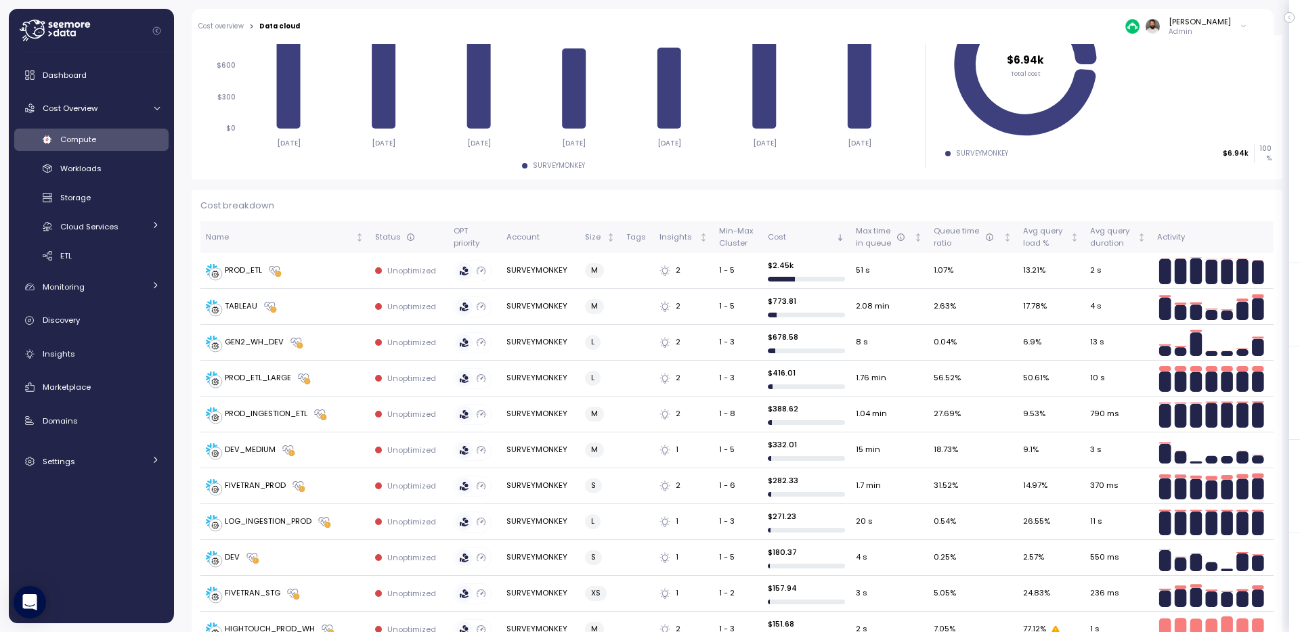
scroll to position [584, 0]
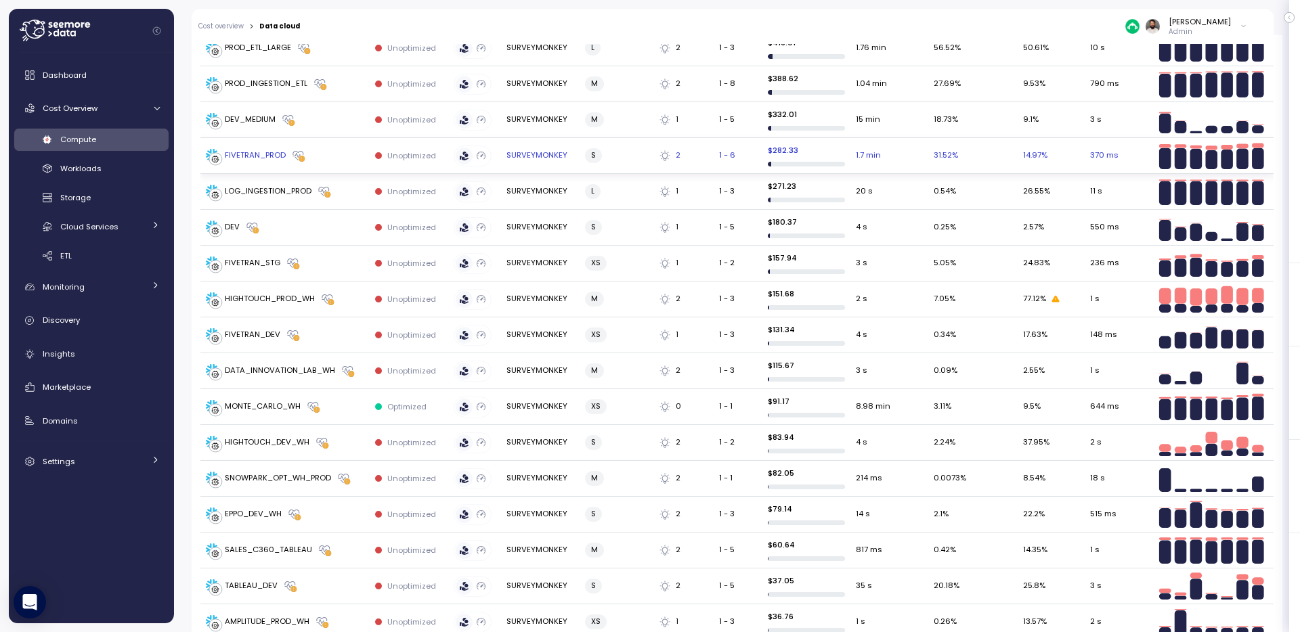
click at [346, 156] on div "FIVETRAN_PROD" at bounding box center [285, 156] width 158 height 14
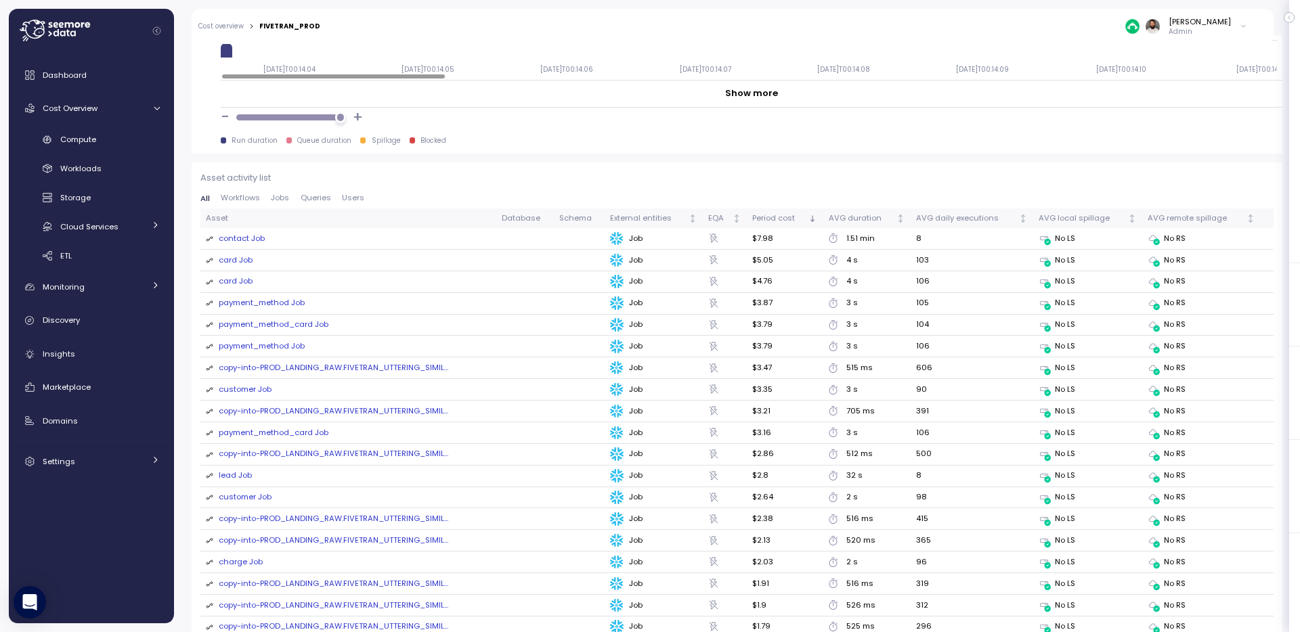
scroll to position [1379, 0]
click at [234, 240] on div "contact Job" at bounding box center [242, 240] width 46 height 12
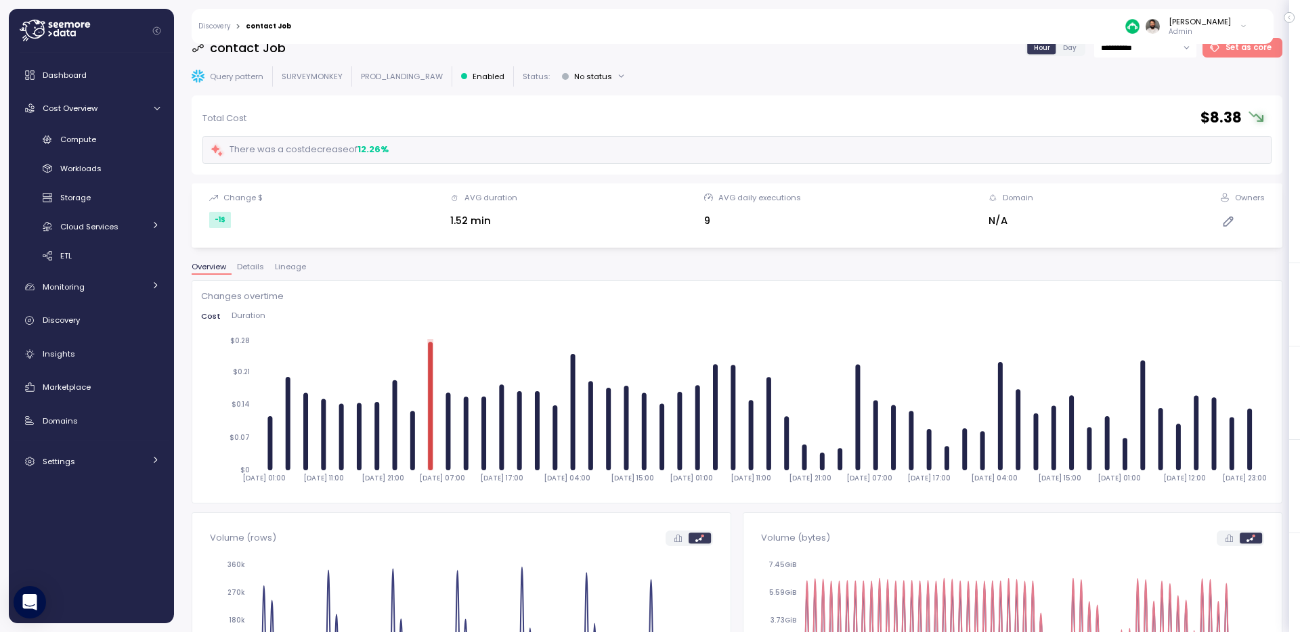
scroll to position [14, 0]
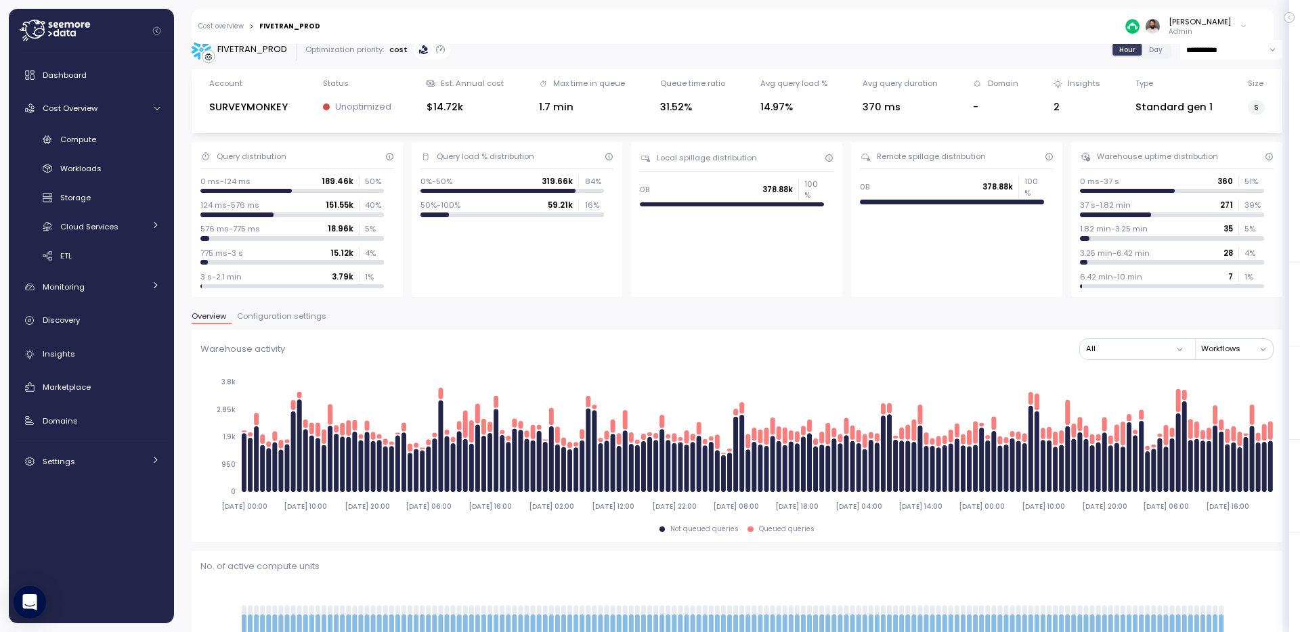
click at [269, 337] on div "Warehouse activity All Workflows 2025-08-13 00:00 2025-08-13 10:00 2025-08-13 2…" at bounding box center [737, 436] width 1091 height 213
click at [269, 330] on div "Warehouse activity All Workflows 2025-08-13 00:00 2025-08-13 10:00 2025-08-13 2…" at bounding box center [737, 436] width 1091 height 213
click at [269, 320] on span "Configuration settings" at bounding box center [281, 316] width 89 height 7
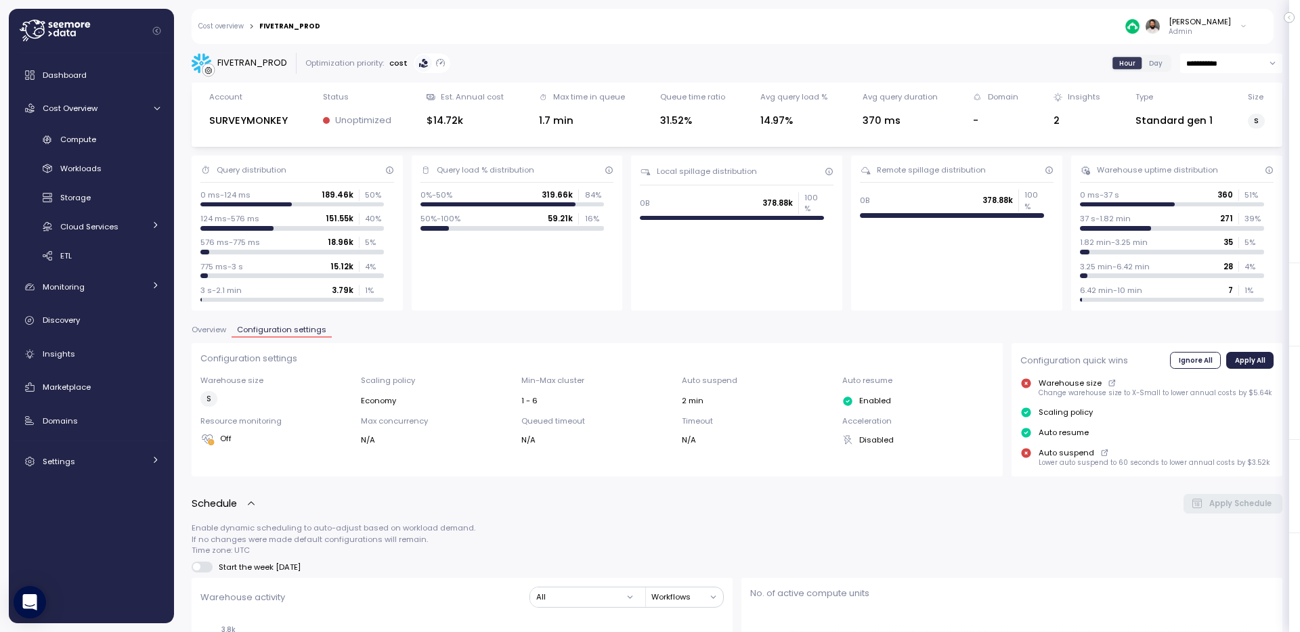
click at [213, 332] on span "Overview" at bounding box center [209, 329] width 35 height 7
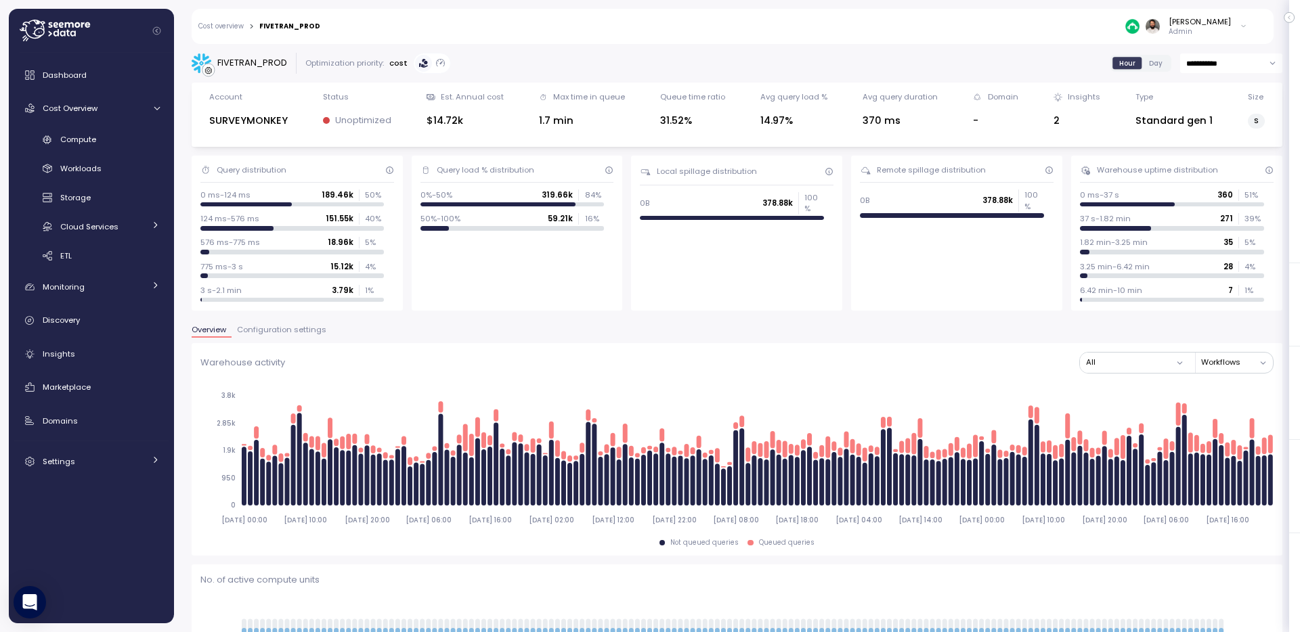
click at [282, 328] on span "Configuration settings" at bounding box center [281, 329] width 89 height 7
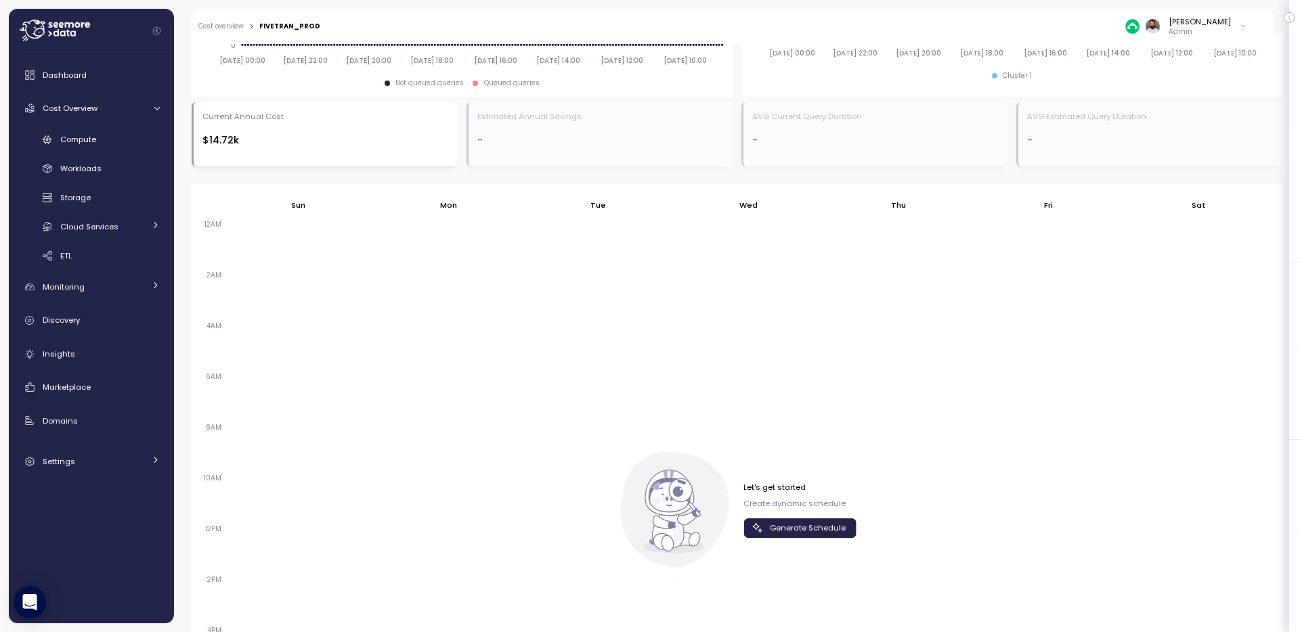
scroll to position [692, 0]
click at [791, 519] on div "Let's get started Create dynamic schedule Generate Schedule" at bounding box center [799, 512] width 113 height 56
click at [791, 527] on span "Generate Schedule" at bounding box center [808, 530] width 76 height 18
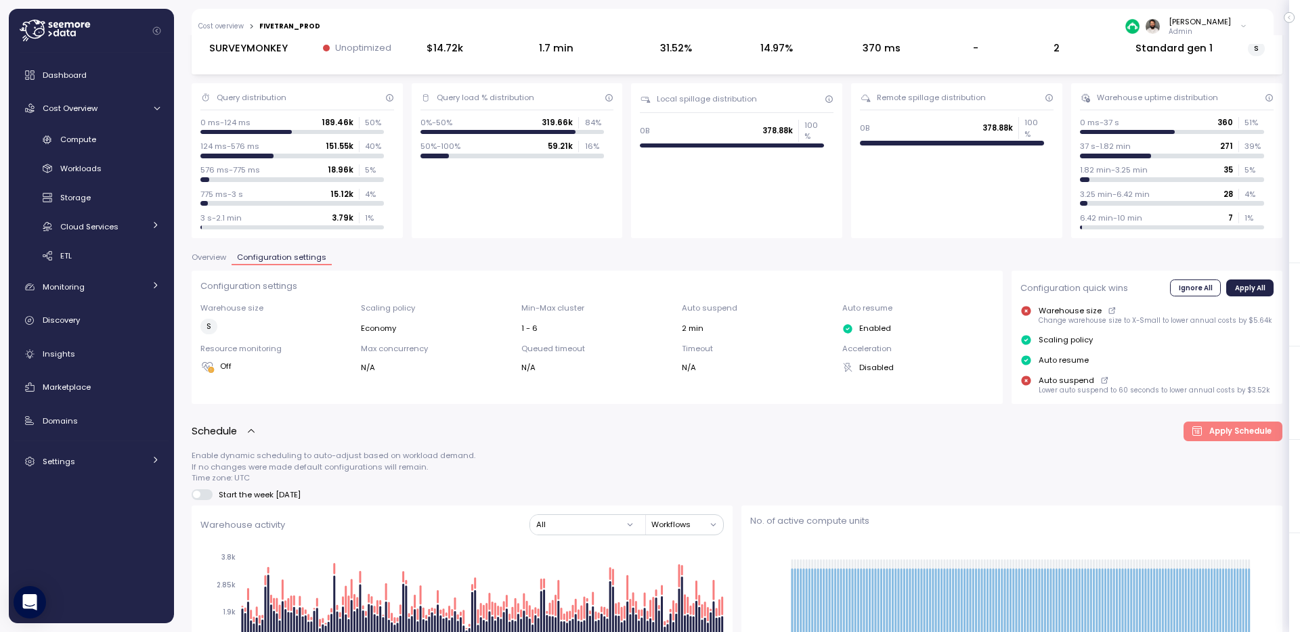
scroll to position [267, 0]
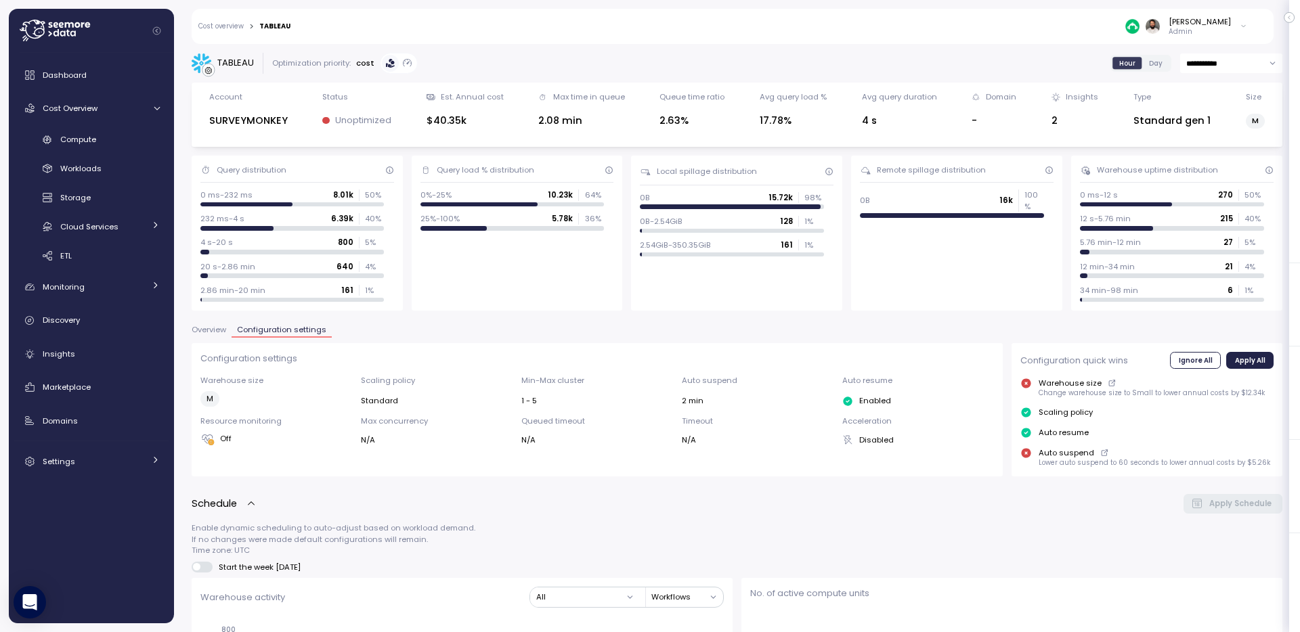
scroll to position [642, 0]
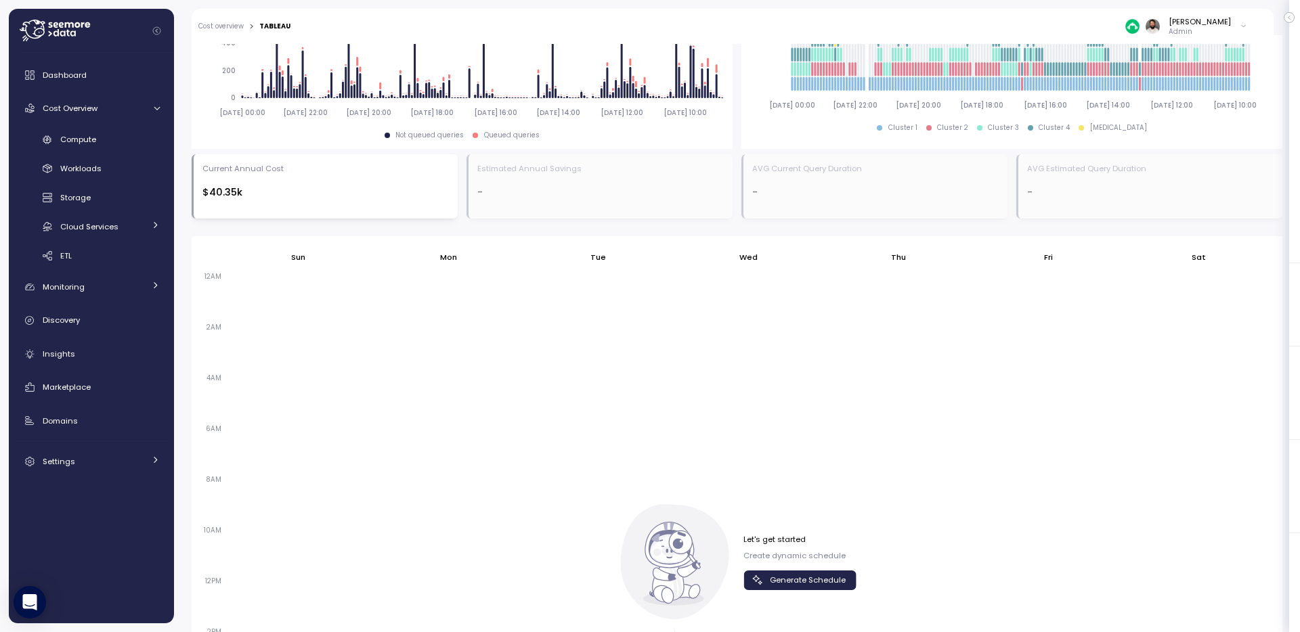
click at [786, 585] on span "Generate Schedule" at bounding box center [808, 580] width 76 height 18
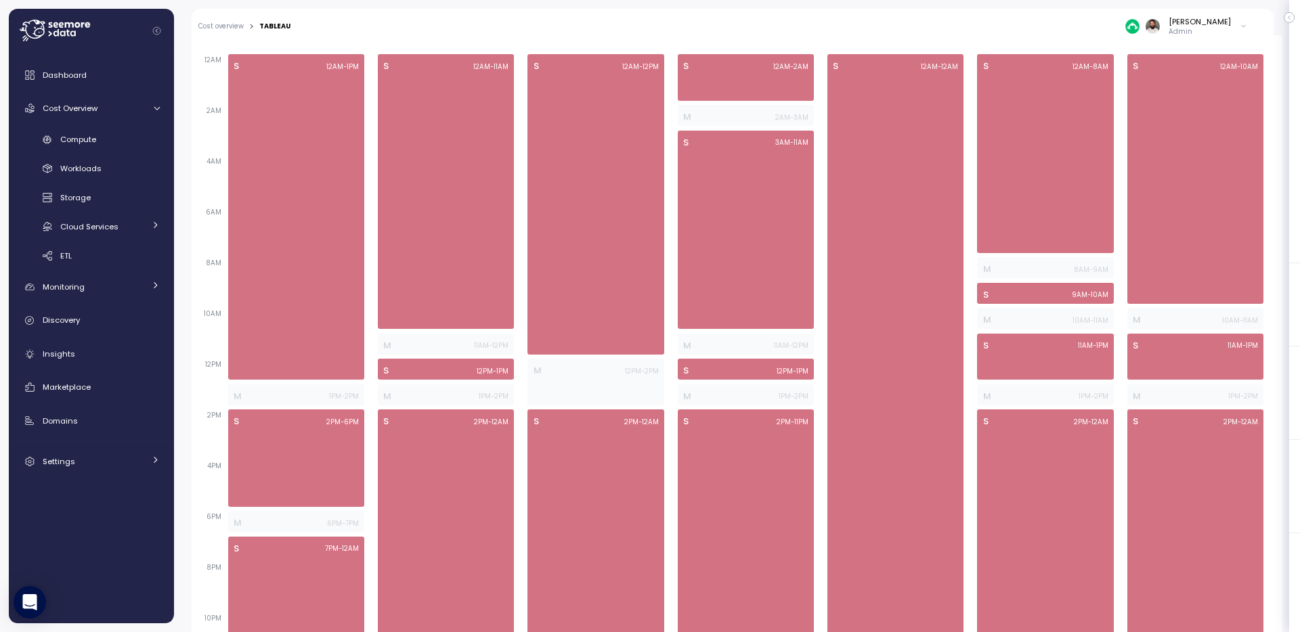
scroll to position [906, 0]
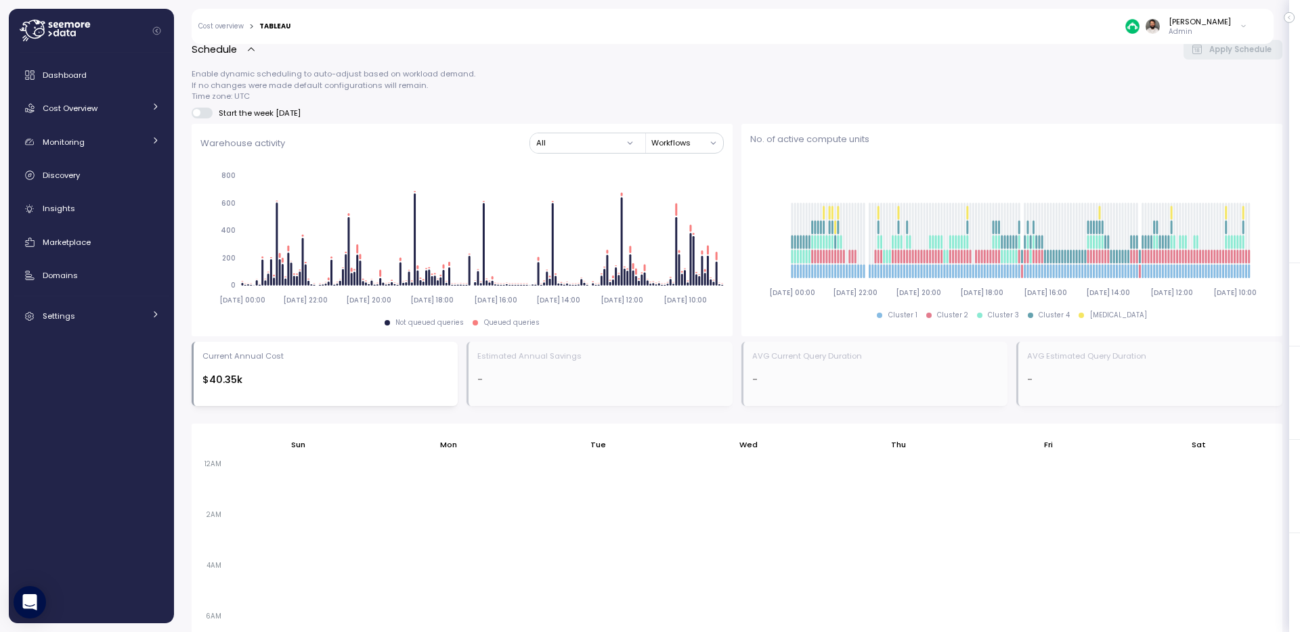
scroll to position [527, 0]
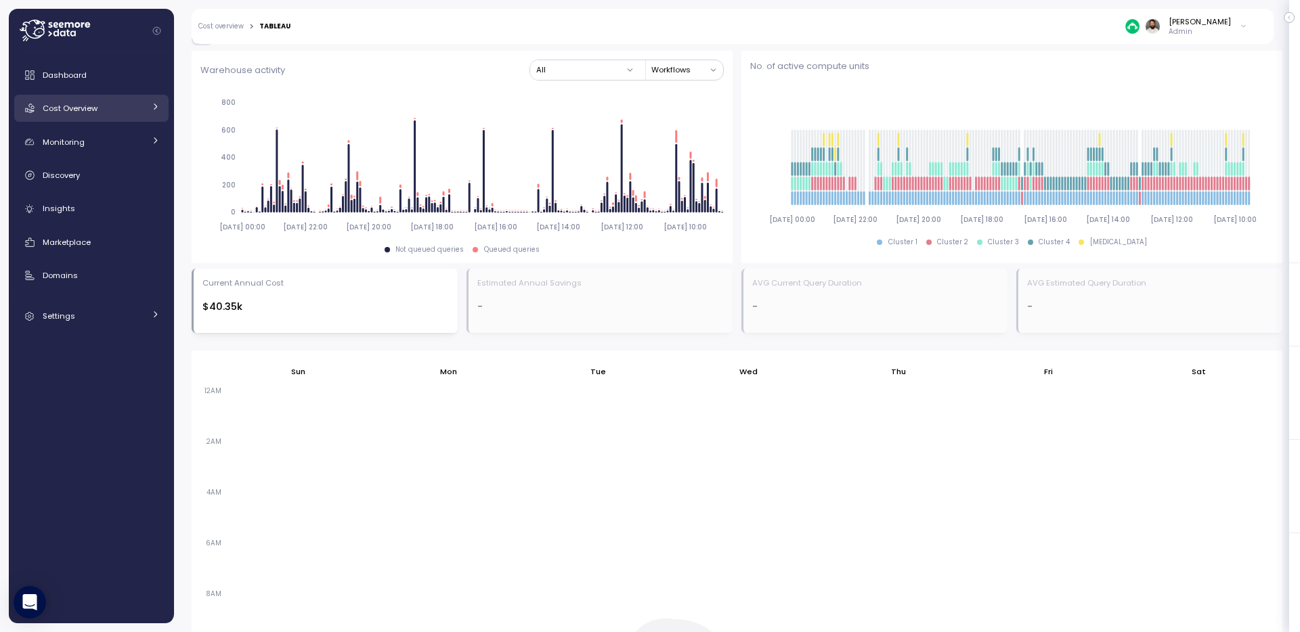
click at [92, 108] on span "Cost Overview" at bounding box center [70, 108] width 55 height 11
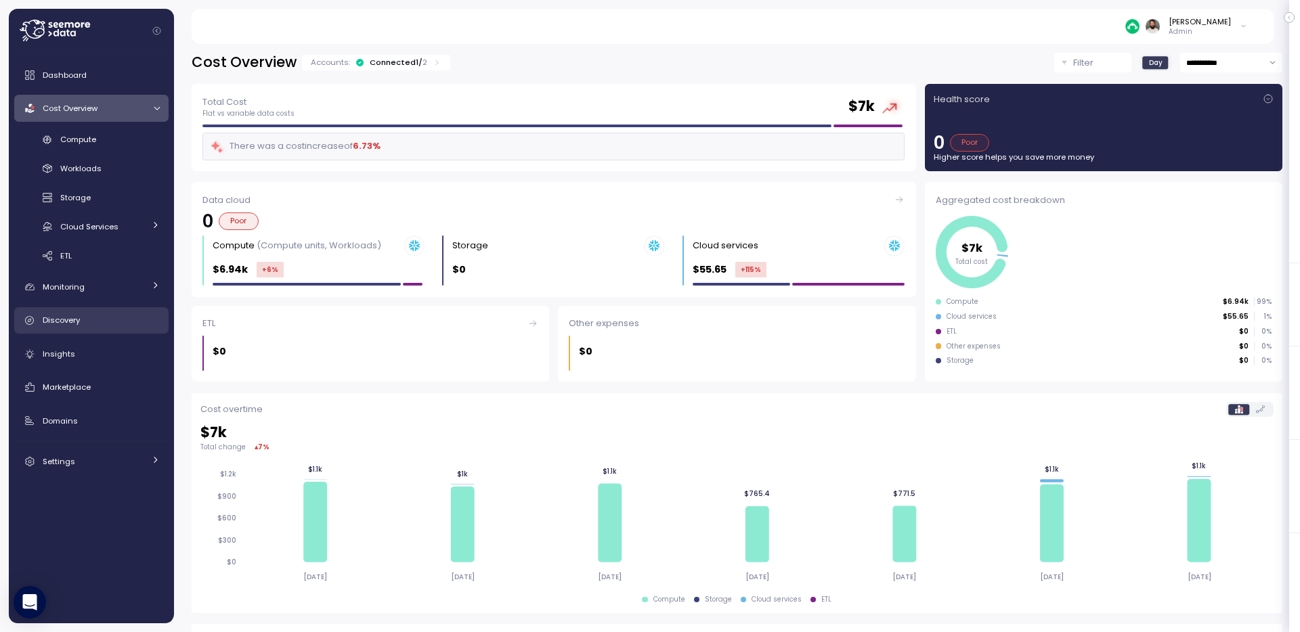
click at [130, 318] on div "Discovery" at bounding box center [101, 320] width 117 height 14
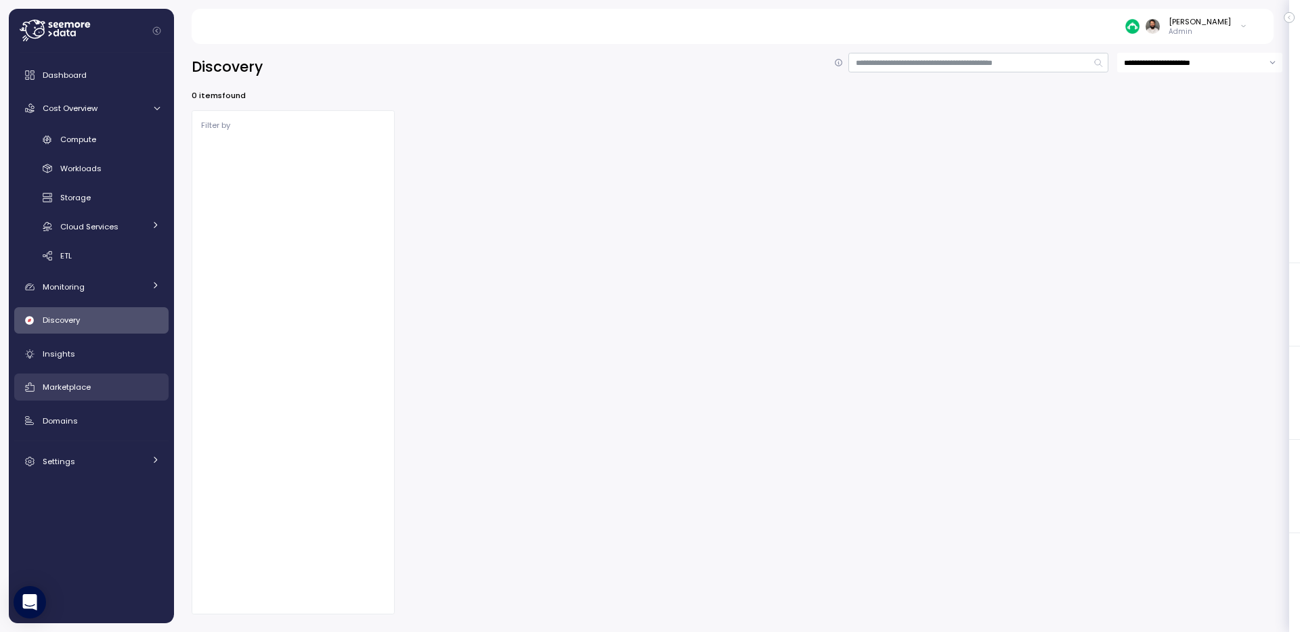
click at [98, 391] on div "Marketplace" at bounding box center [101, 388] width 117 height 14
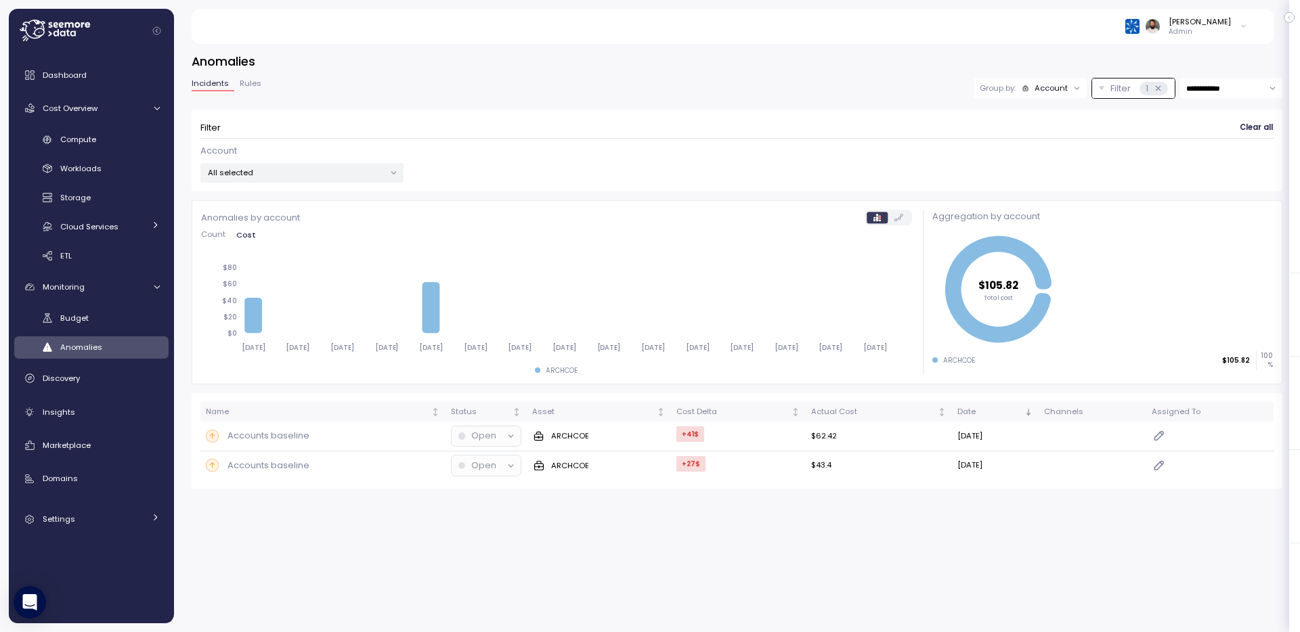
click at [1208, 24] on div "[PERSON_NAME]" at bounding box center [1200, 21] width 62 height 11
click at [1194, 153] on div "Copy account id" at bounding box center [1185, 154] width 108 height 12
click at [1198, 24] on div "[PERSON_NAME]" at bounding box center [1200, 21] width 62 height 11
click at [1198, 156] on div "Copy account id" at bounding box center [1185, 154] width 108 height 12
